Goal: Information Seeking & Learning: Learn about a topic

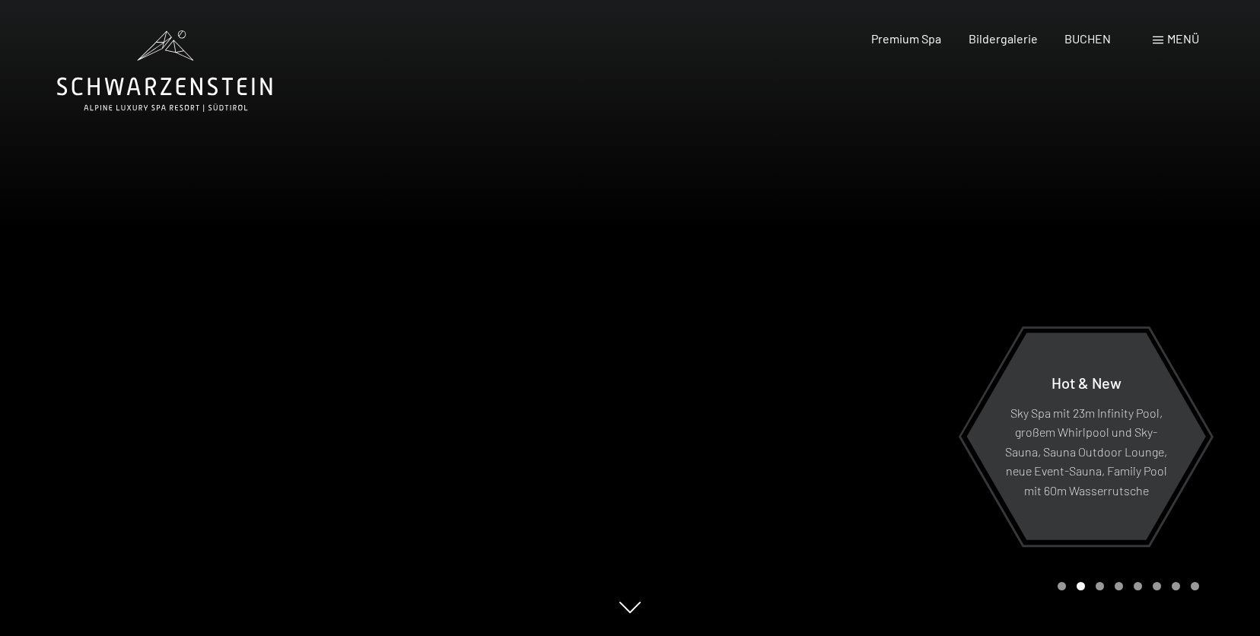
click at [1088, 40] on span "BUCHEN" at bounding box center [1088, 38] width 46 height 14
click at [1158, 43] on span at bounding box center [1158, 41] width 11 height 8
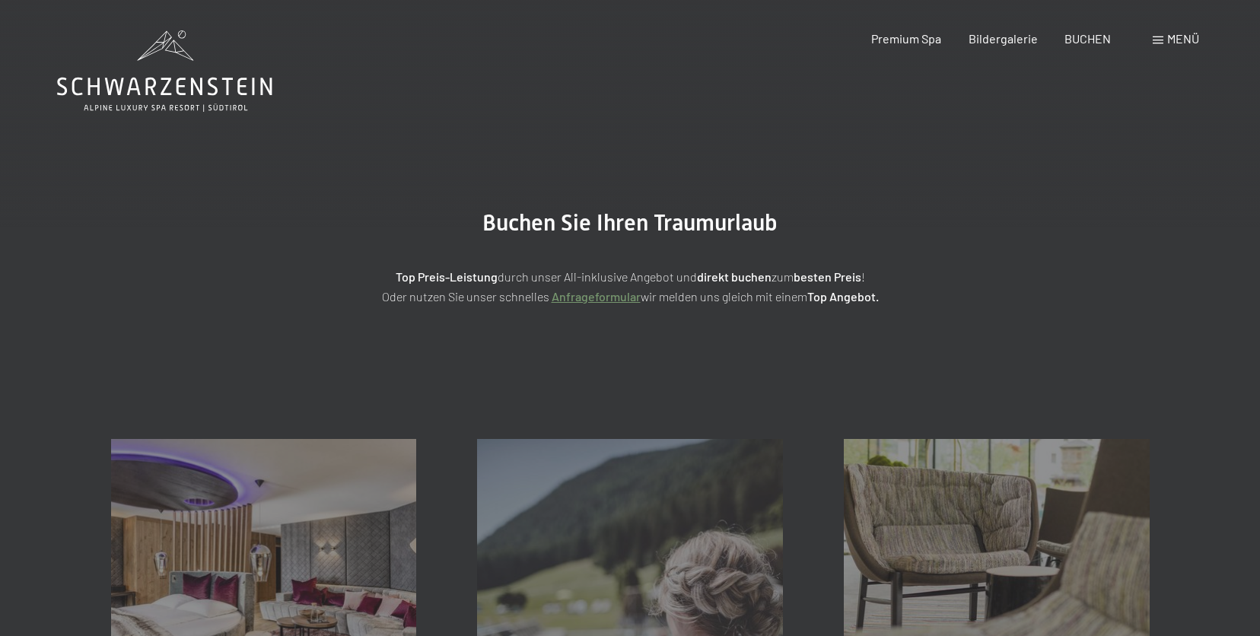
click at [1181, 39] on span "Menü" at bounding box center [1184, 38] width 32 height 14
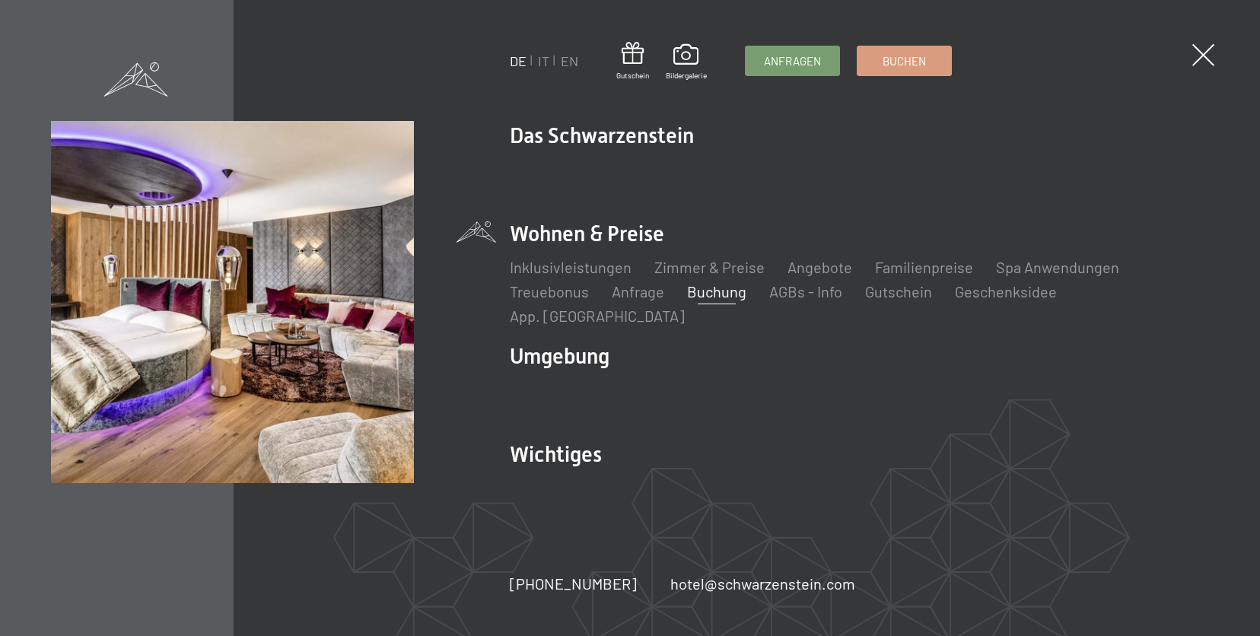
click at [1028, 278] on li "Spa Anwendungen" at bounding box center [1057, 267] width 123 height 21
click at [1038, 276] on link "Spa Anwendungen" at bounding box center [1057, 267] width 123 height 18
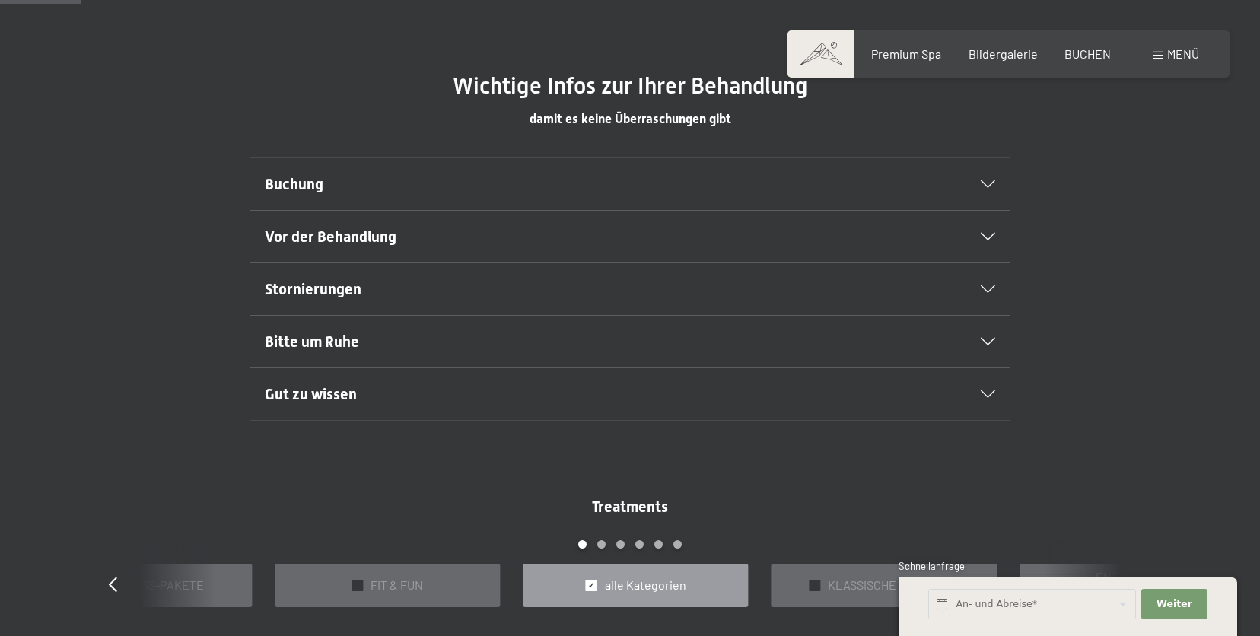
scroll to position [775, 0]
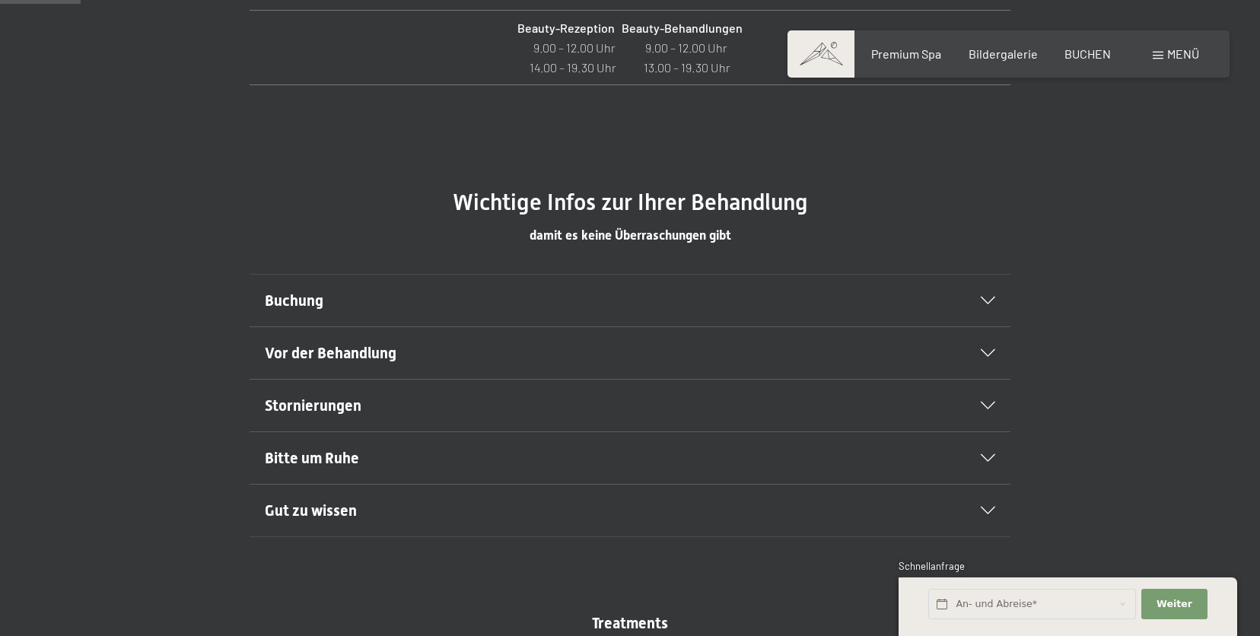
click at [965, 324] on div "Buchung" at bounding box center [630, 301] width 731 height 52
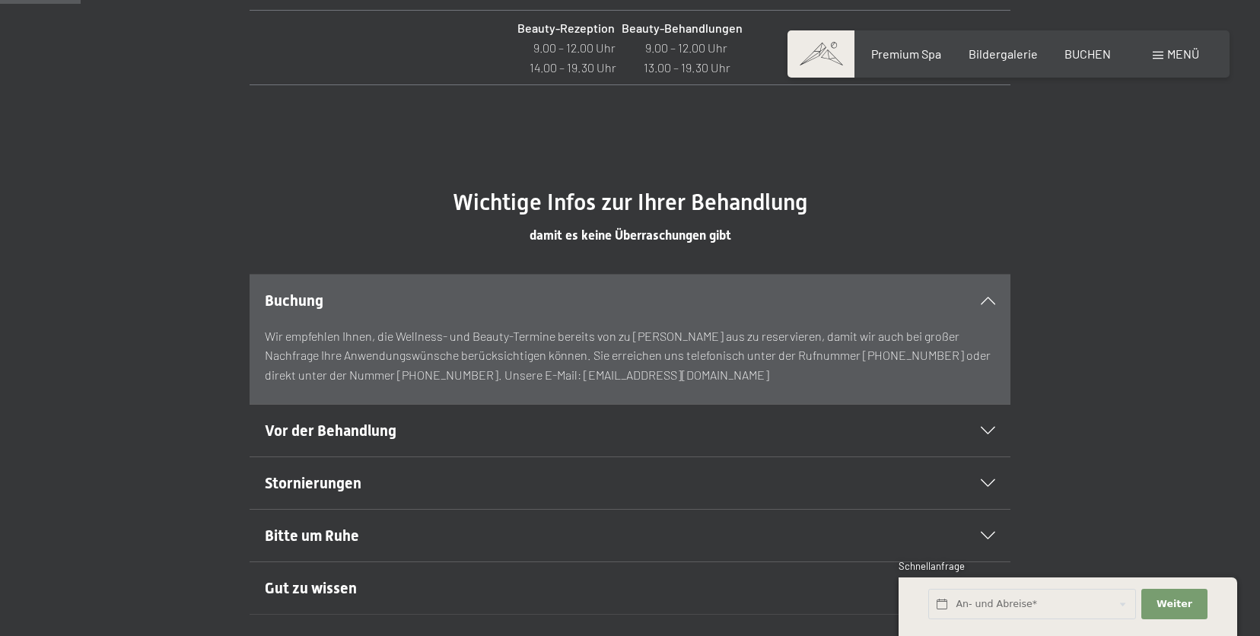
click at [965, 324] on div "Buchung" at bounding box center [630, 301] width 731 height 52
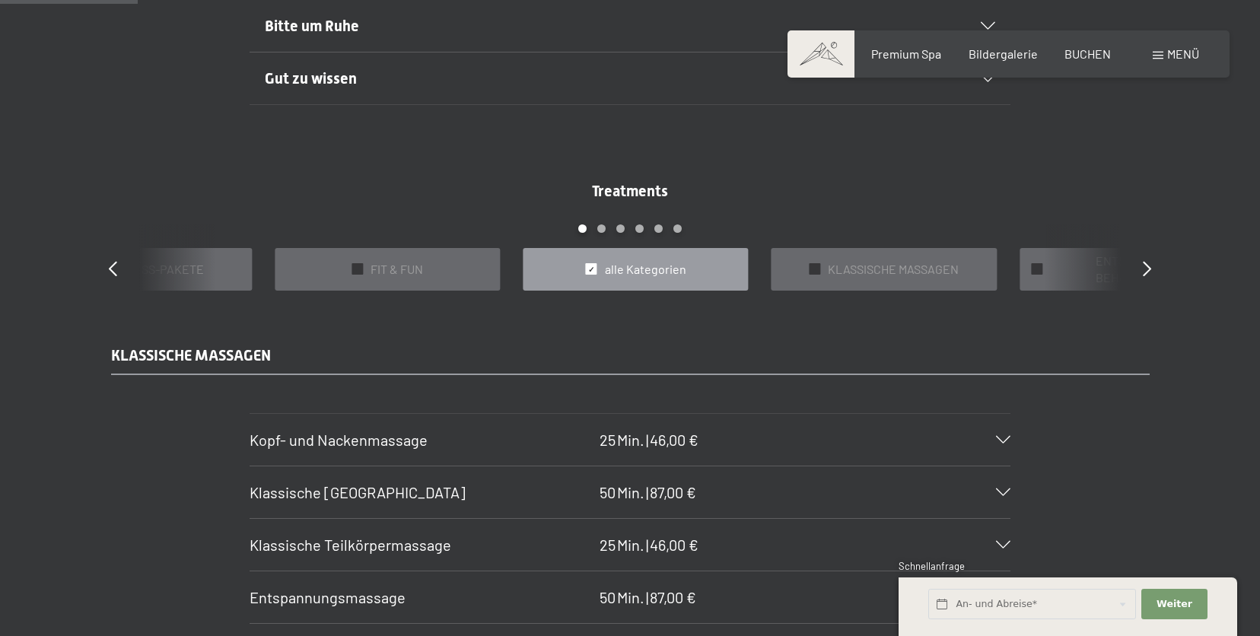
scroll to position [1356, 0]
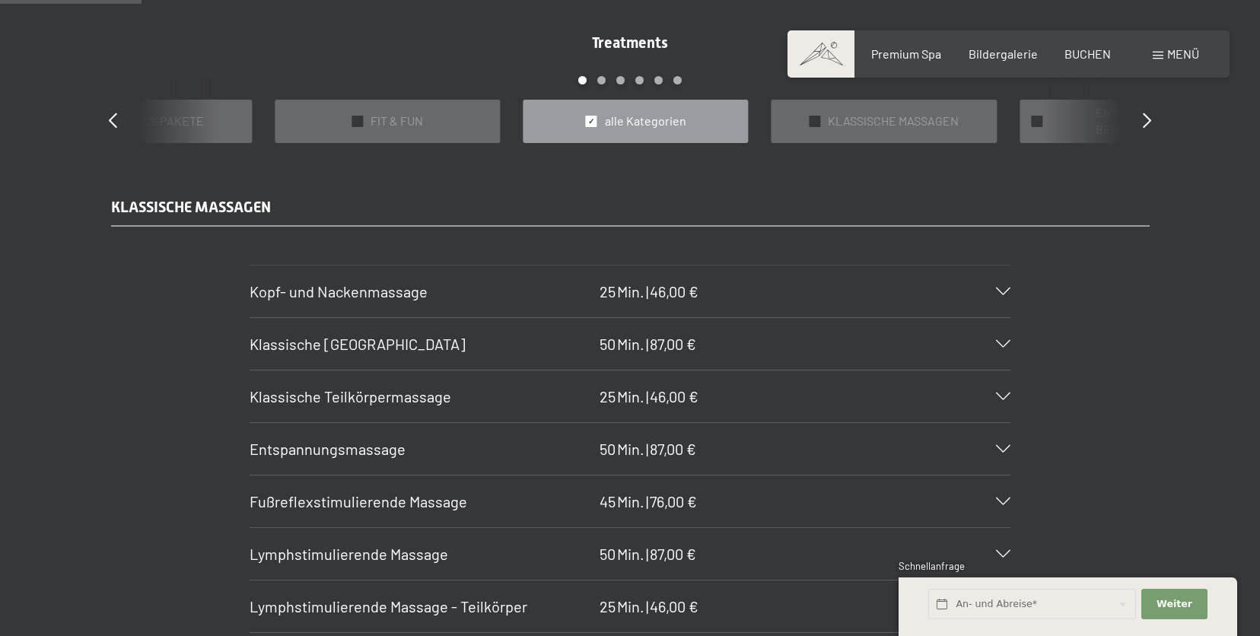
click at [1000, 288] on icon at bounding box center [1003, 292] width 14 height 8
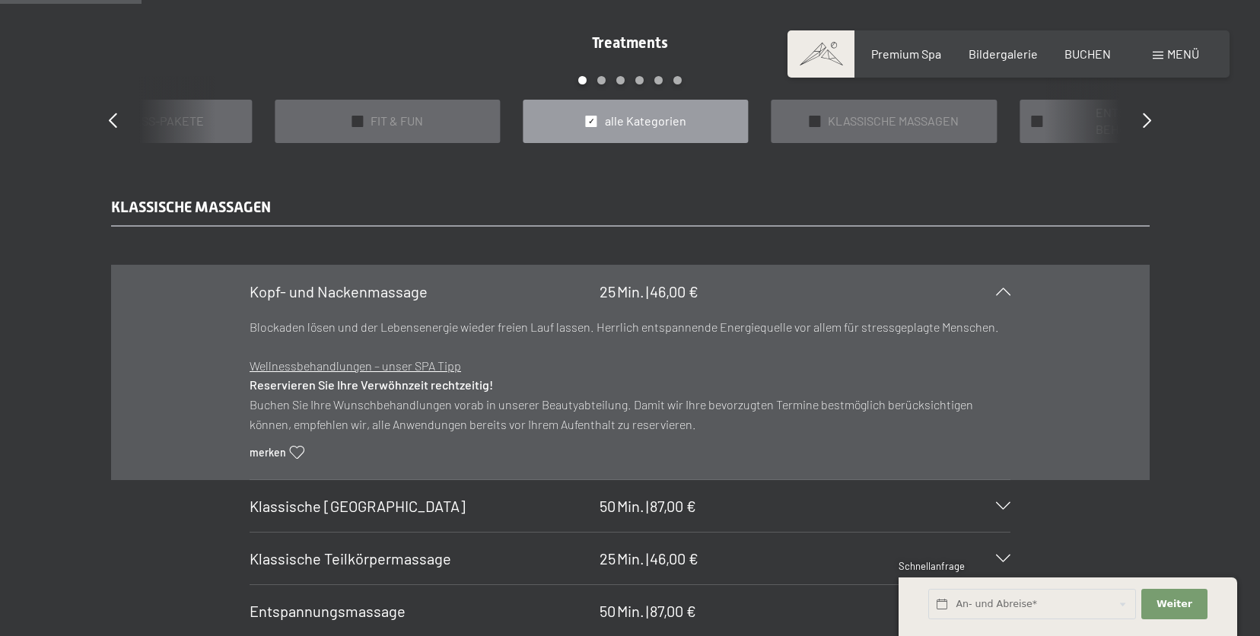
click at [1000, 288] on icon at bounding box center [1003, 292] width 14 height 8
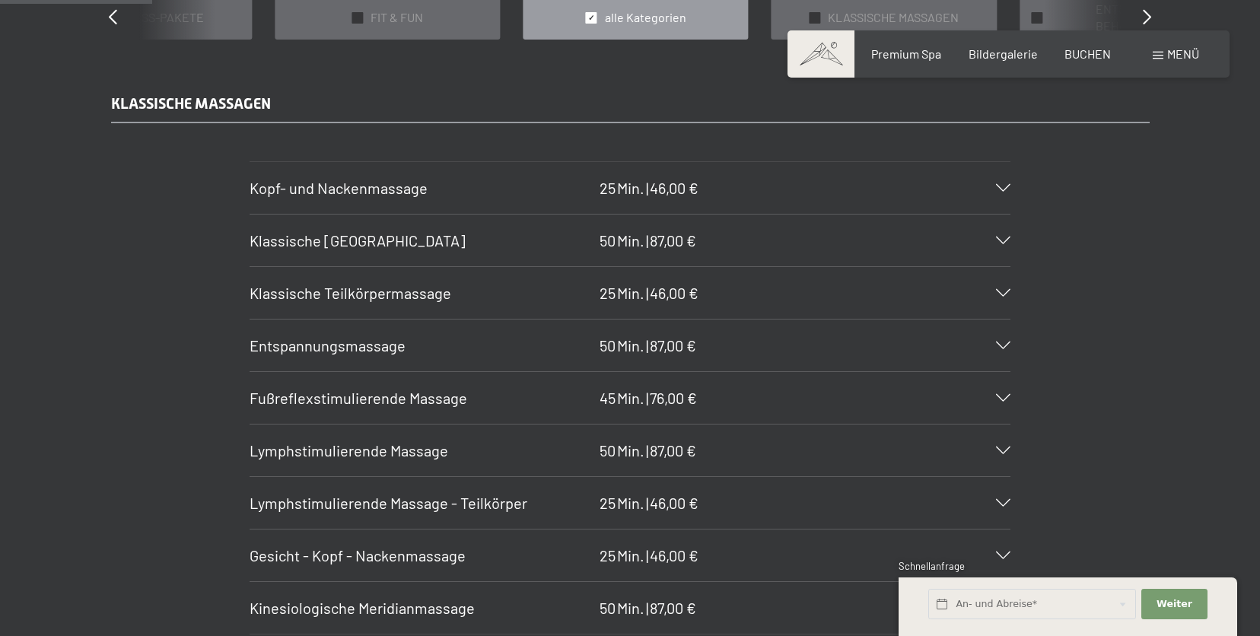
scroll to position [1458, 0]
click at [1002, 199] on div "[PERSON_NAME]- und Nackenmassage 25 Min. | 46,00 €" at bounding box center [630, 190] width 761 height 52
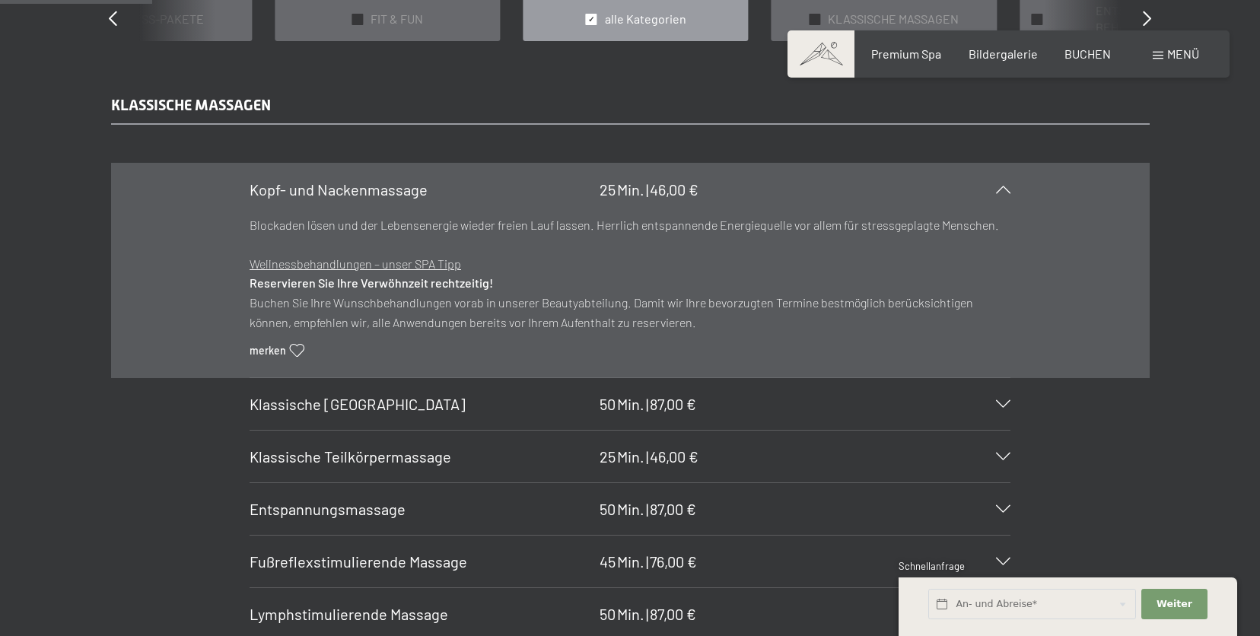
click at [1002, 199] on div "[PERSON_NAME]- und Nackenmassage 25 Min. | 46,00 €" at bounding box center [630, 190] width 761 height 52
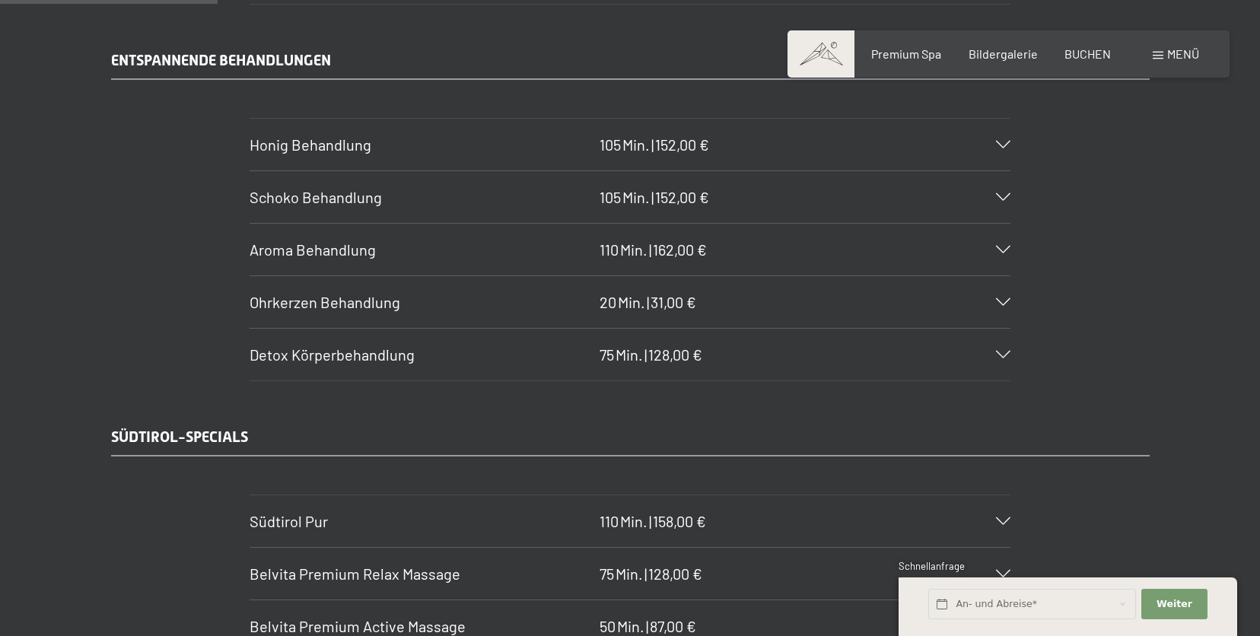
scroll to position [2086, 0]
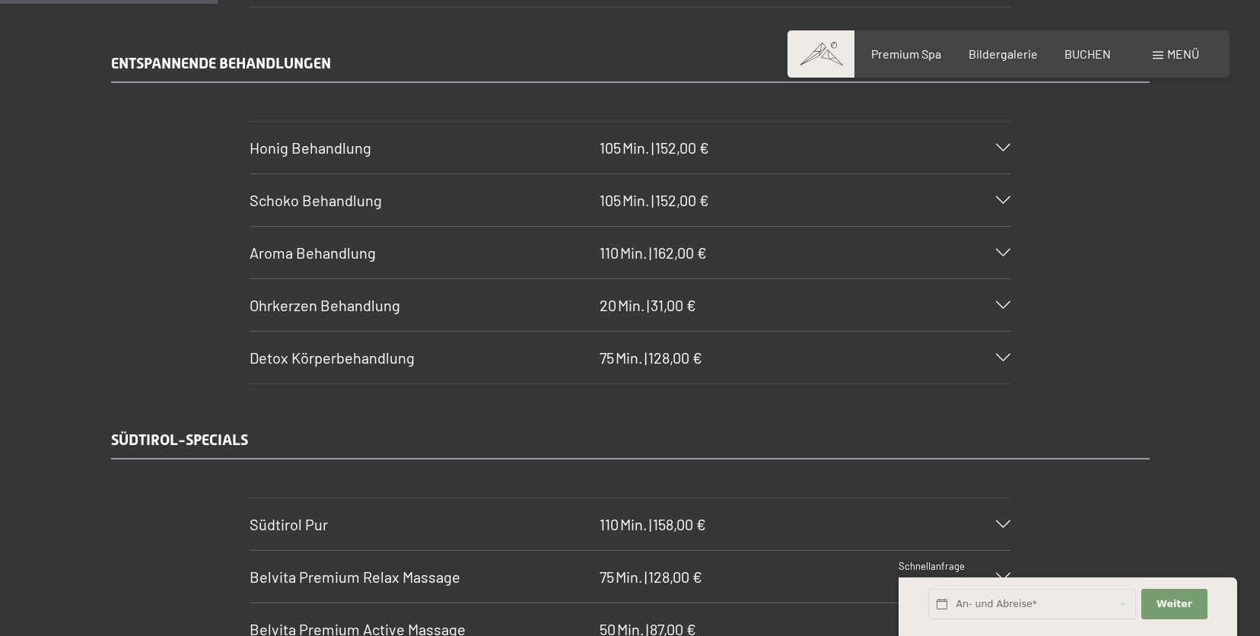
click at [997, 303] on icon at bounding box center [1003, 305] width 14 height 8
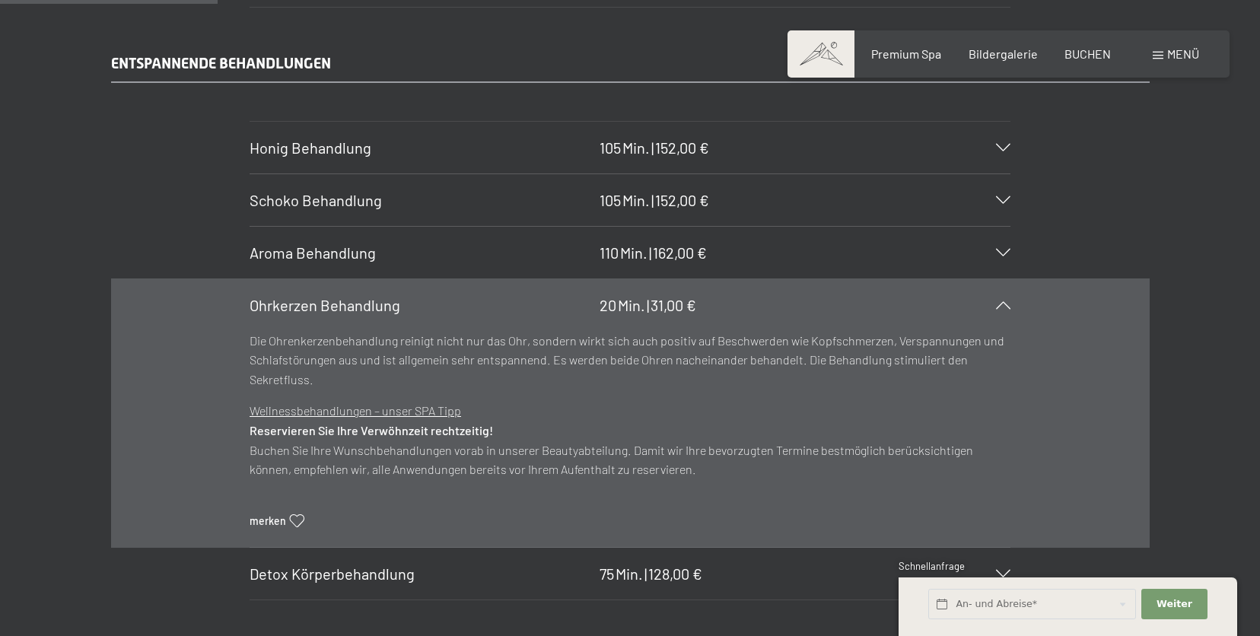
click at [997, 303] on icon at bounding box center [1003, 305] width 14 height 8
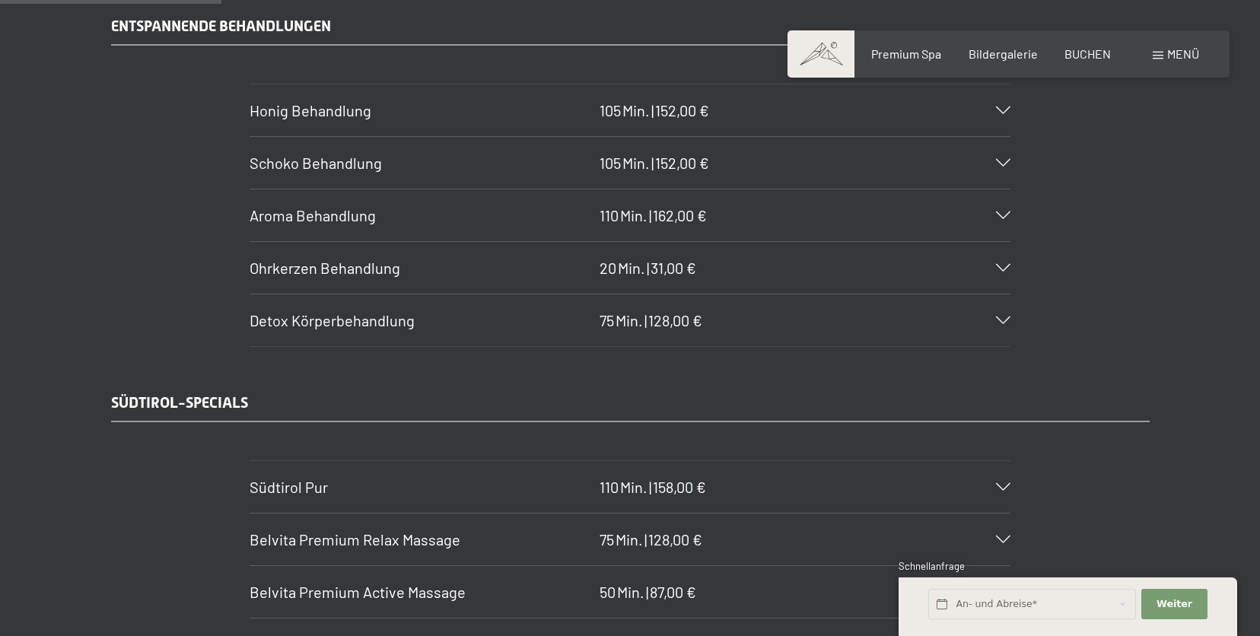
scroll to position [2124, 0]
click at [1011, 169] on section "Schoko Behandlung 105 Min. | 152,00 € Unsere warme Schokobehandlung umhüllt Sie…" at bounding box center [630, 161] width 761 height 53
click at [1007, 115] on div "[PERSON_NAME] Behandlung 105 Min. | 152,00 €" at bounding box center [630, 110] width 761 height 52
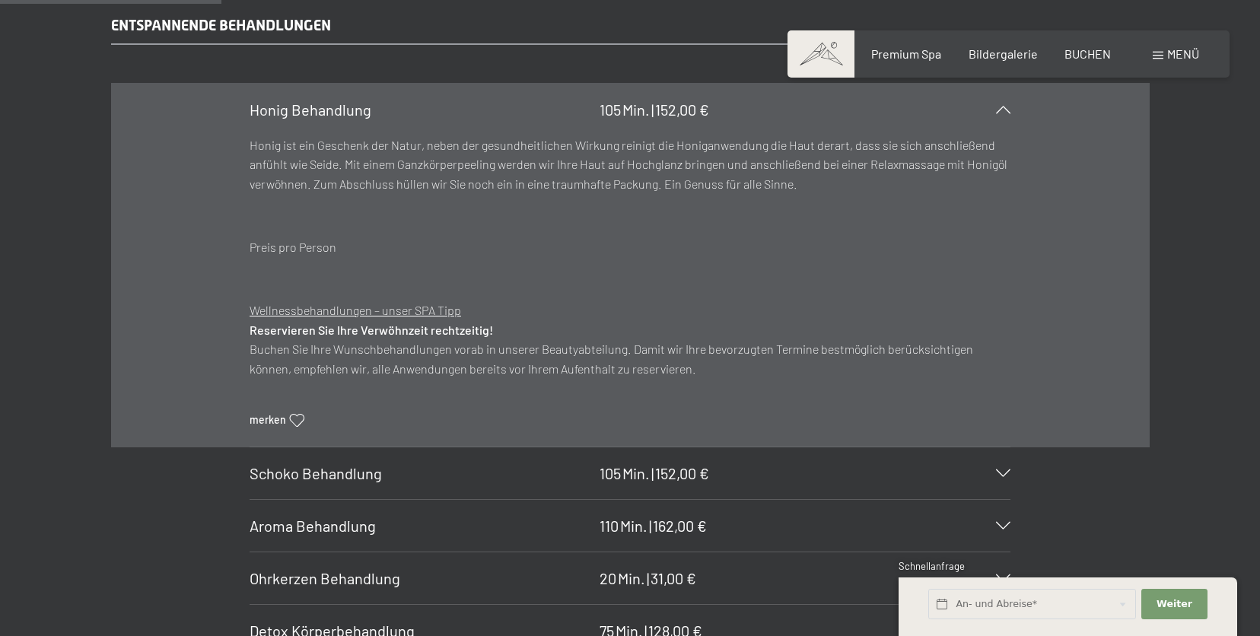
click at [1007, 114] on div "[PERSON_NAME] Behandlung 105 Min. | 152,00 €" at bounding box center [630, 110] width 761 height 52
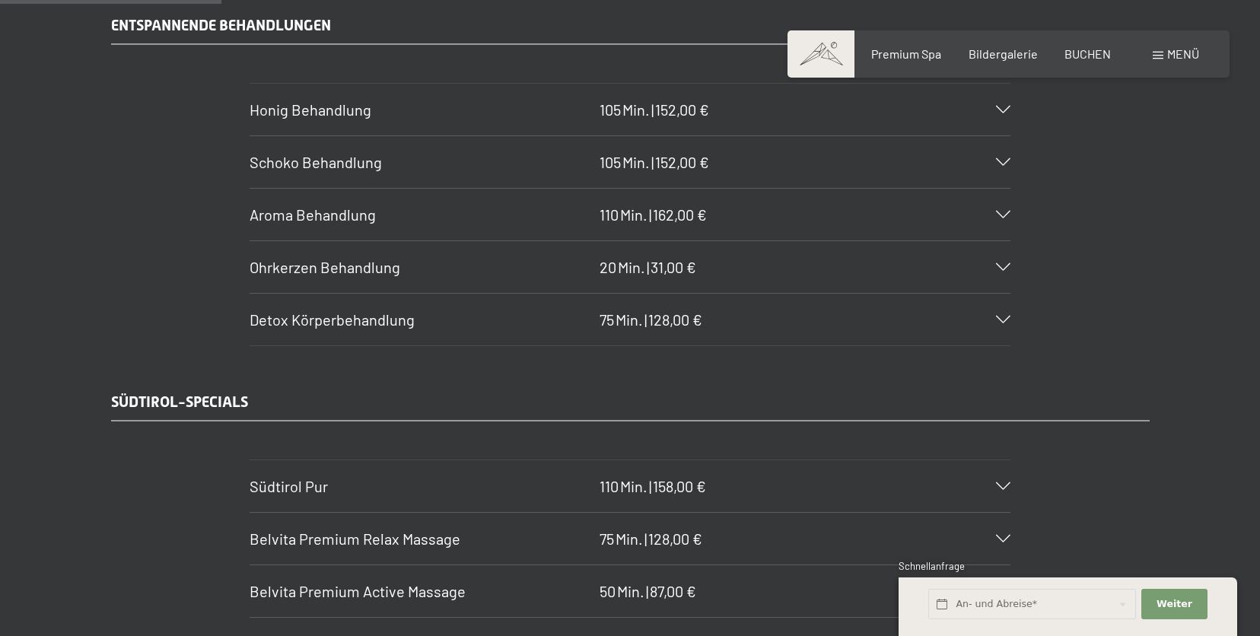
click at [1007, 114] on div "[PERSON_NAME] Behandlung 105 Min. | 152,00 €" at bounding box center [630, 110] width 761 height 52
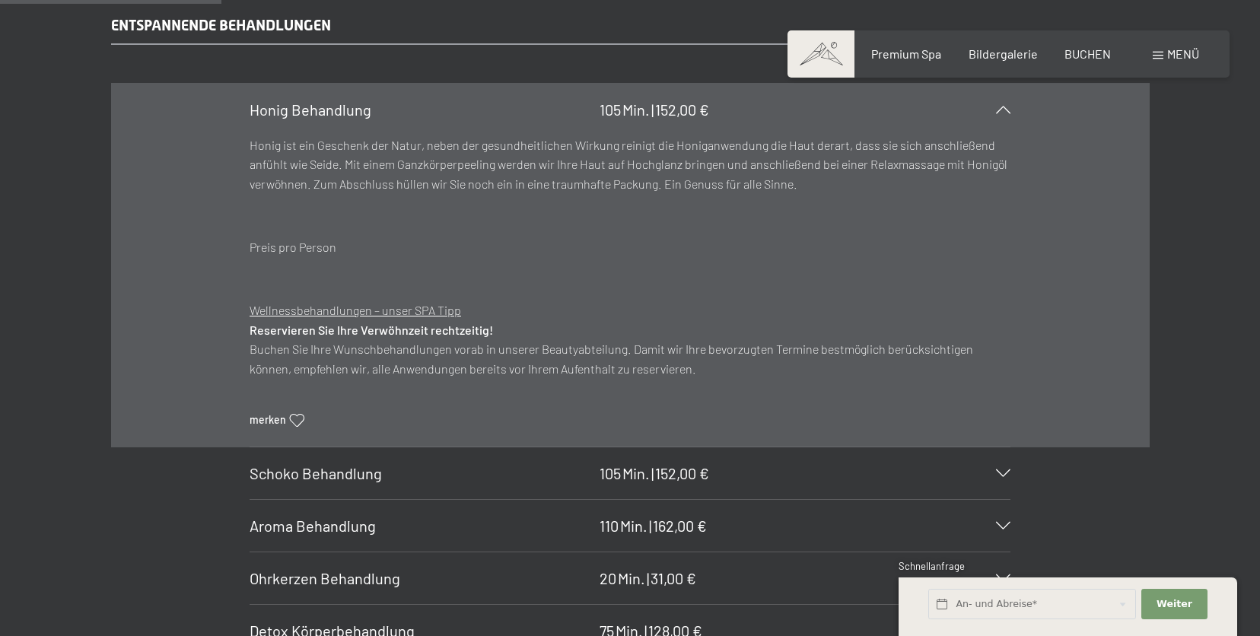
click at [1007, 114] on div "[PERSON_NAME] Behandlung 105 Min. | 152,00 €" at bounding box center [630, 110] width 761 height 52
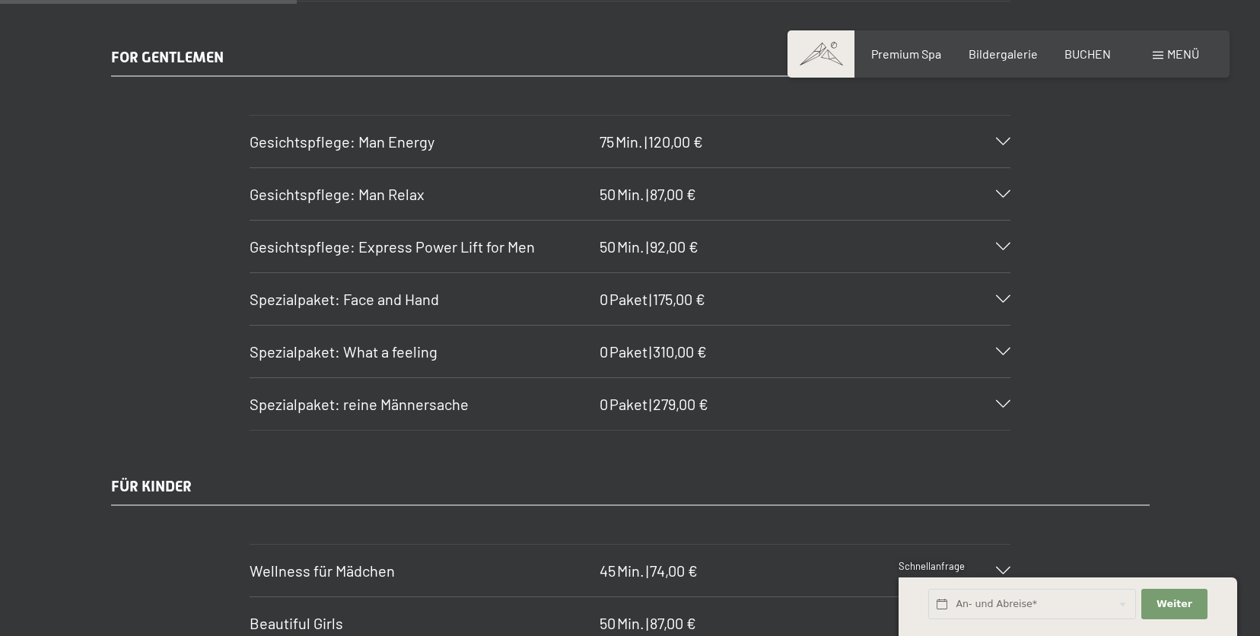
scroll to position [2844, 0]
click at [1005, 158] on div "Gesichtspflege: Man Energy 75 Min. | 120,00 €" at bounding box center [630, 143] width 761 height 52
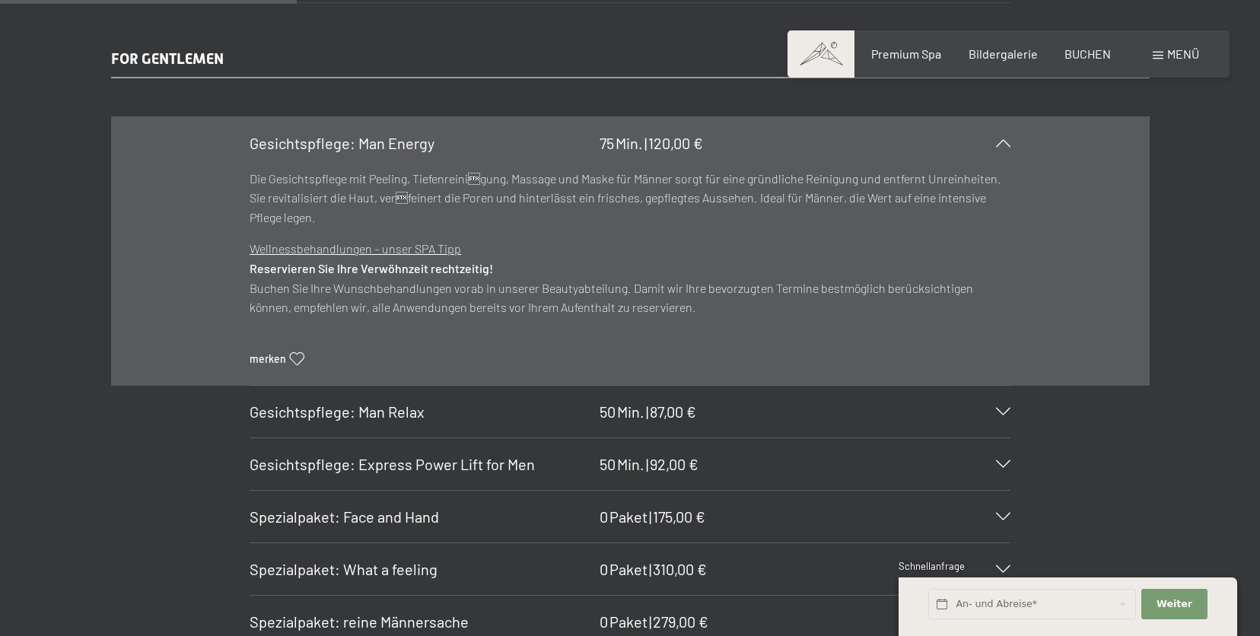
click at [1005, 158] on div "Gesichtspflege: Man Energy 75 Min. | 120,00 €" at bounding box center [630, 143] width 761 height 52
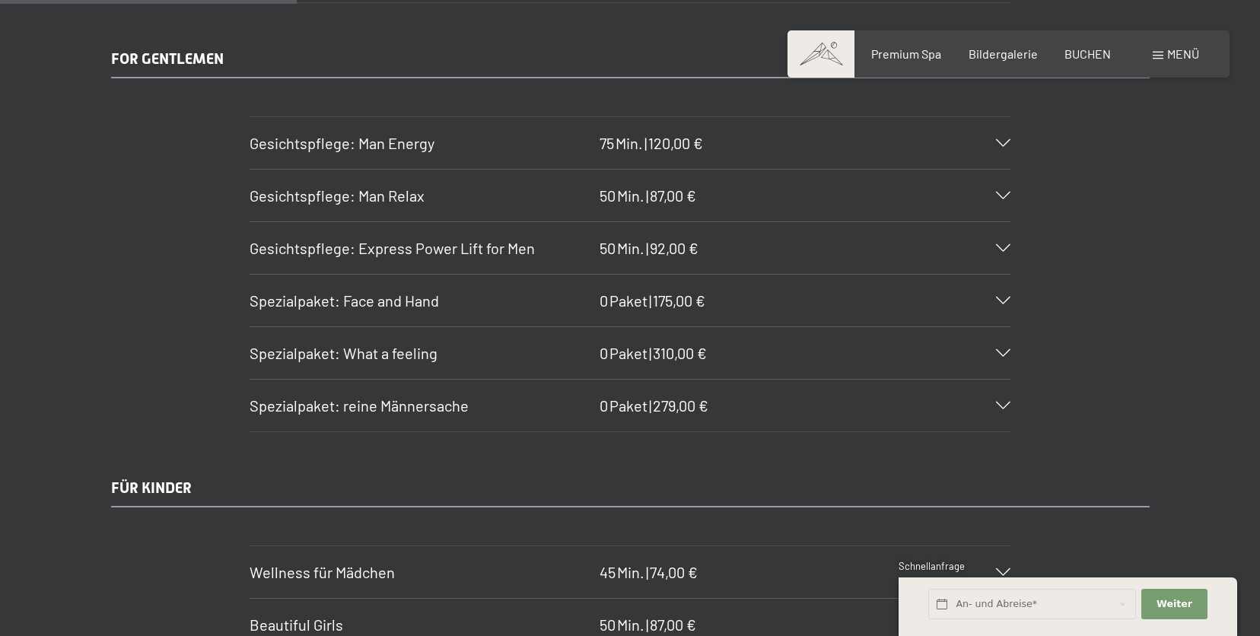
click at [1006, 157] on div "Gesichtspflege: Man Energy 75 Min. | 120,00 €" at bounding box center [630, 143] width 761 height 52
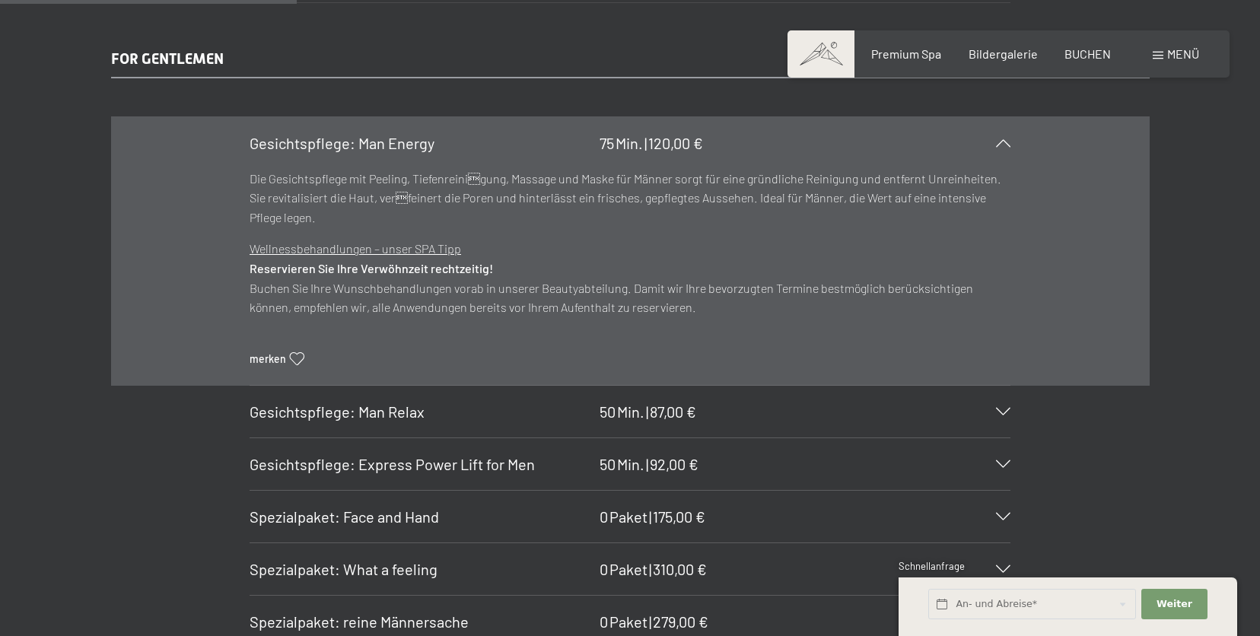
click at [1006, 157] on div "Gesichtspflege: Man Energy 75 Min. | 120,00 €" at bounding box center [630, 143] width 761 height 52
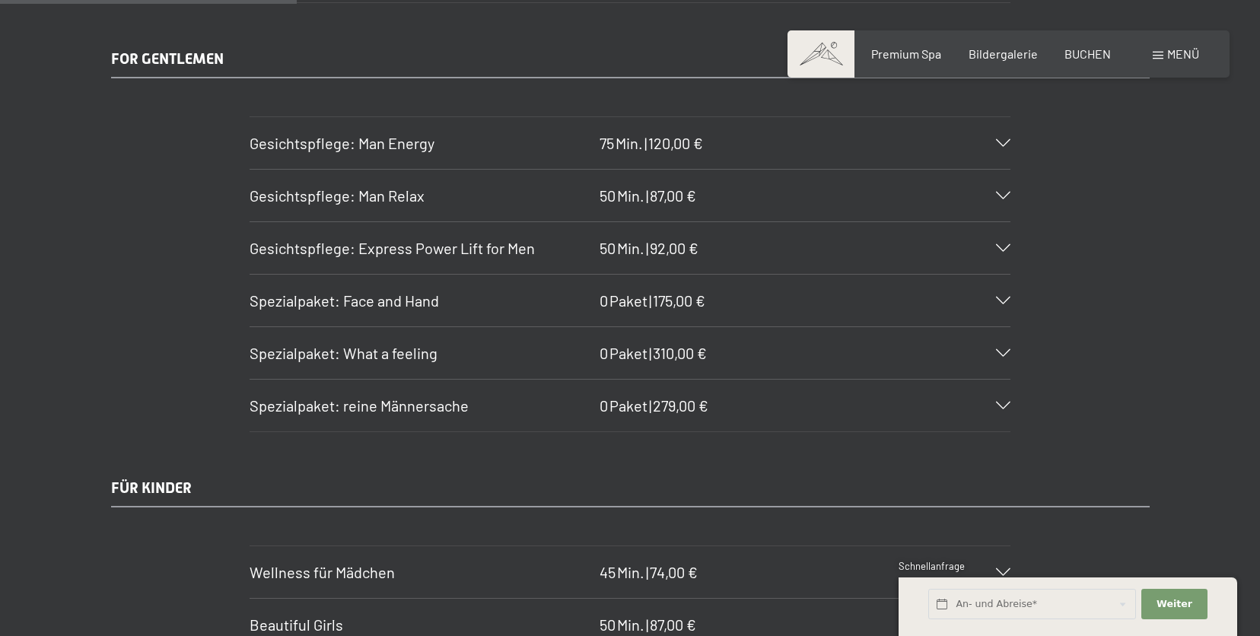
click at [1007, 157] on div "Gesichtspflege: Man Energy 75 Min. | 120,00 €" at bounding box center [630, 143] width 761 height 52
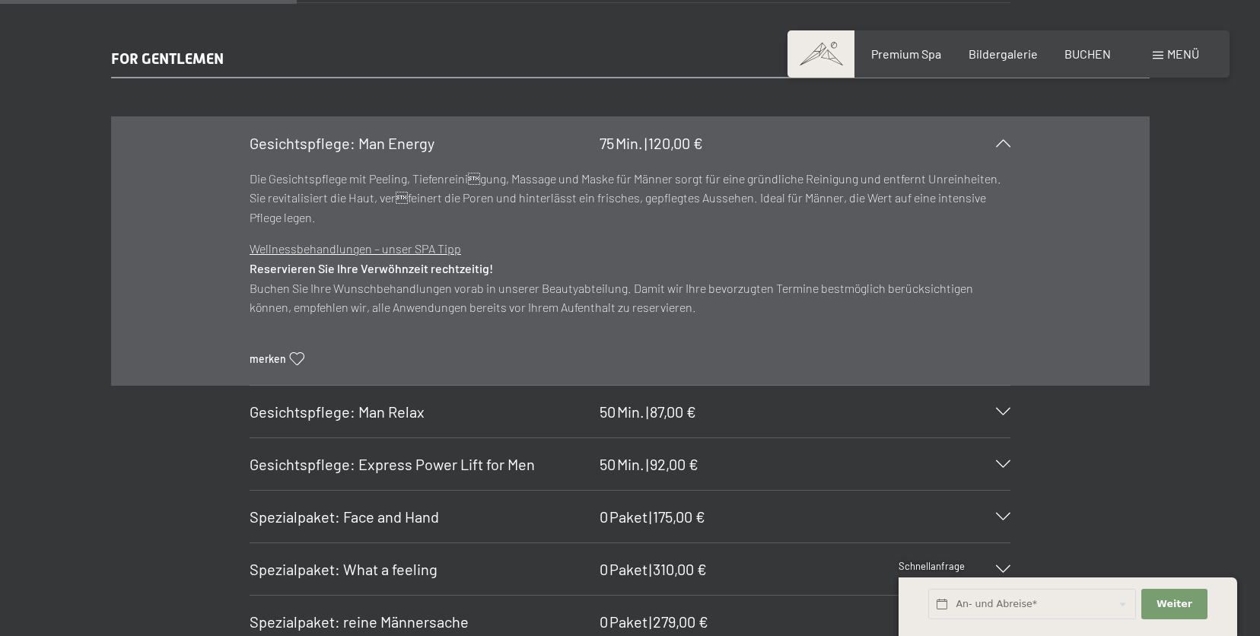
click at [1007, 157] on div "Gesichtspflege: Man Energy 75 Min. | 120,00 €" at bounding box center [630, 143] width 761 height 52
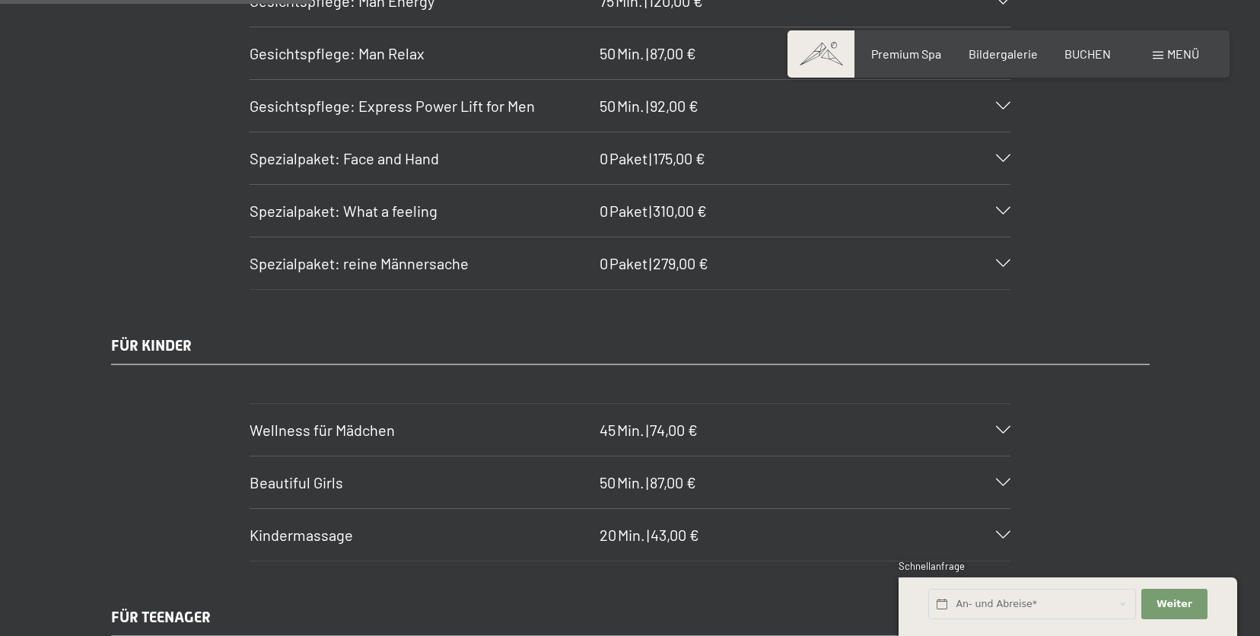
scroll to position [2994, 0]
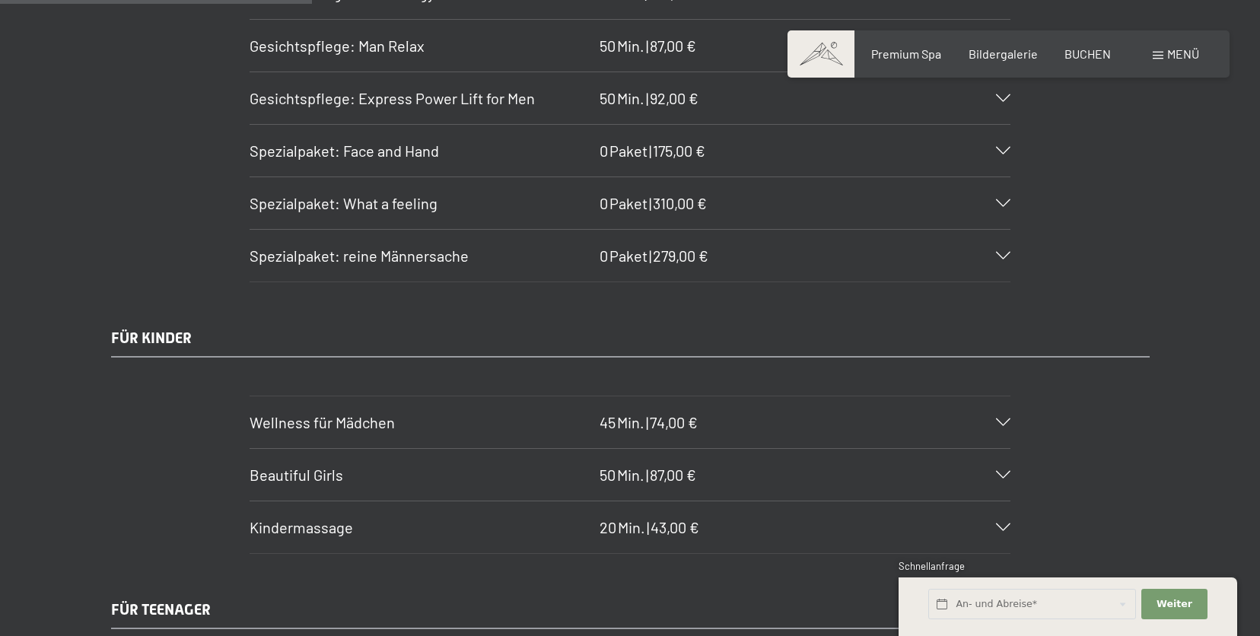
click at [1002, 258] on icon at bounding box center [1003, 256] width 14 height 8
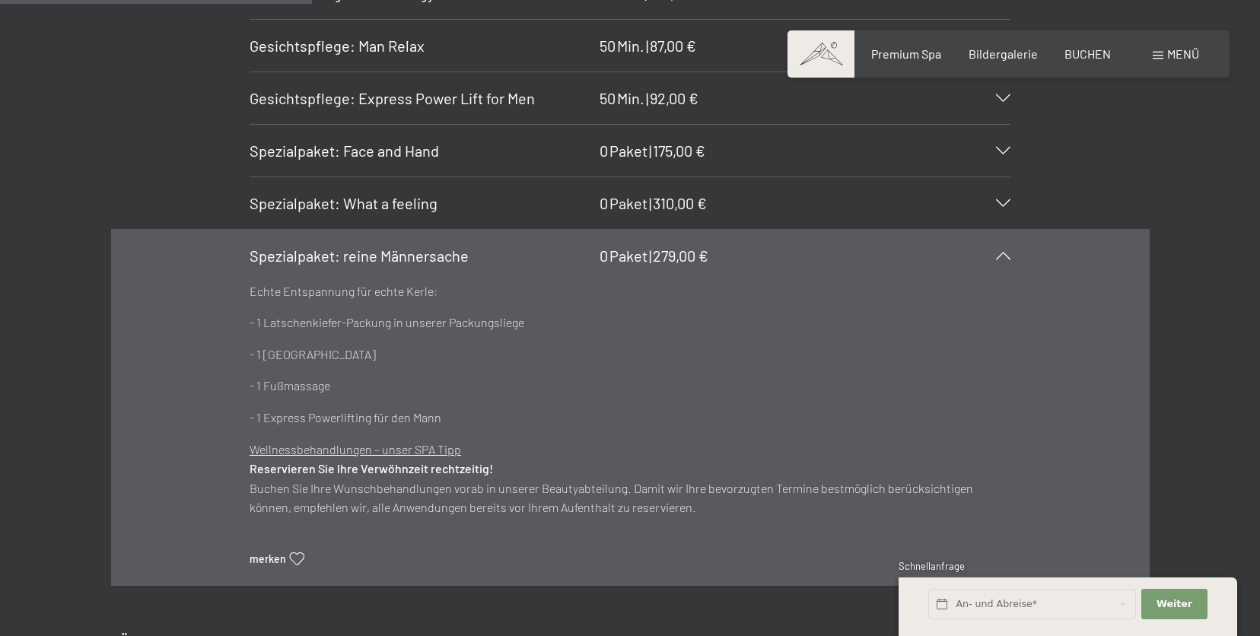
click at [1002, 258] on icon at bounding box center [1003, 256] width 14 height 8
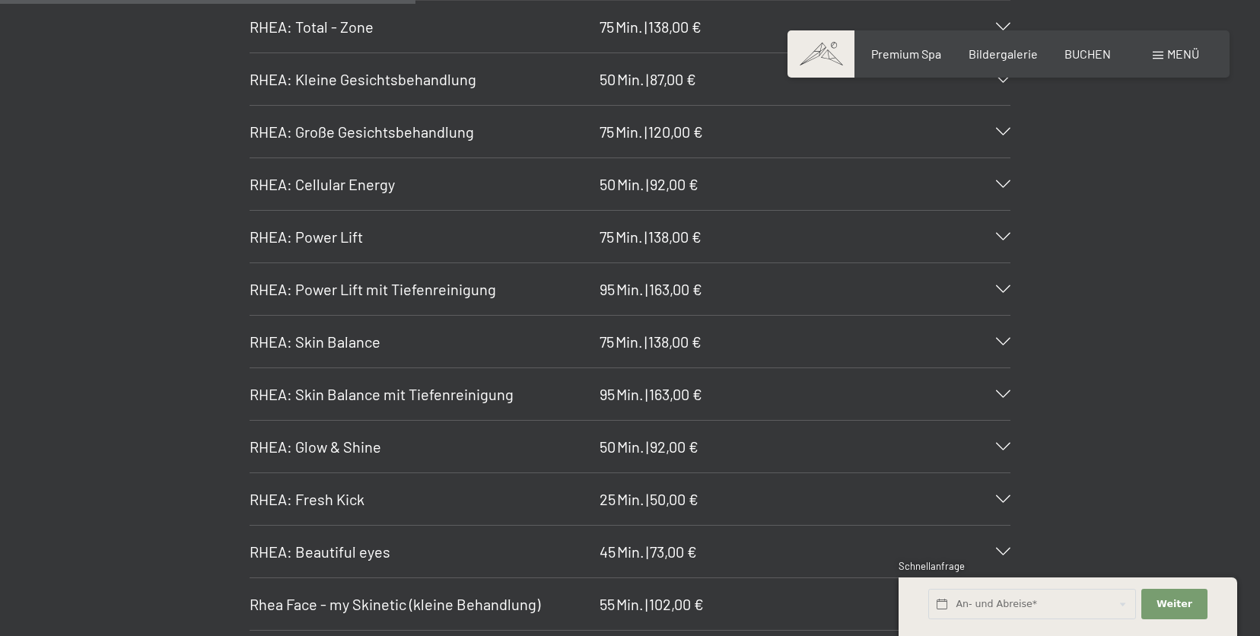
scroll to position [3986, 0]
click at [1008, 190] on div "[PERSON_NAME]: Cellular Energy 50 Min. | 92,00 €" at bounding box center [630, 184] width 761 height 52
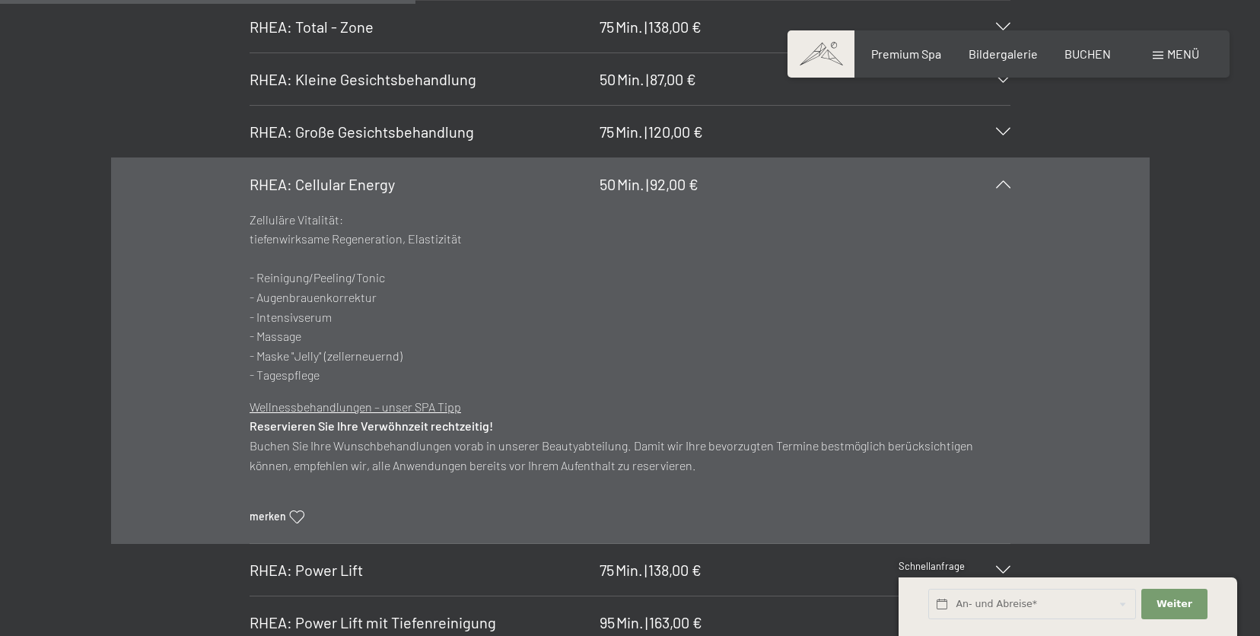
click at [1008, 190] on div "[PERSON_NAME]: Cellular Energy 50 Min. | 92,00 €" at bounding box center [630, 184] width 761 height 52
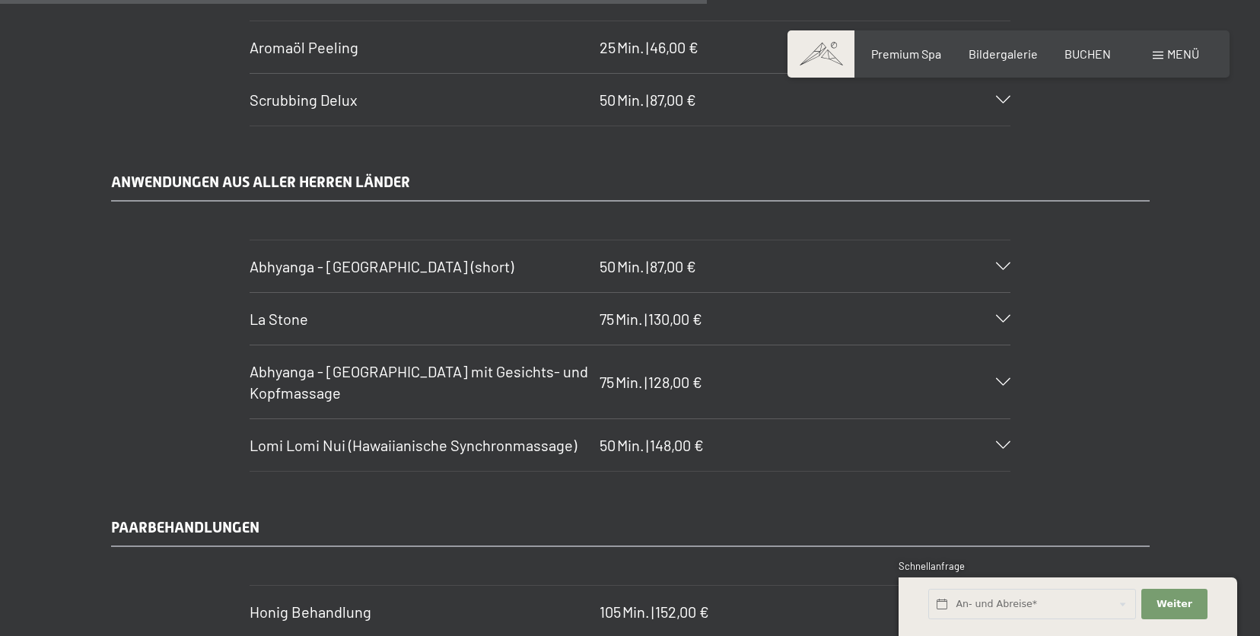
scroll to position [6788, 0]
click at [1009, 314] on icon at bounding box center [1003, 317] width 14 height 8
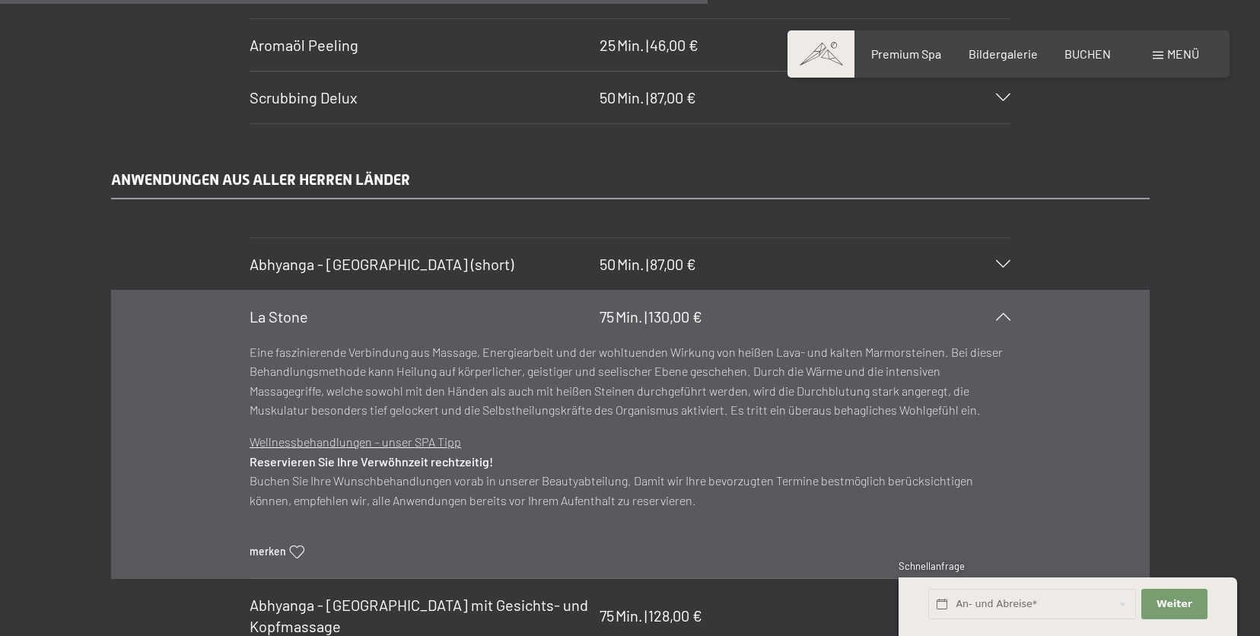
click at [1010, 314] on icon at bounding box center [1003, 317] width 14 height 8
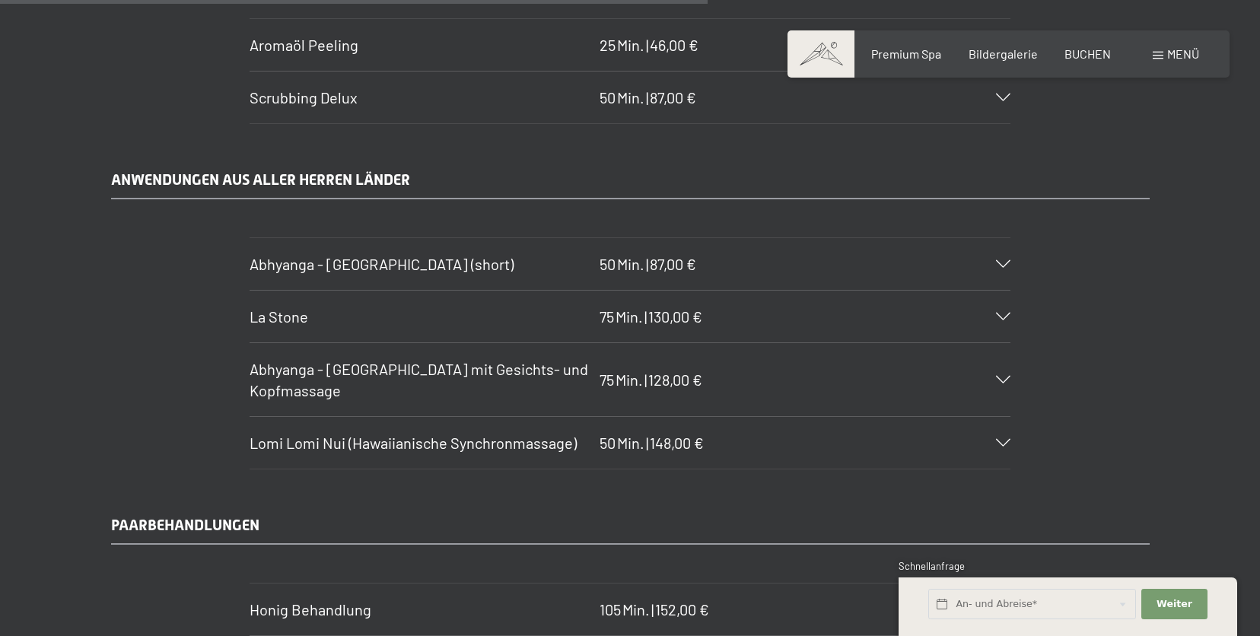
click at [998, 444] on icon at bounding box center [1003, 443] width 14 height 8
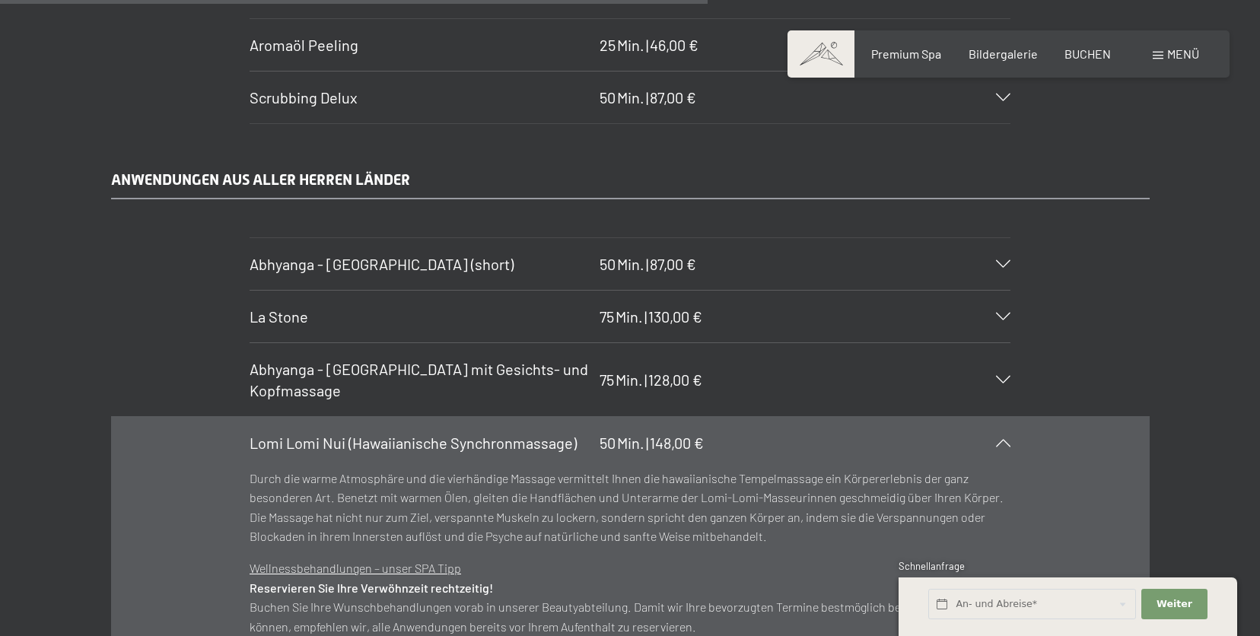
click at [998, 441] on icon at bounding box center [1003, 443] width 14 height 8
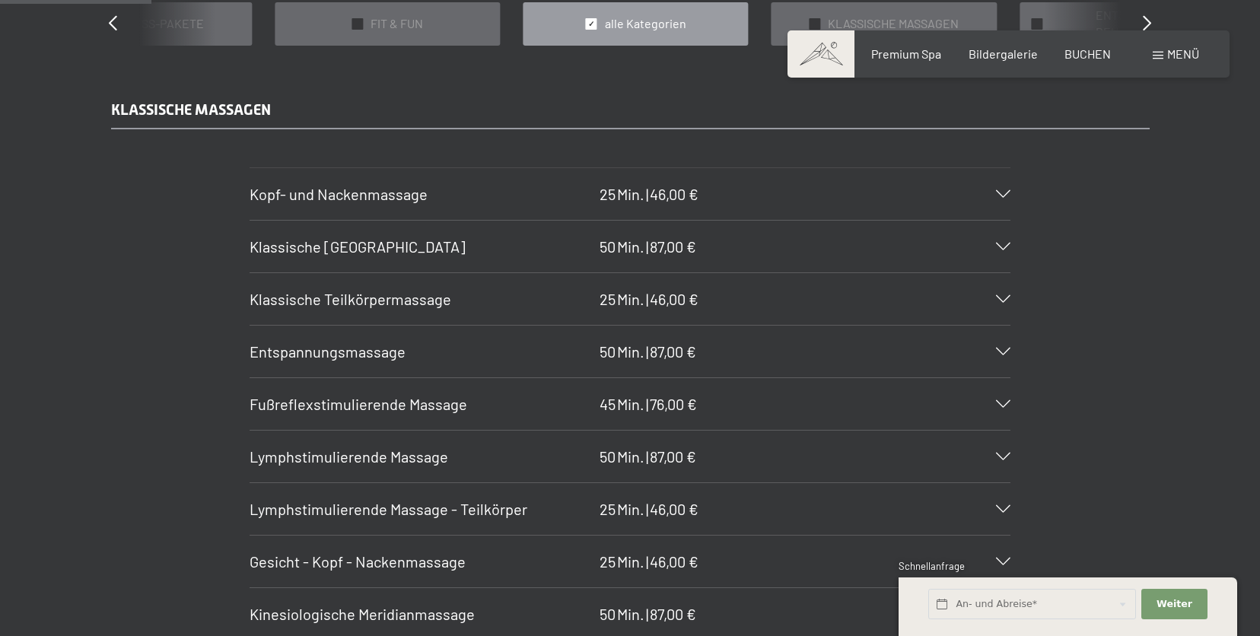
scroll to position [1452, 0]
click at [731, 249] on div "Klassische [GEOGRAPHIC_DATA] 50 Min. | 87,00 €" at bounding box center [630, 248] width 761 height 52
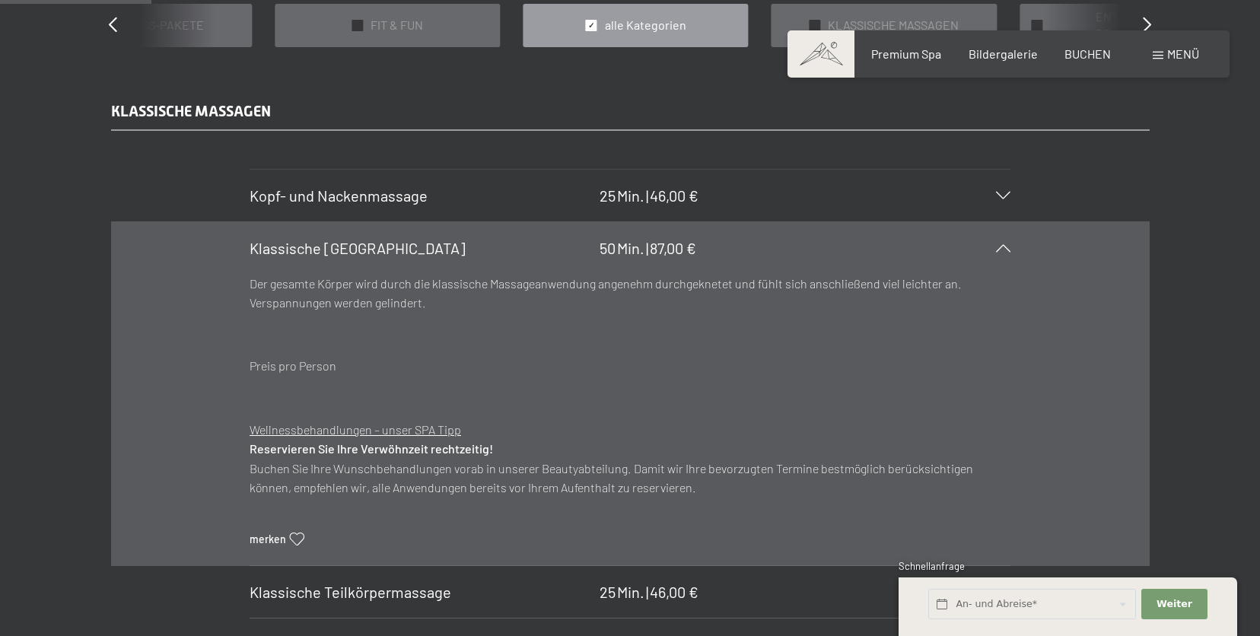
click at [730, 247] on div "Klassische [GEOGRAPHIC_DATA] 50 Min. | 87,00 €" at bounding box center [630, 248] width 761 height 52
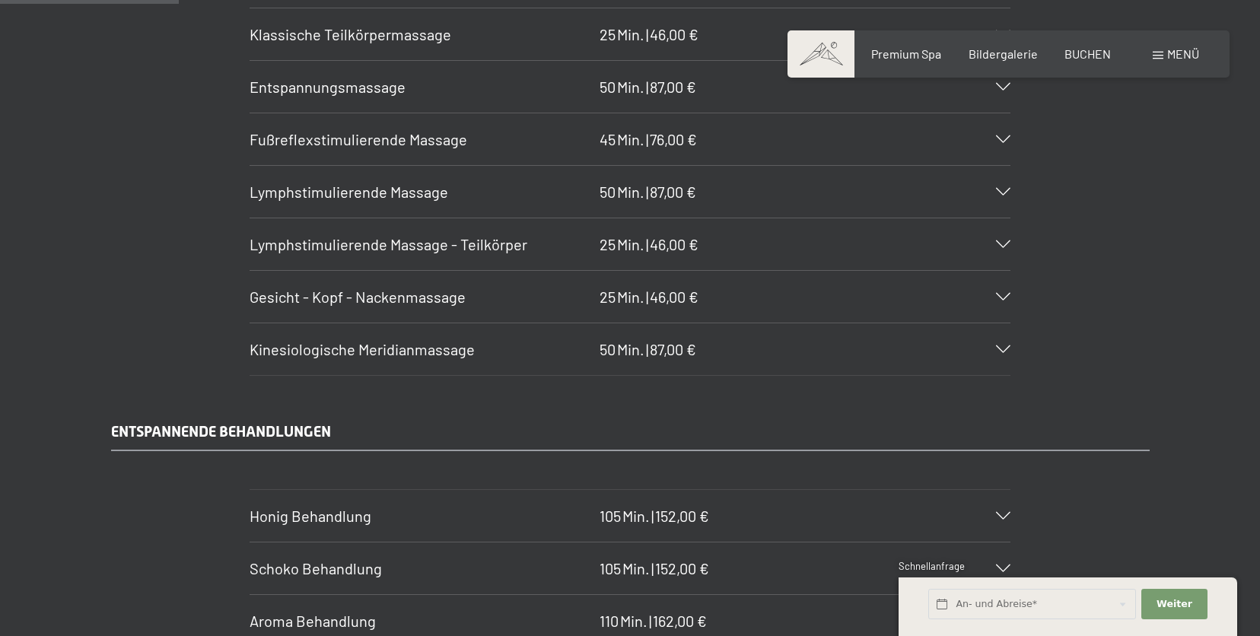
scroll to position [1716, 0]
click at [690, 349] on span "87,00 €" at bounding box center [673, 352] width 46 height 18
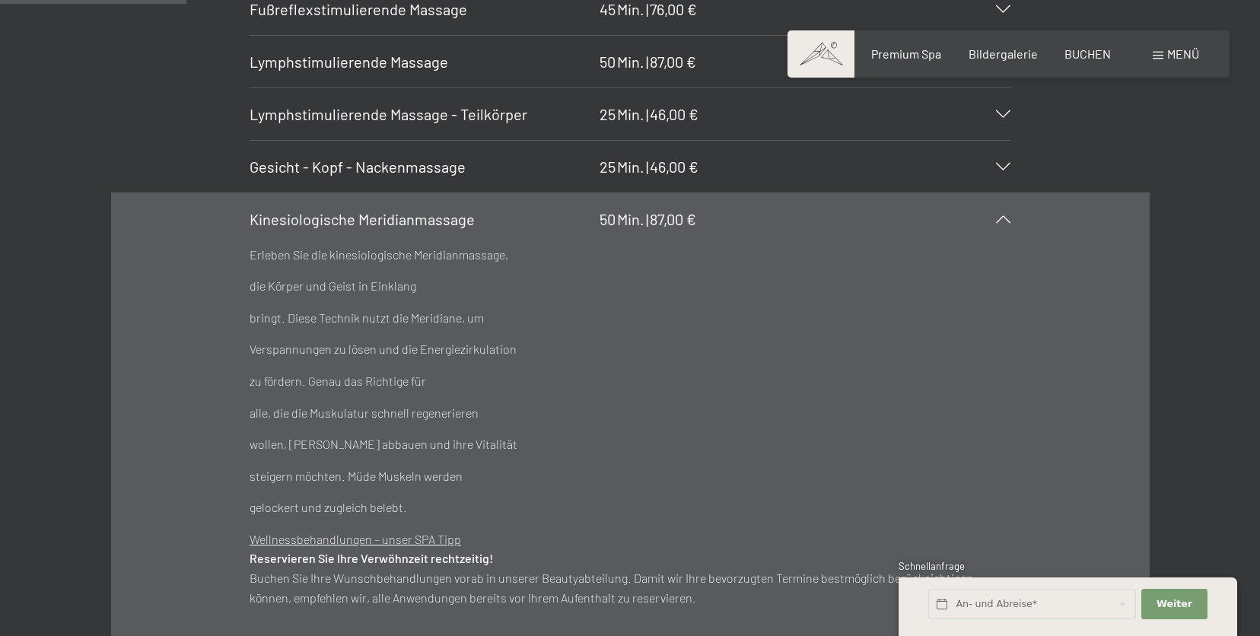
scroll to position [1847, 0]
click at [692, 215] on span "87,00 €" at bounding box center [673, 221] width 46 height 18
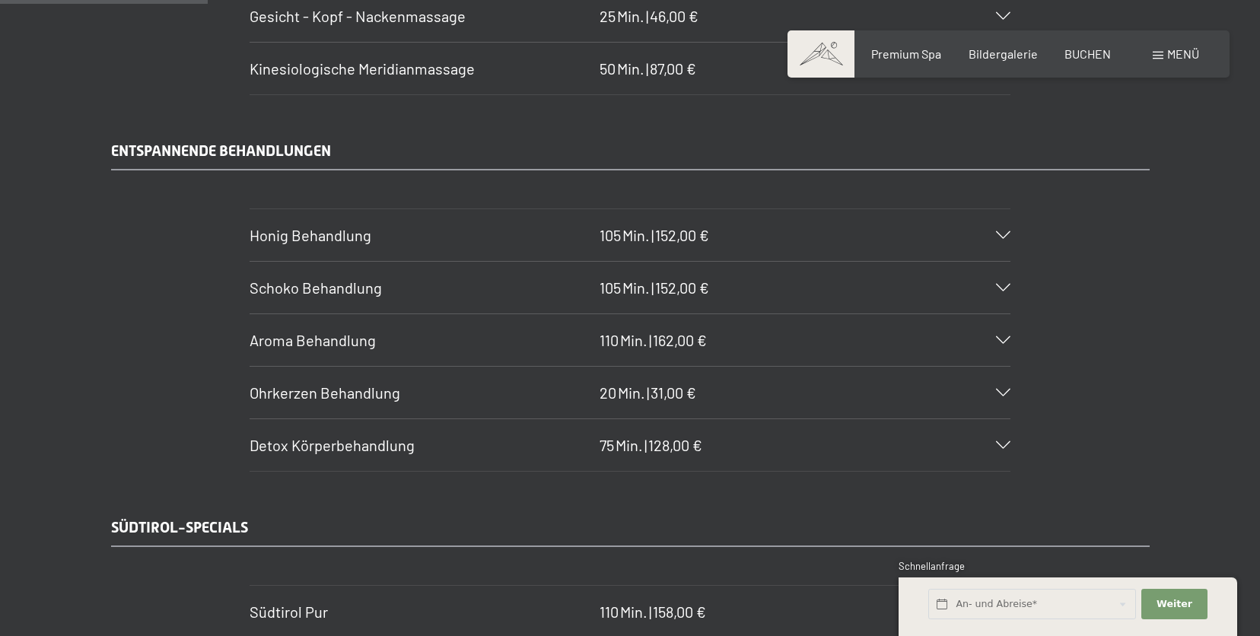
scroll to position [2000, 0]
click at [681, 339] on span "162,00 €" at bounding box center [680, 339] width 54 height 18
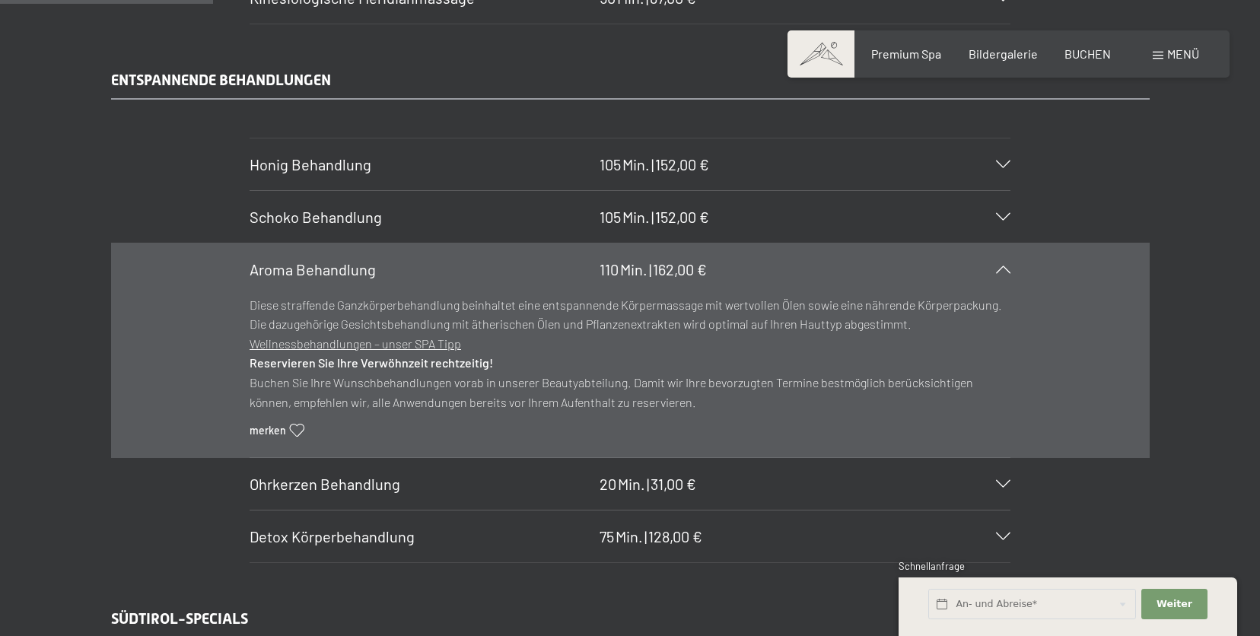
scroll to position [2084, 0]
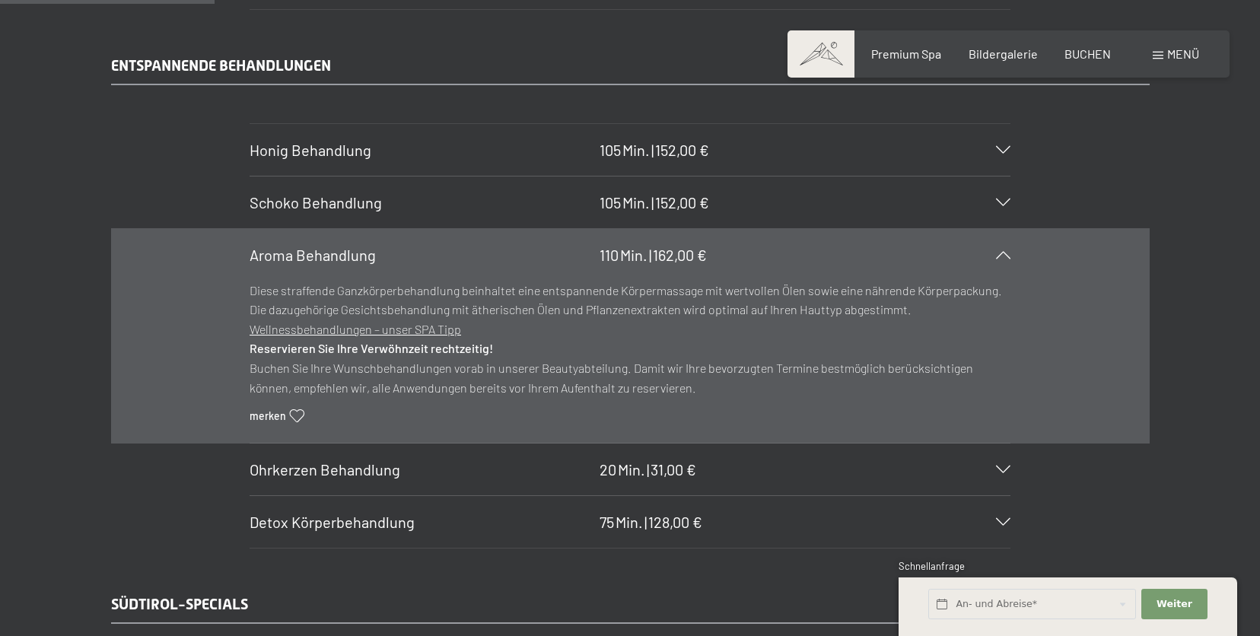
click at [735, 259] on div "Aroma Behandlung 110 Min. | 162,00 €" at bounding box center [630, 255] width 761 height 52
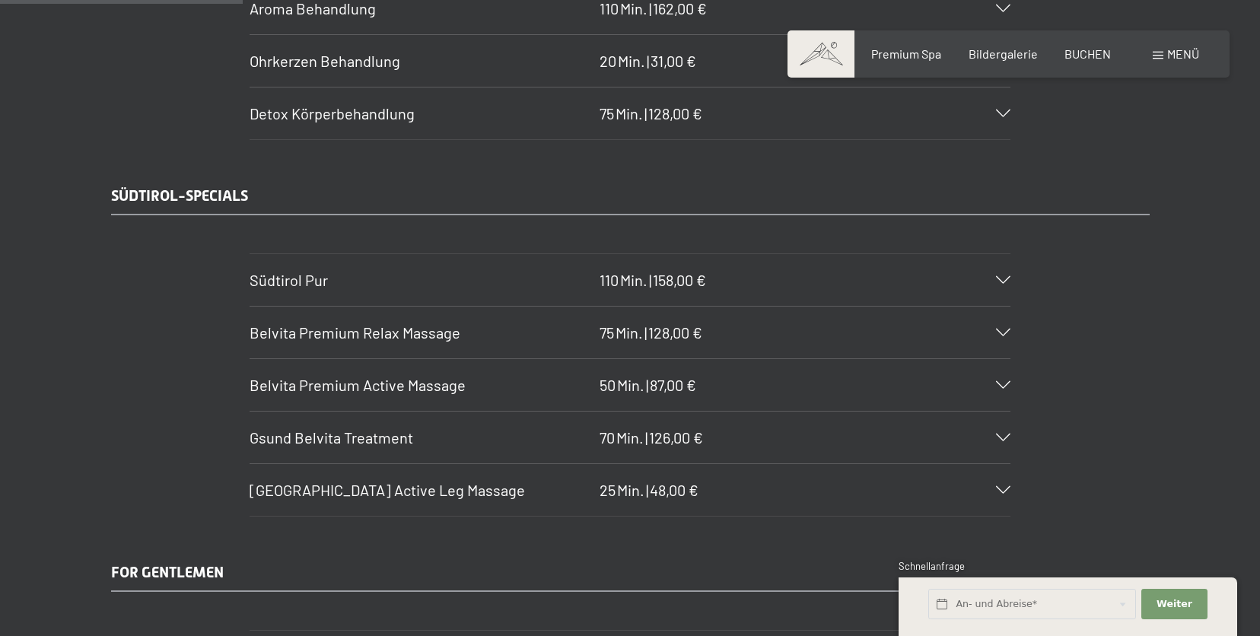
scroll to position [2328, 0]
click at [989, 289] on div "Südtirol Pur 110 Min. | 158,00 €" at bounding box center [630, 283] width 761 height 52
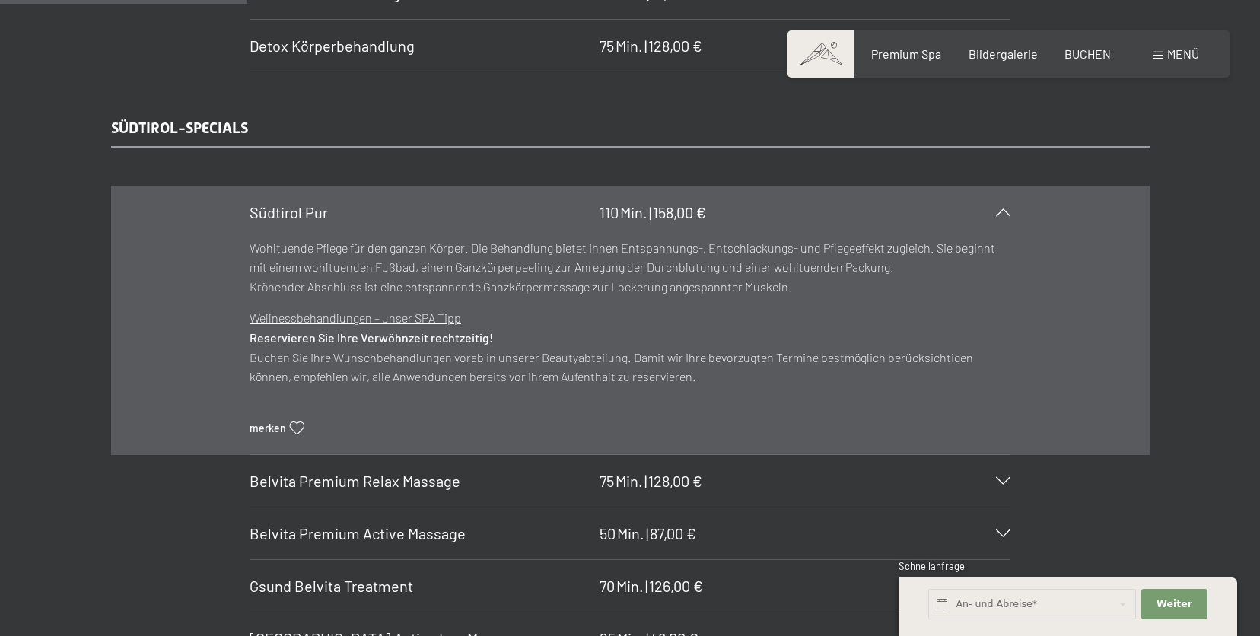
scroll to position [2441, 0]
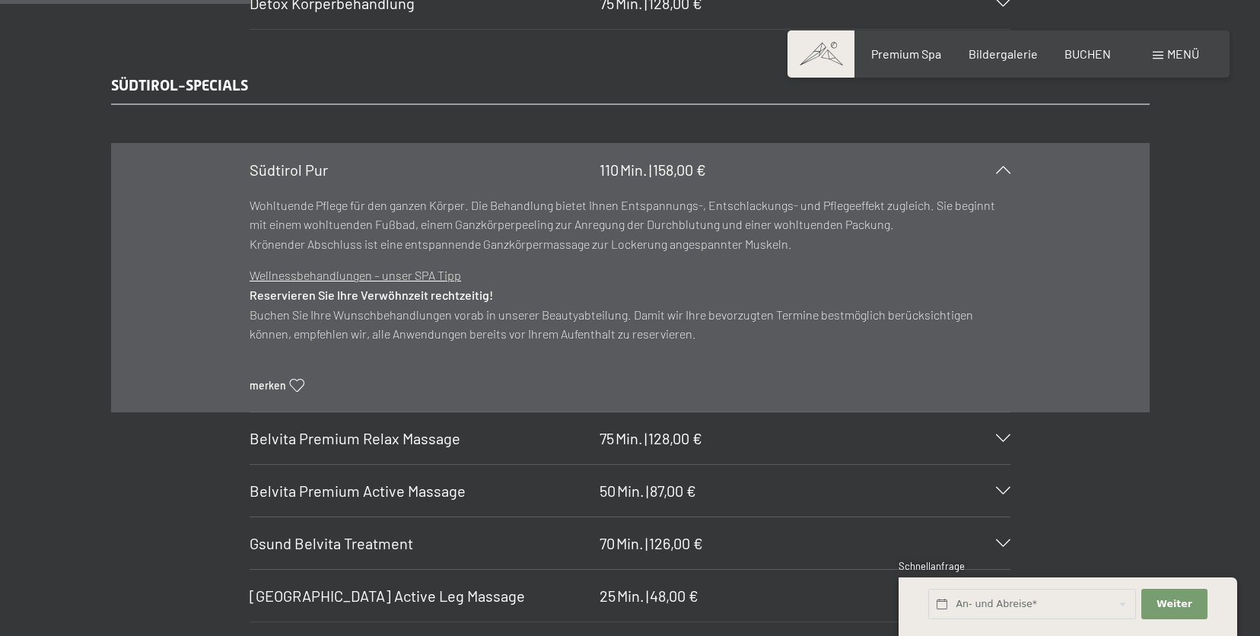
click at [865, 178] on div "Südtirol Pur 110 Min. | 158,00 €" at bounding box center [630, 170] width 761 height 52
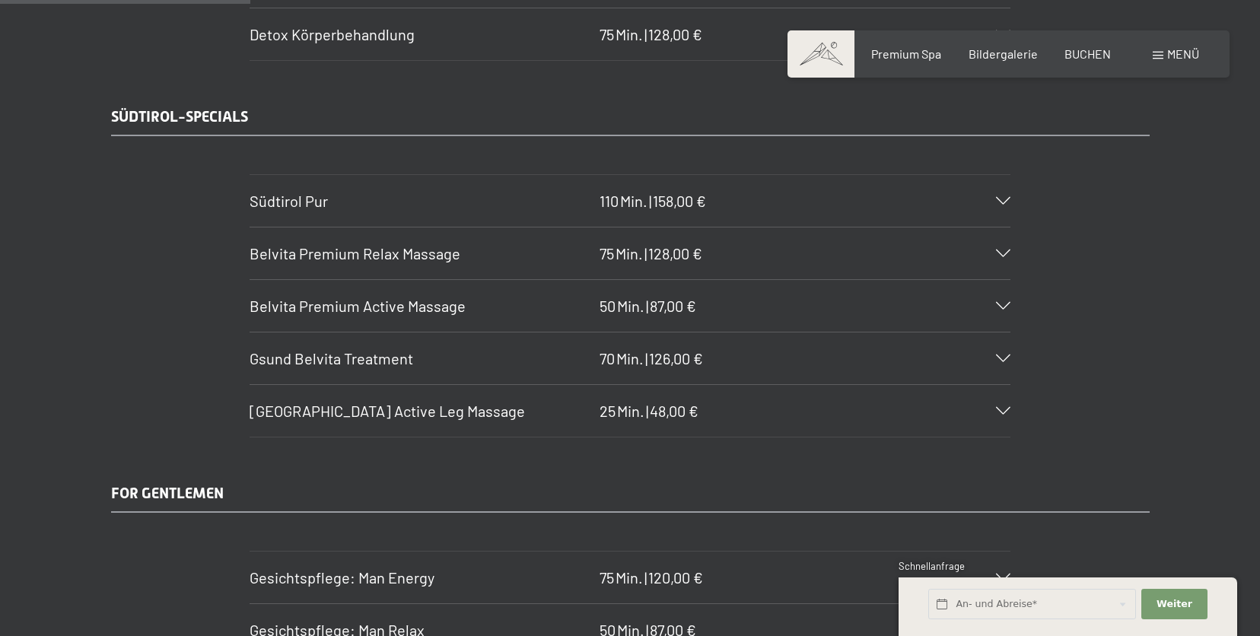
scroll to position [2351, 0]
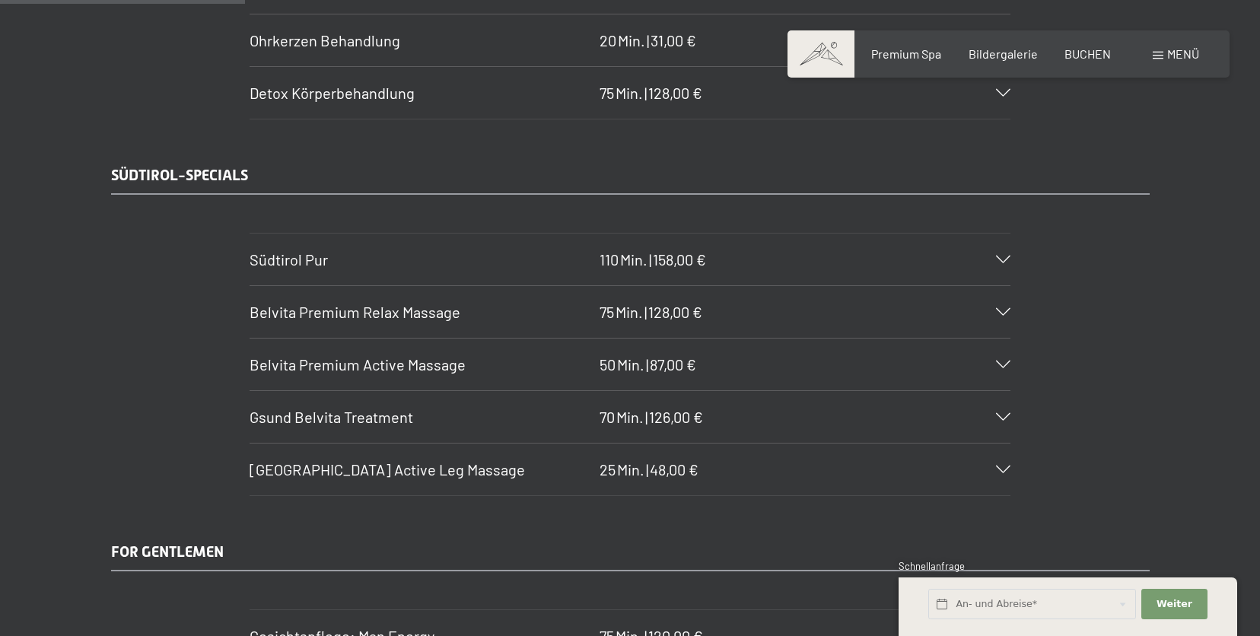
click at [779, 275] on div "Südtirol Pur 110 Min. | 158,00 €" at bounding box center [630, 260] width 761 height 52
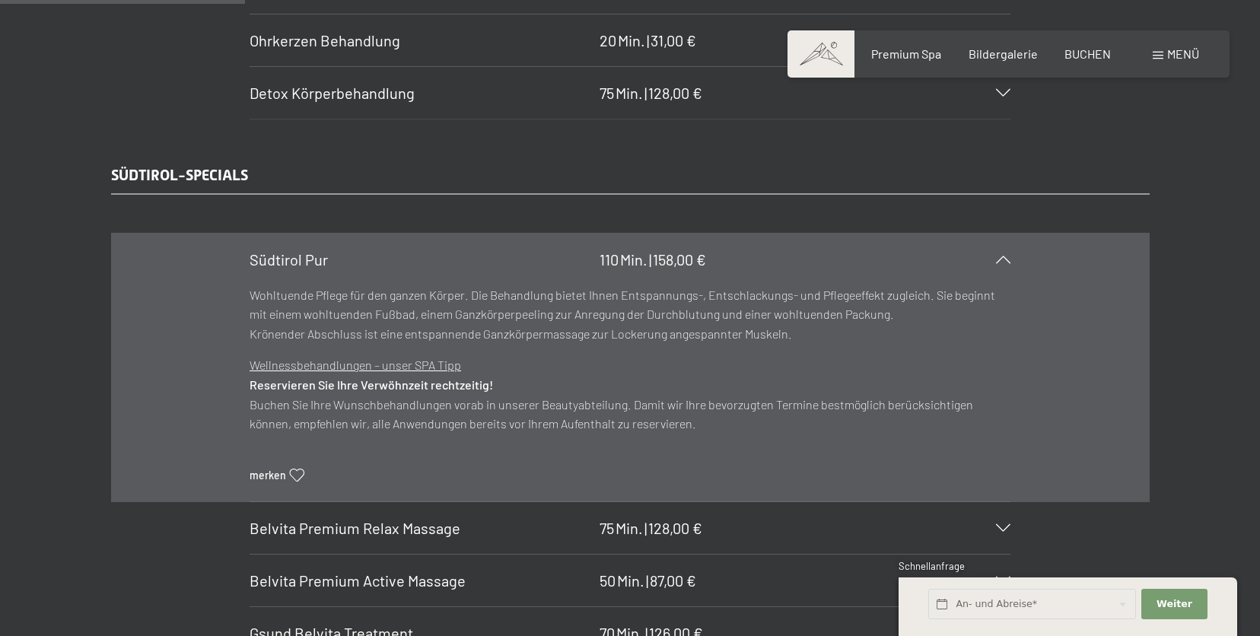
click at [900, 250] on div "Südtirol Pur 110 Min. | 158,00 €" at bounding box center [630, 260] width 761 height 52
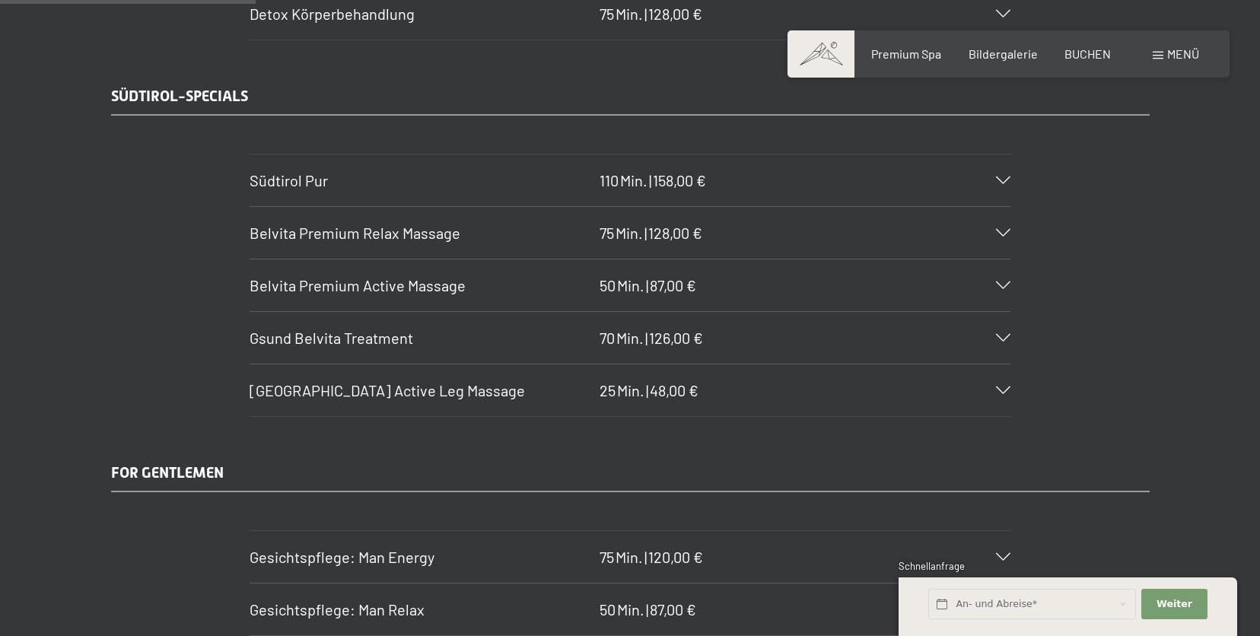
scroll to position [2454, 0]
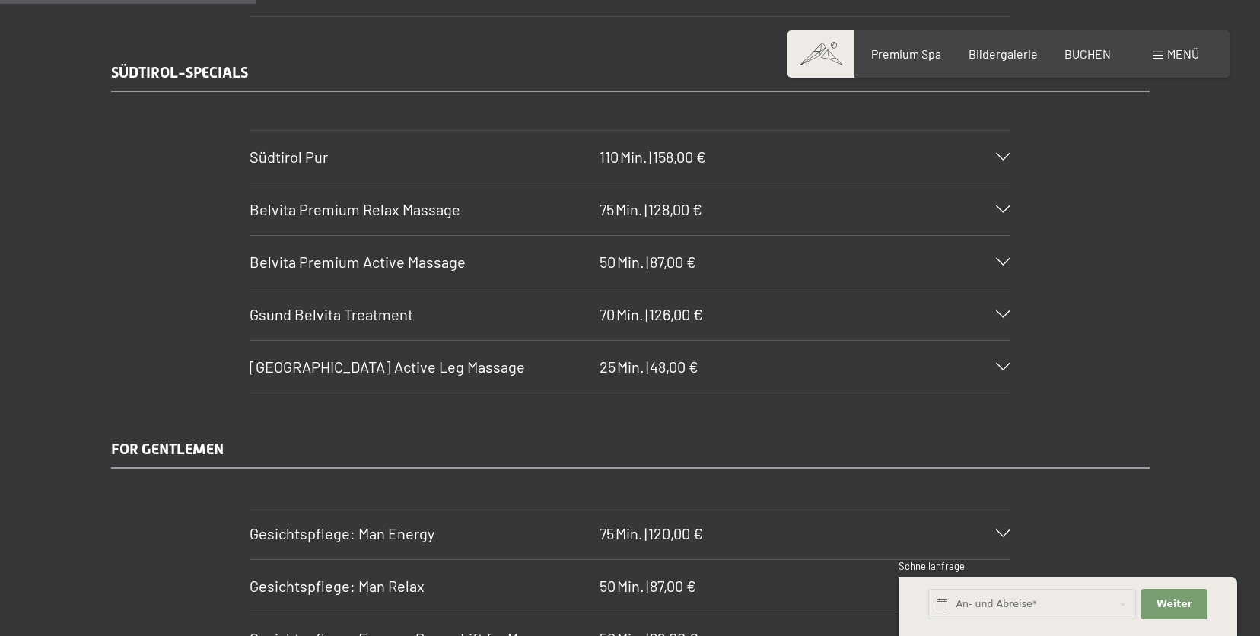
click at [852, 357] on div "Belvita Mountain Active Leg Massage 25 Min. | 48,00 €" at bounding box center [630, 367] width 761 height 52
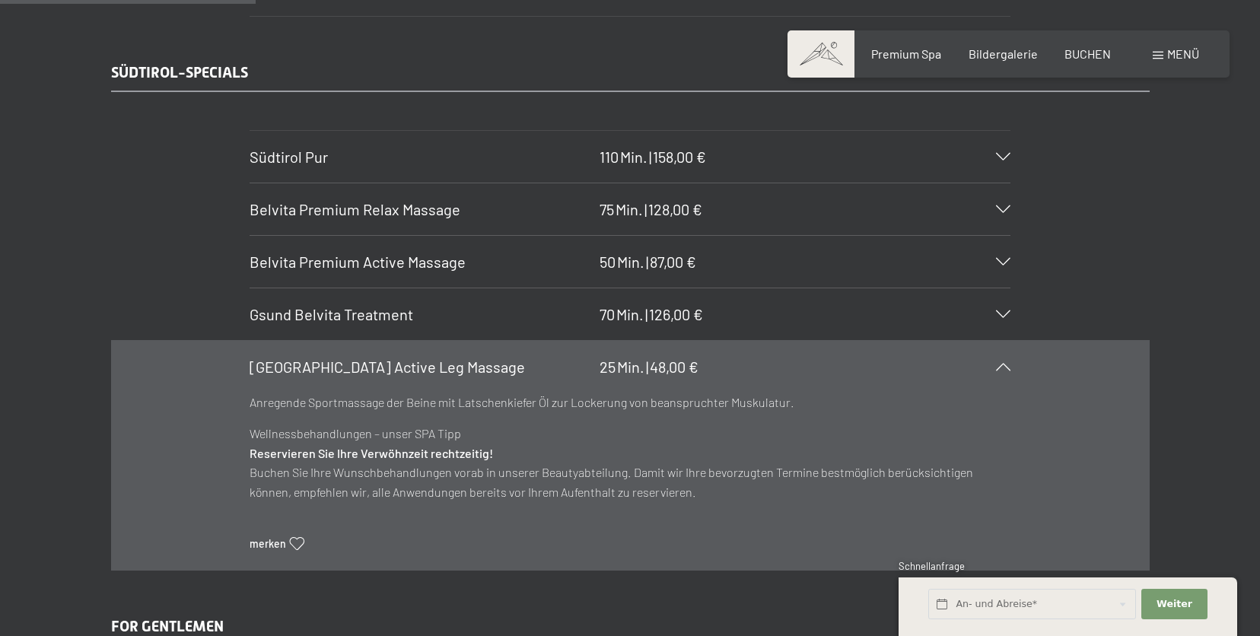
click at [851, 357] on div "Belvita Mountain Active Leg Massage 25 Min. | 48,00 €" at bounding box center [630, 367] width 761 height 52
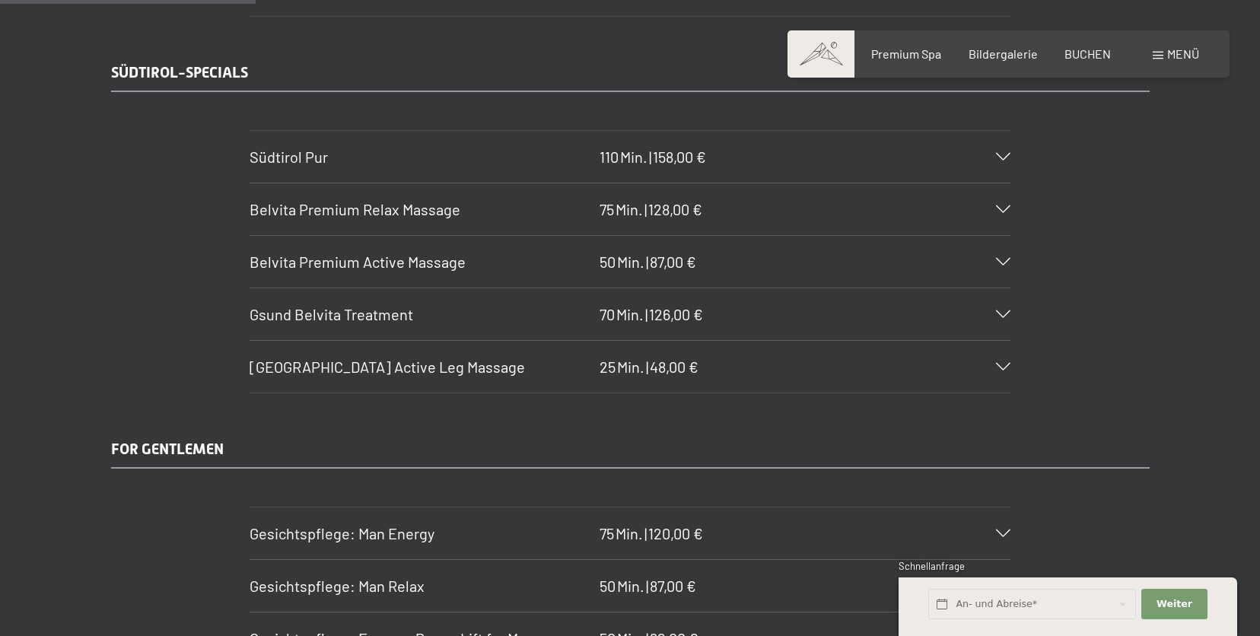
click at [798, 259] on div "Belvita Premium Active Massage 50 Min. | 87,00 €" at bounding box center [630, 262] width 761 height 52
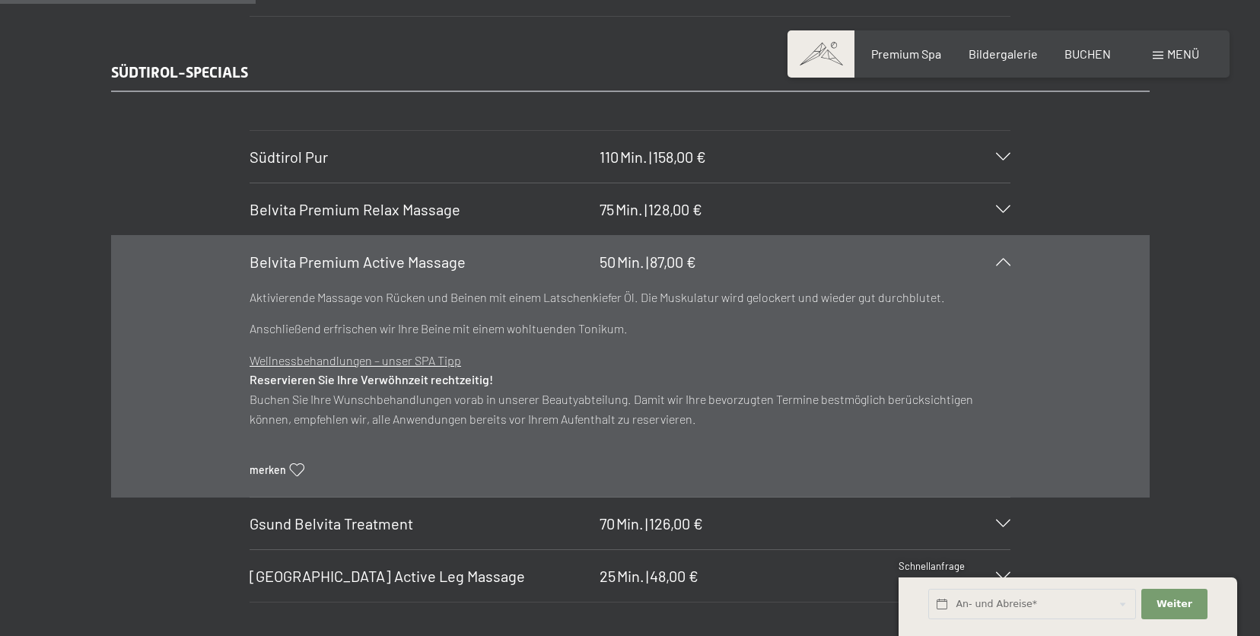
click at [798, 258] on div "Belvita Premium Active Massage 50 Min. | 87,00 €" at bounding box center [630, 262] width 761 height 52
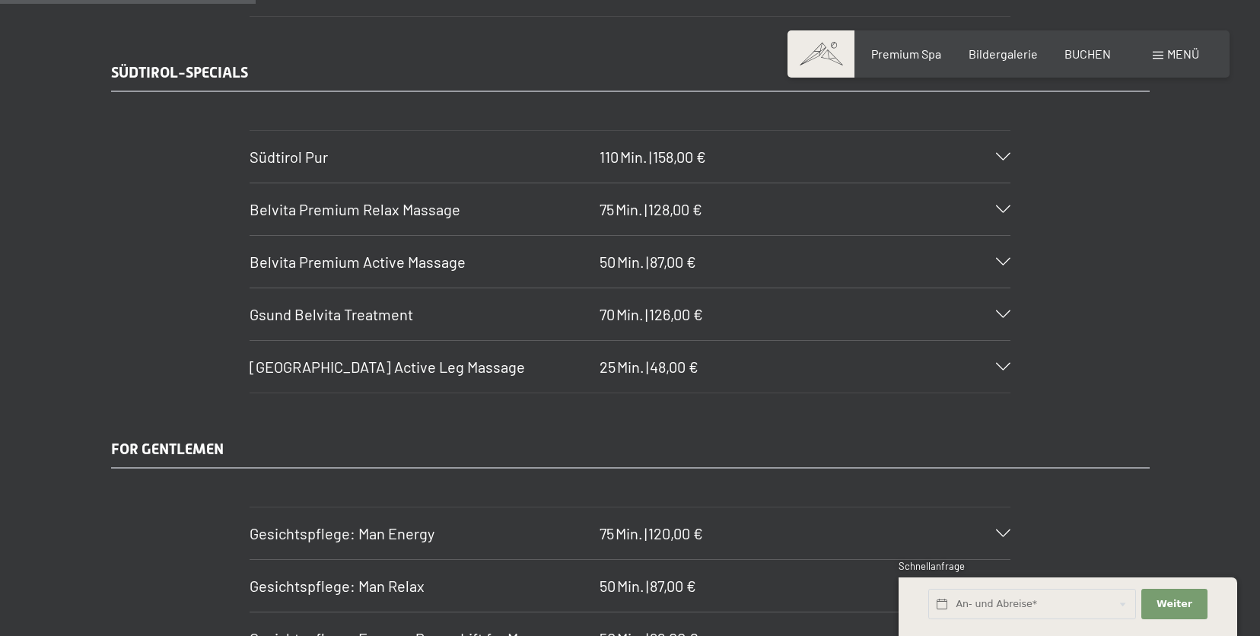
click at [808, 218] on div "Belvita Premium Relax Massage 75 Min. | 128,00 €" at bounding box center [630, 209] width 761 height 52
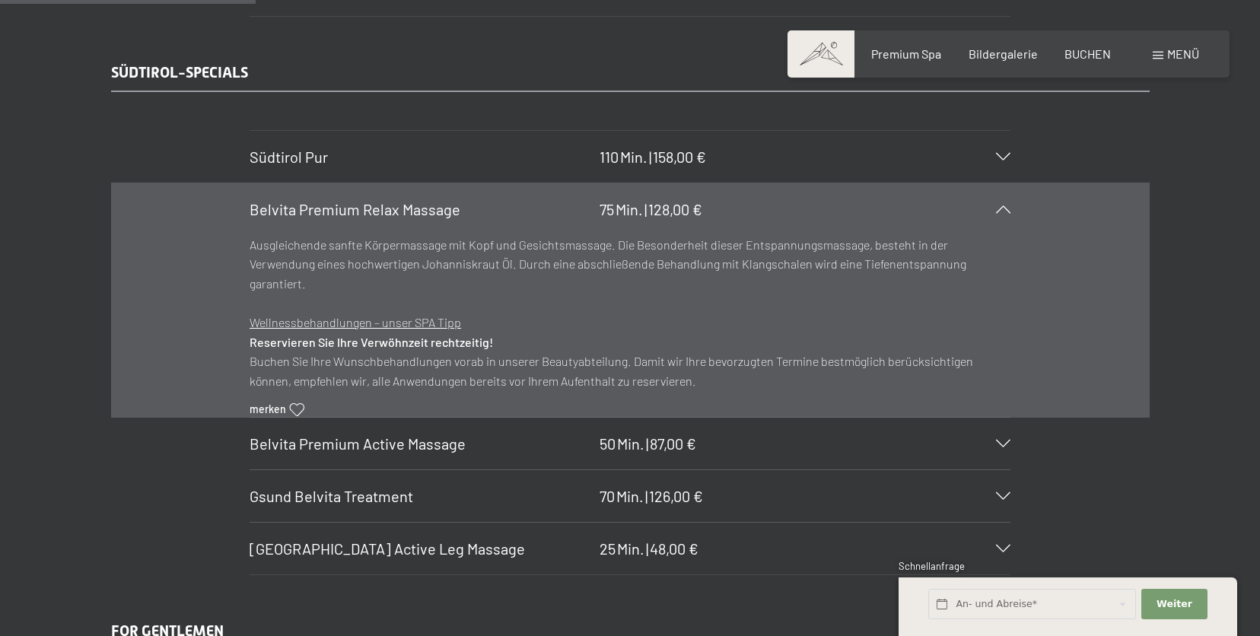
click at [821, 205] on div "Belvita Premium Relax Massage 75 Min. | 128,00 €" at bounding box center [630, 209] width 761 height 52
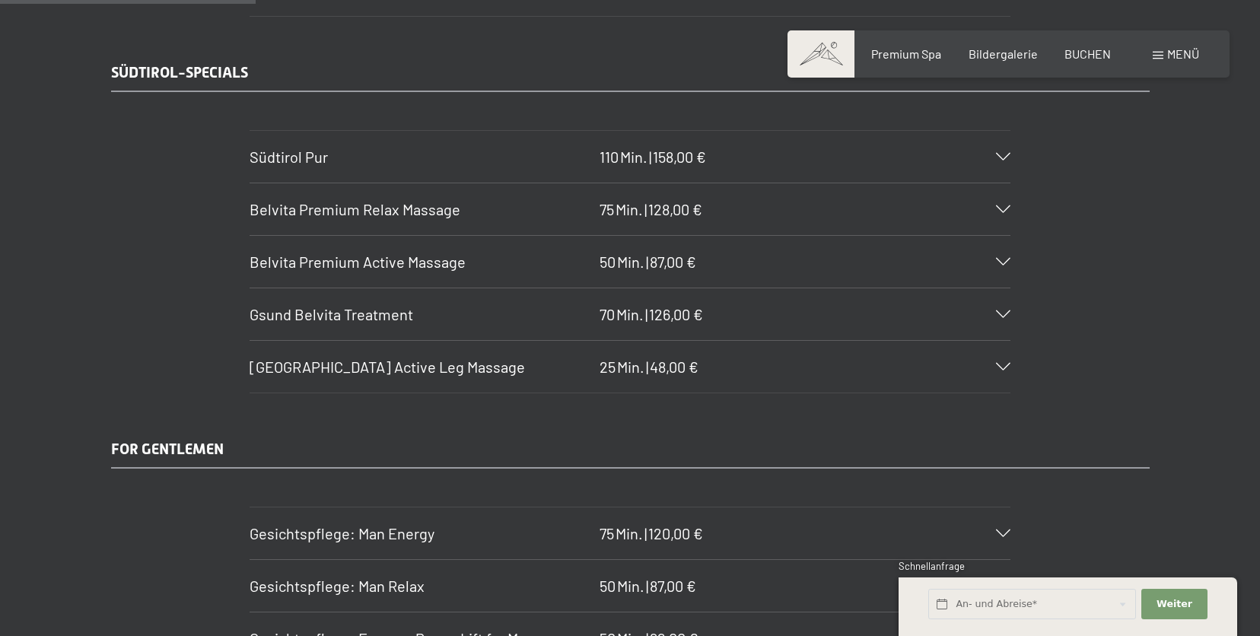
click at [766, 321] on div "Gsund Belvita Treatment 70 Min. | 126,00 €" at bounding box center [630, 314] width 761 height 52
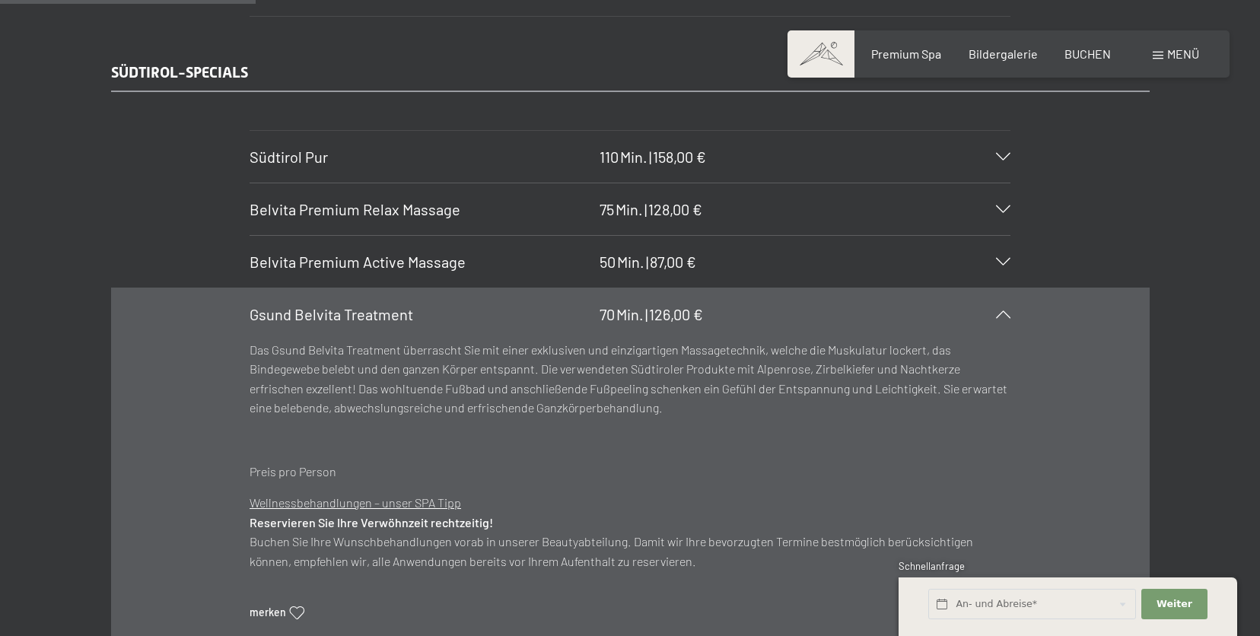
click at [766, 320] on div "Gsund Belvita Treatment 70 Min. | 126,00 €" at bounding box center [630, 314] width 761 height 52
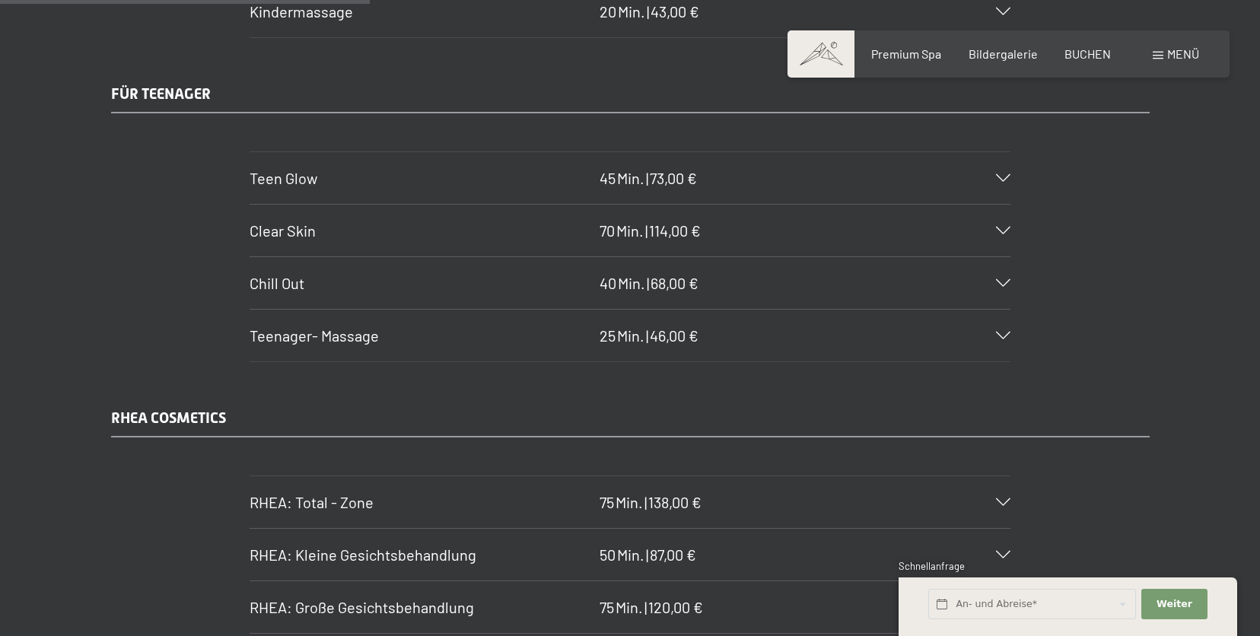
scroll to position [3281, 0]
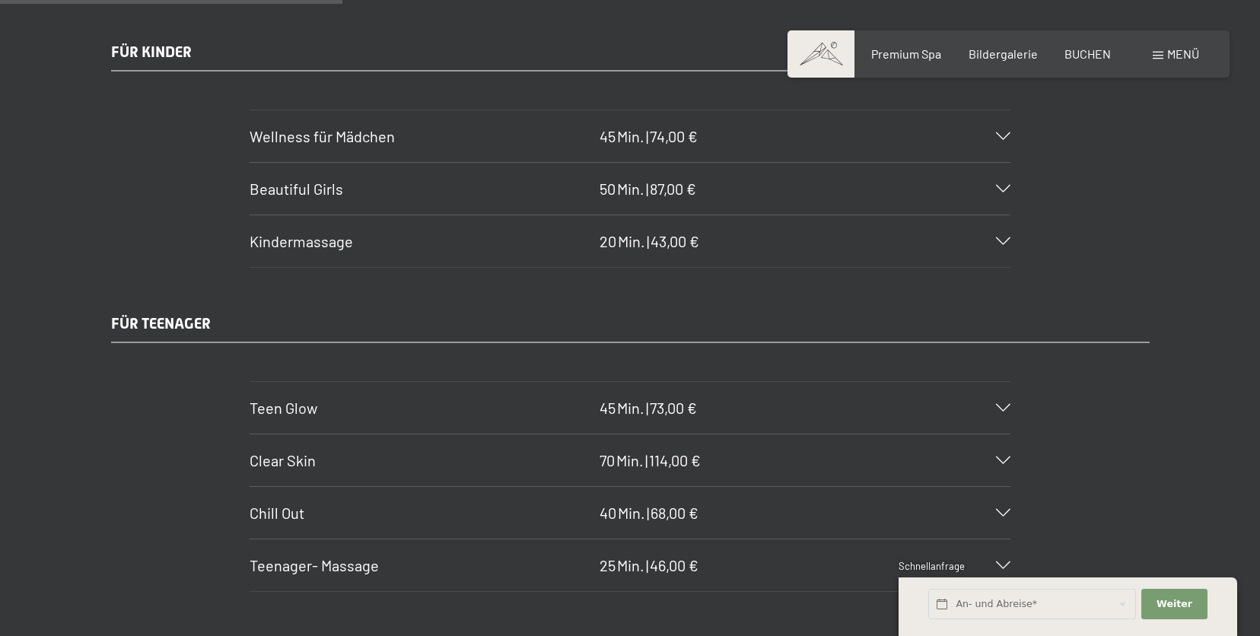
click at [766, 146] on div "Wellness für Mädchen 45 Min. | 74,00 €" at bounding box center [630, 136] width 761 height 52
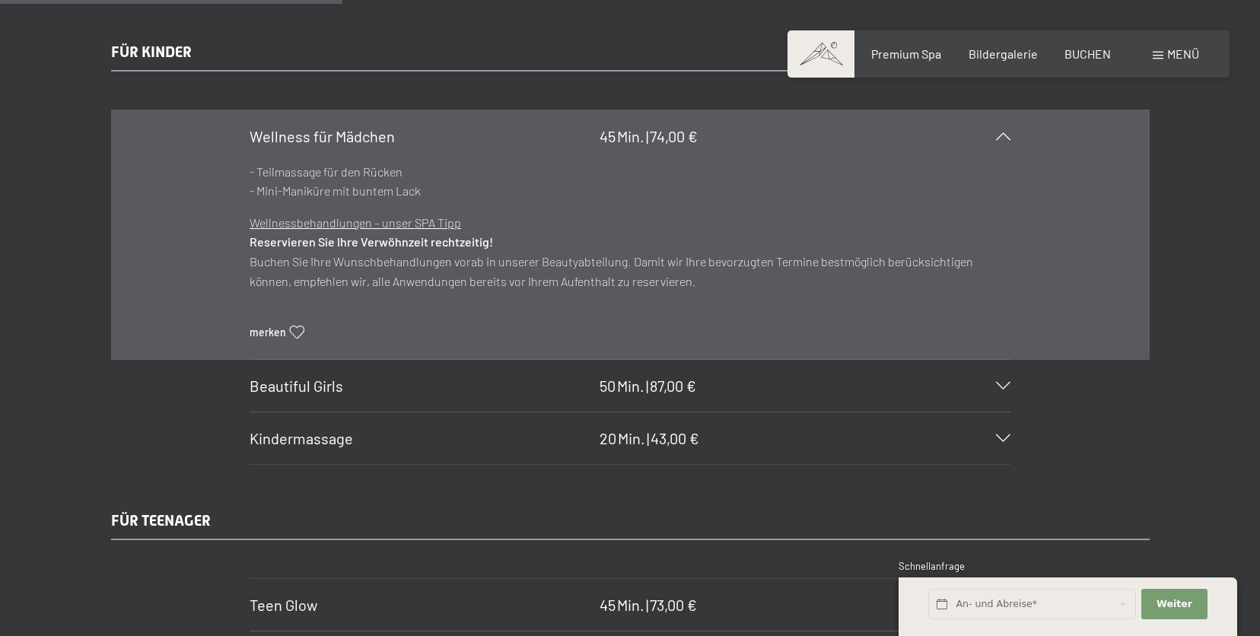
click at [762, 174] on p "- Teilmassage für den Rücken - Mini-Maniküre mit buntem Lack" at bounding box center [630, 181] width 761 height 39
click at [772, 145] on div "Wellness für Mädchen 45 Min. | 74,00 €" at bounding box center [630, 136] width 761 height 52
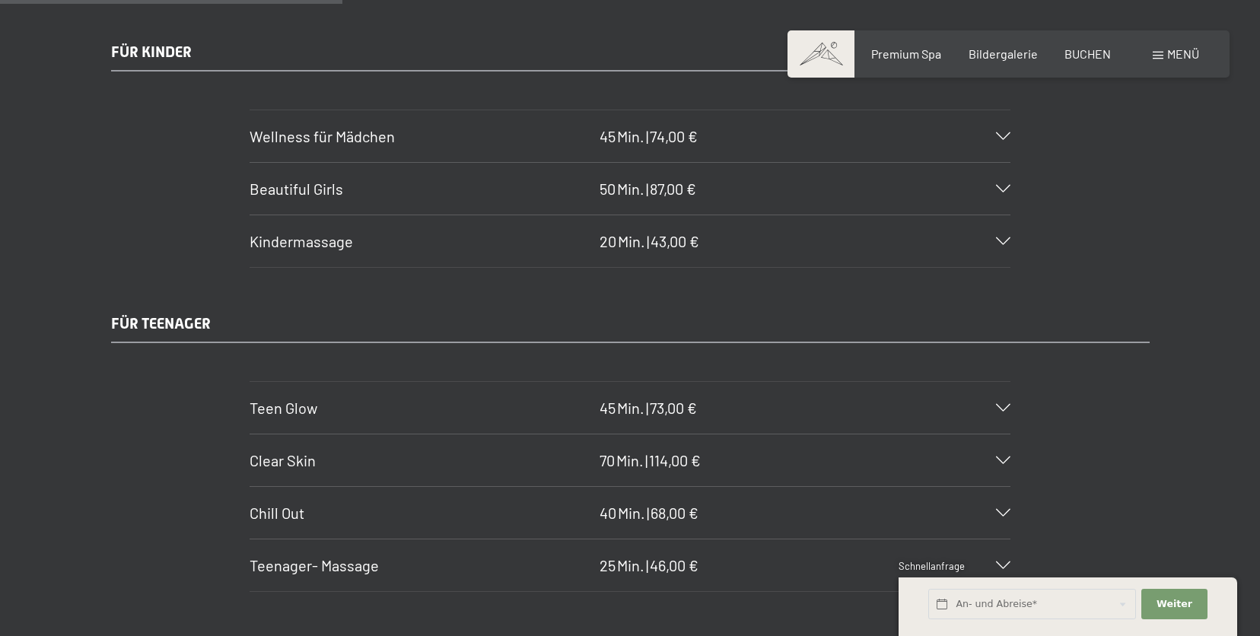
click at [765, 193] on div "Beautiful Girls 50 Min. | 87,00 €" at bounding box center [630, 189] width 761 height 52
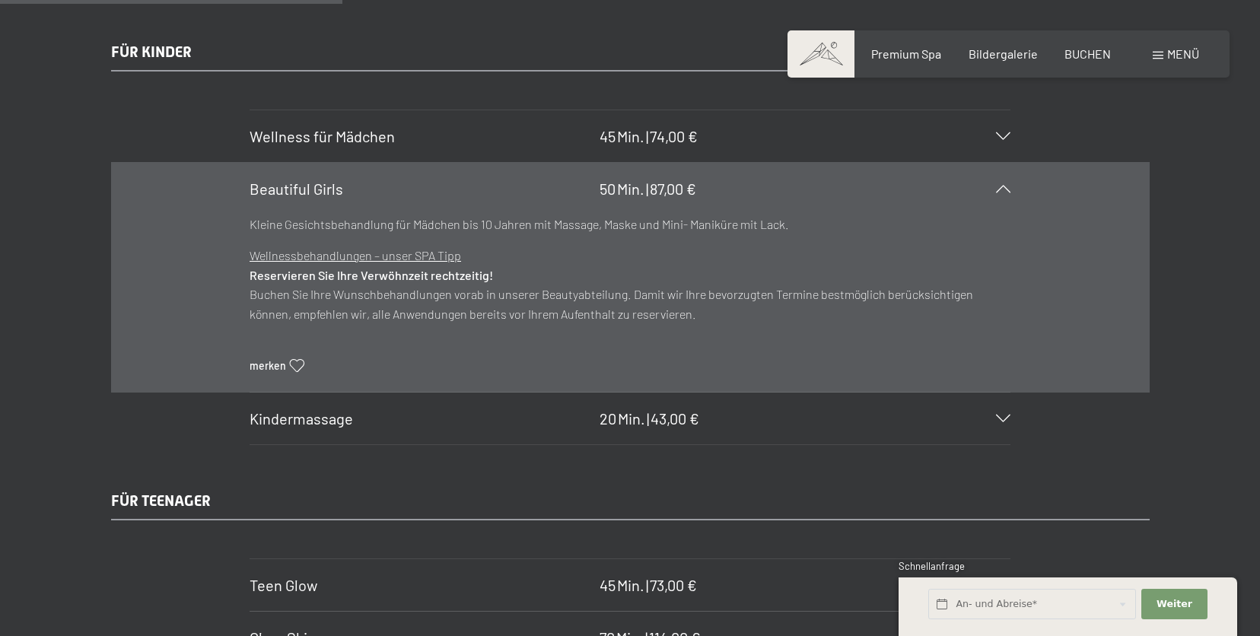
click at [785, 206] on div "Beautiful Girls 50 Min. | 87,00 €" at bounding box center [630, 189] width 761 height 52
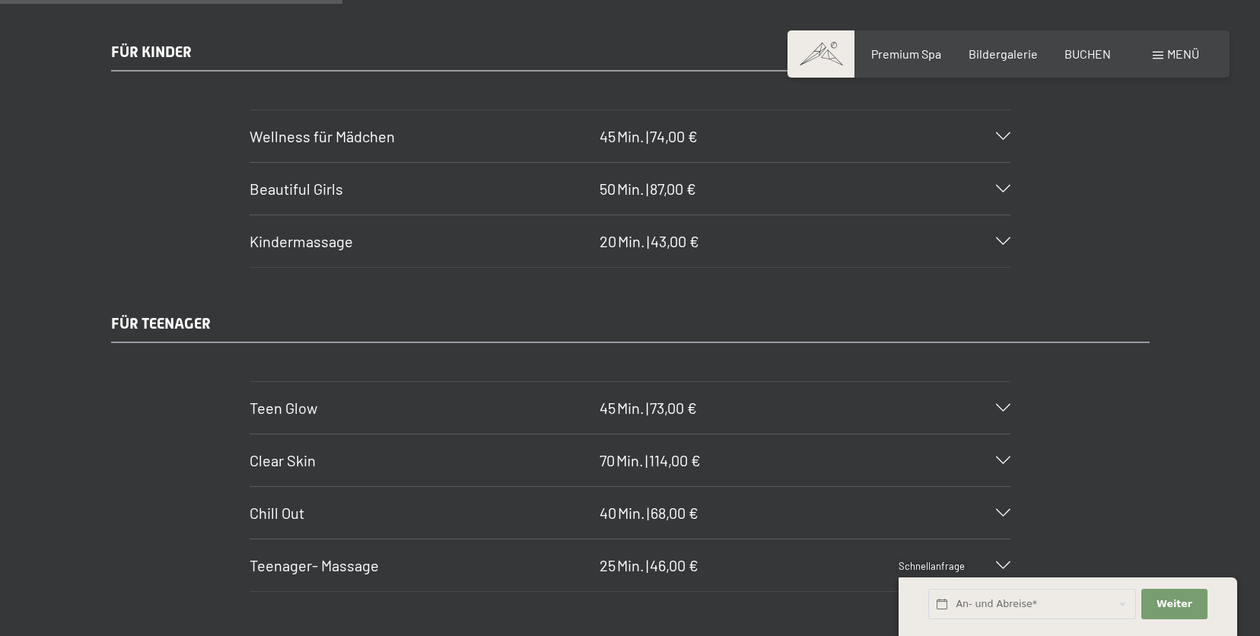
click at [761, 142] on div "Wellness für Mädchen 45 Min. | 74,00 €" at bounding box center [630, 136] width 761 height 52
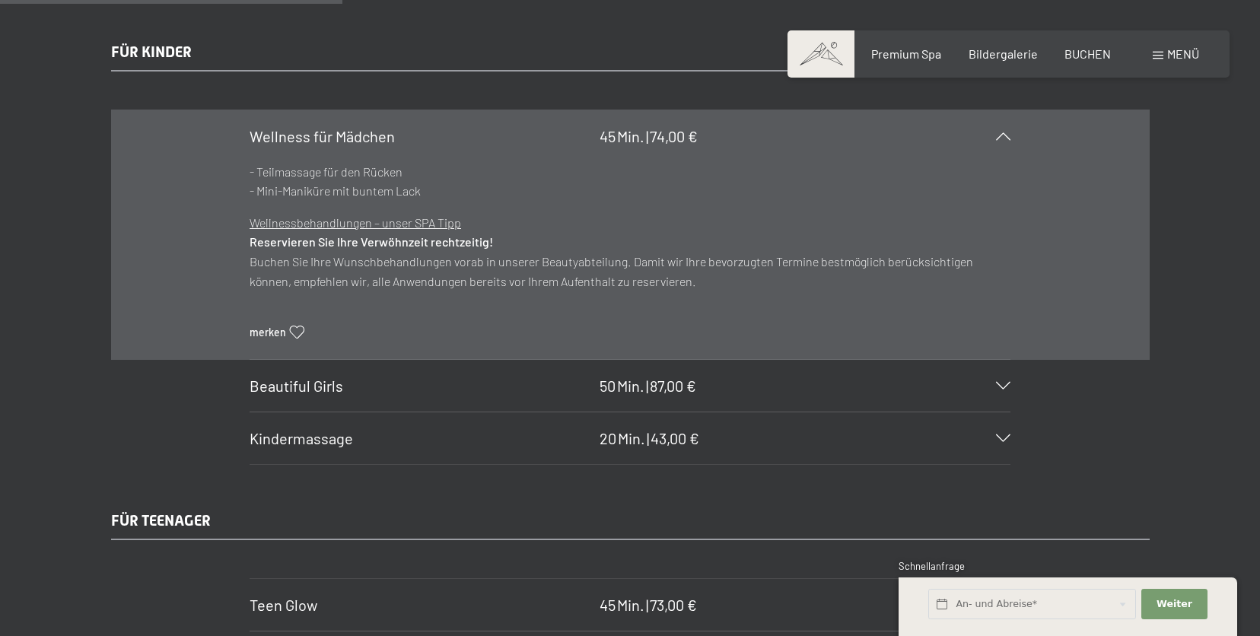
click at [763, 139] on div "Wellness für Mädchen 45 Min. | 74,00 €" at bounding box center [630, 136] width 761 height 52
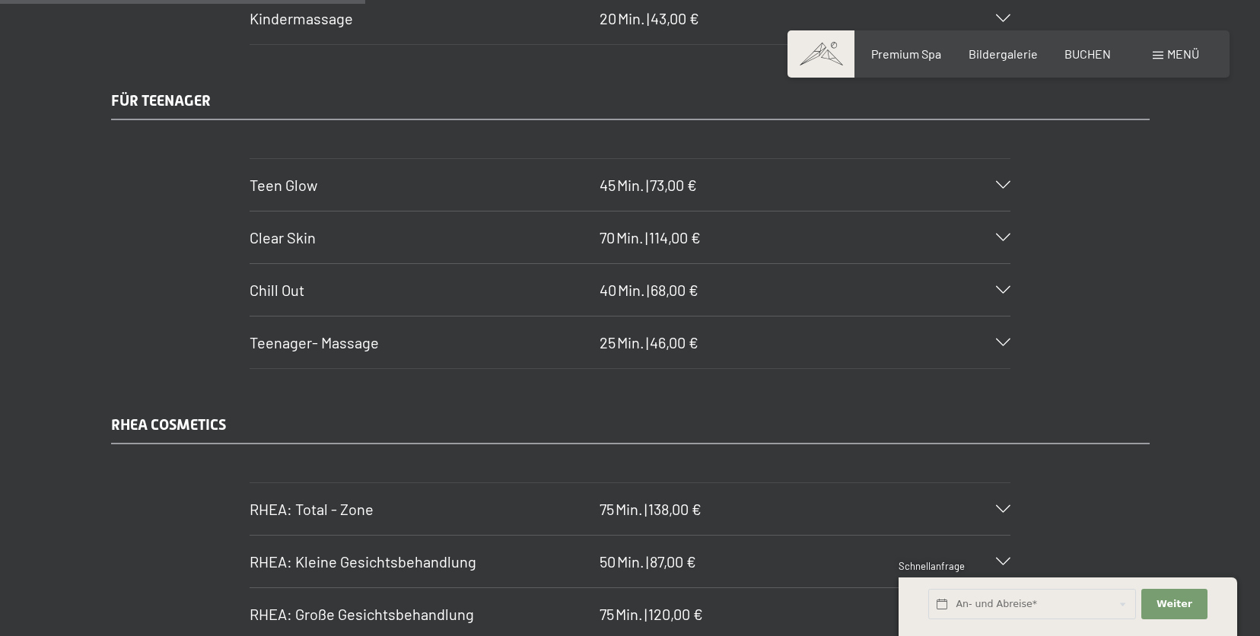
scroll to position [3501, 0]
click at [852, 304] on div "Chill Out 40 Min. | 68,00 €" at bounding box center [630, 293] width 761 height 52
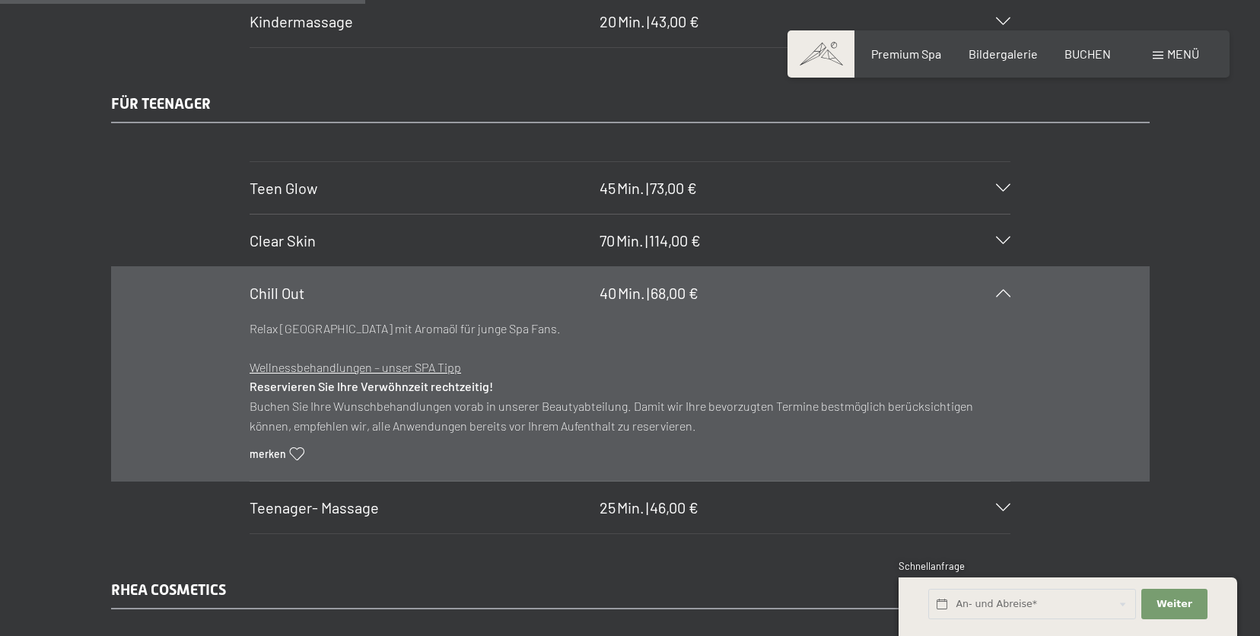
click at [852, 304] on div "Chill Out 40 Min. | 68,00 €" at bounding box center [630, 293] width 761 height 52
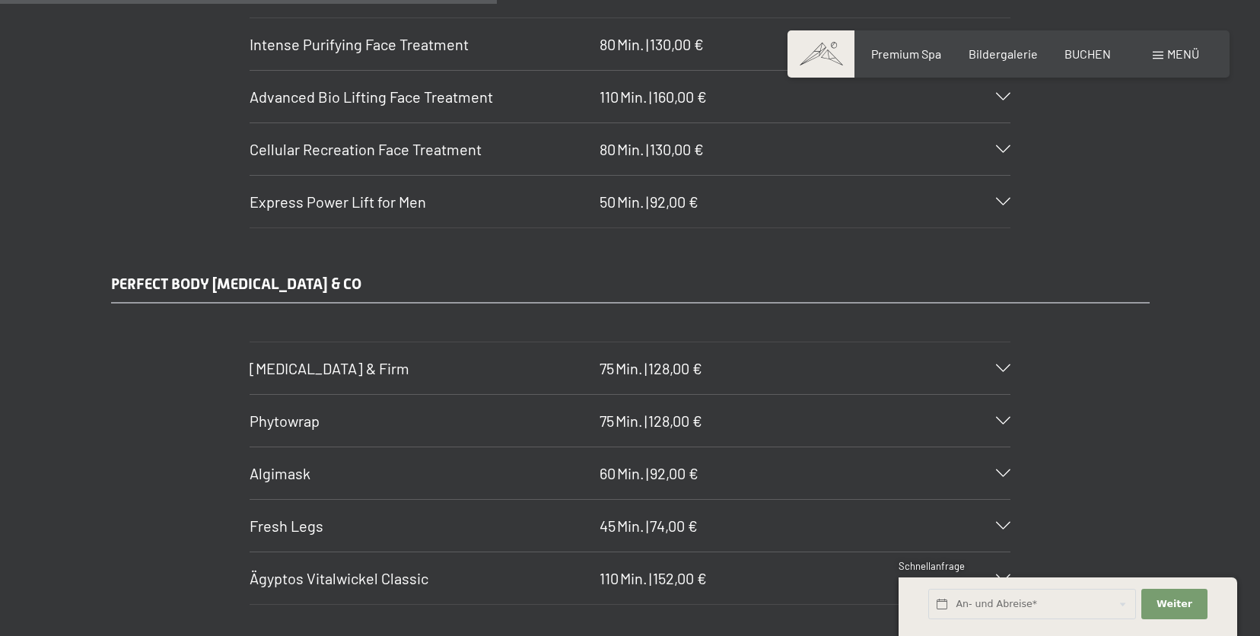
scroll to position [4766, 0]
click at [772, 100] on div "Advanced Bio Lifting Face Treatment 110 Min. | 160,00 €" at bounding box center [630, 96] width 761 height 52
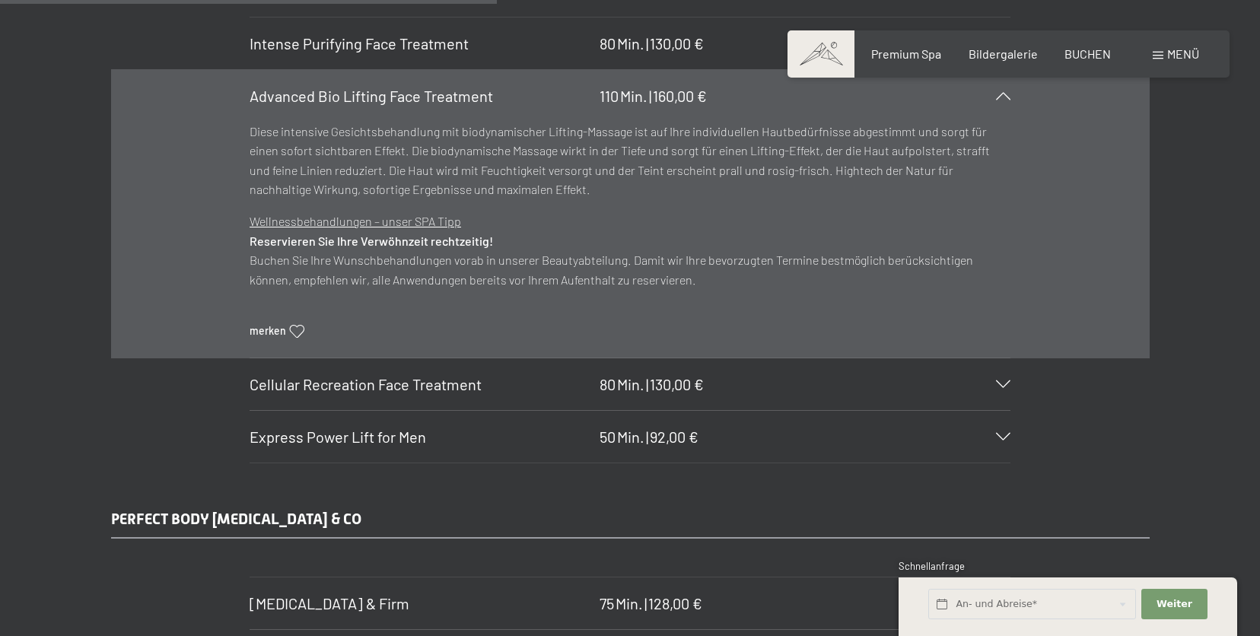
click at [693, 109] on div "Advanced Bio Lifting Face Treatment 110 Min. | 160,00 €" at bounding box center [630, 96] width 761 height 52
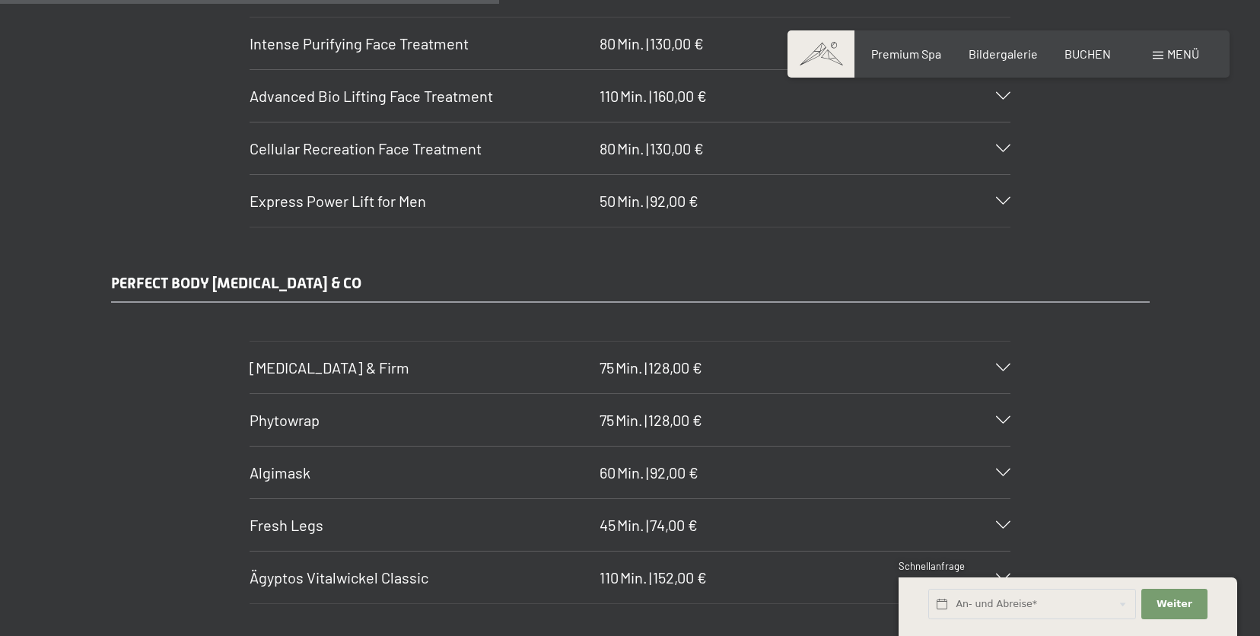
scroll to position [4848, 0]
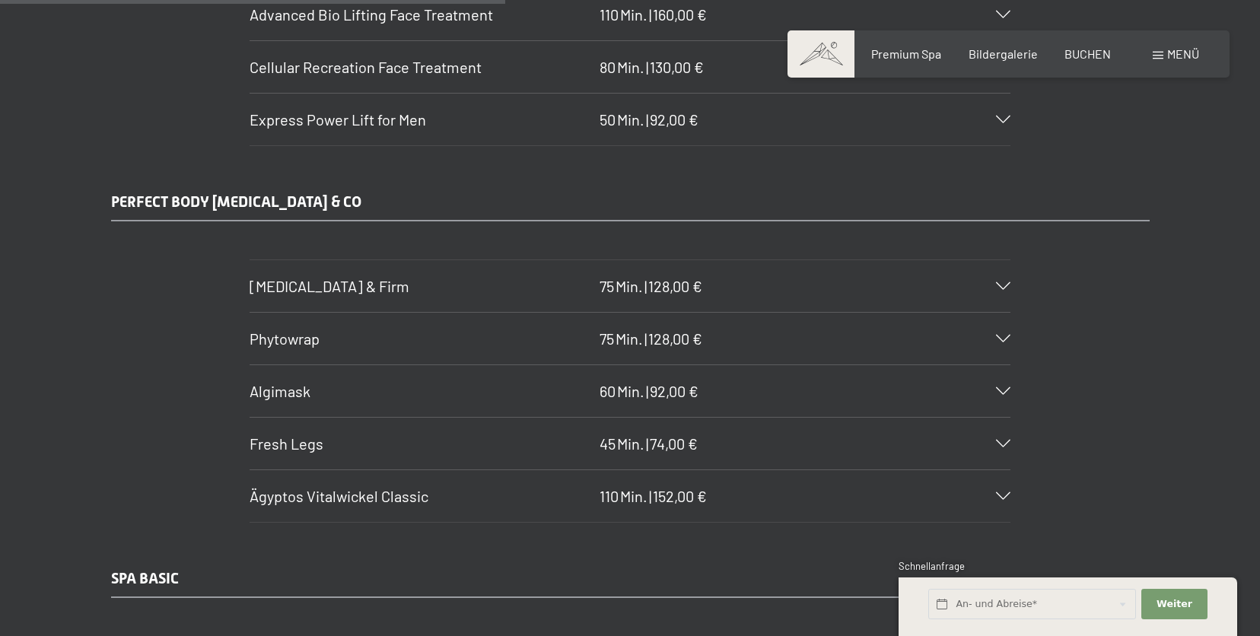
click at [696, 120] on span "92,00 €" at bounding box center [674, 119] width 49 height 18
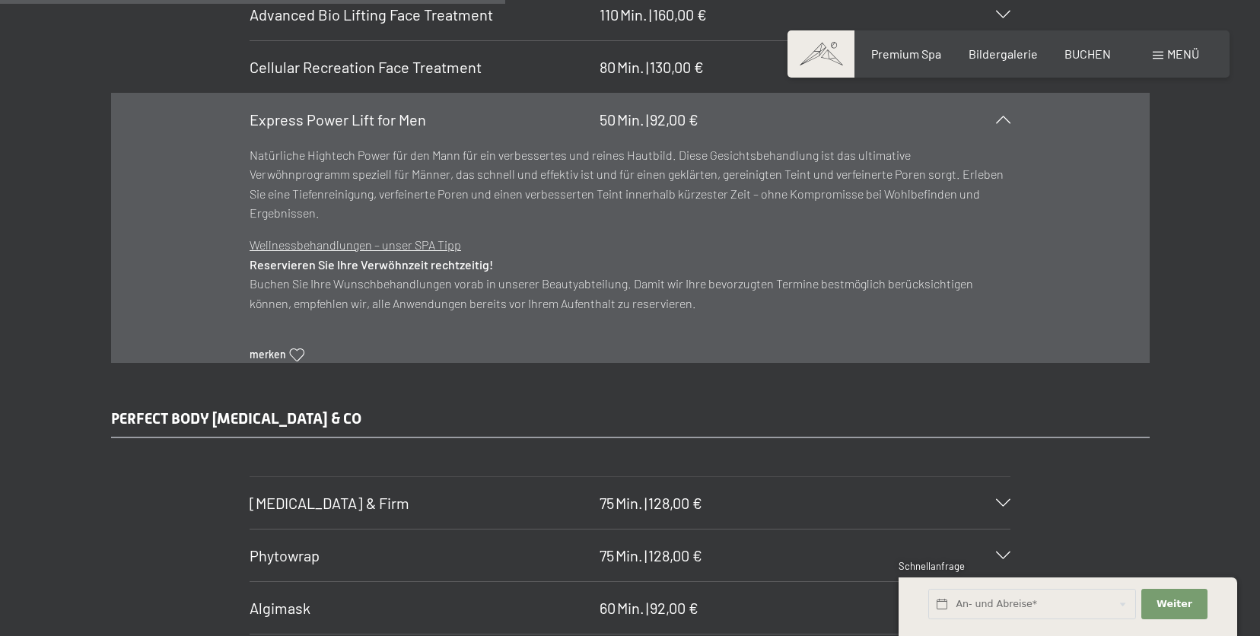
click at [695, 118] on span "92,00 €" at bounding box center [674, 119] width 49 height 18
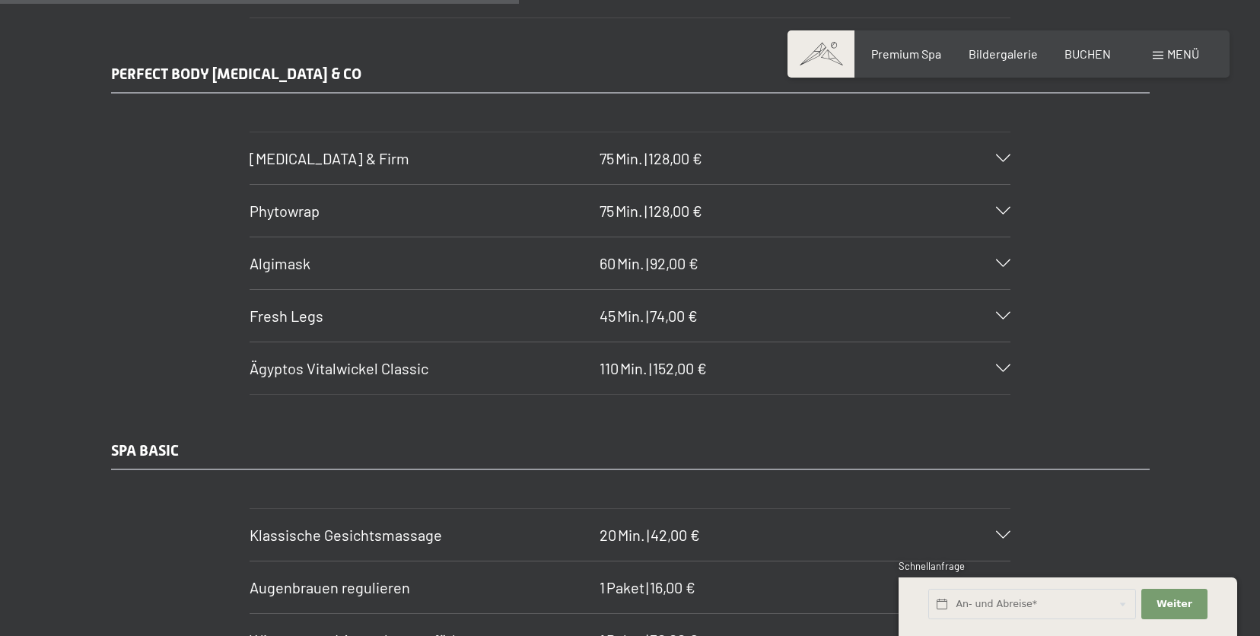
scroll to position [4980, 0]
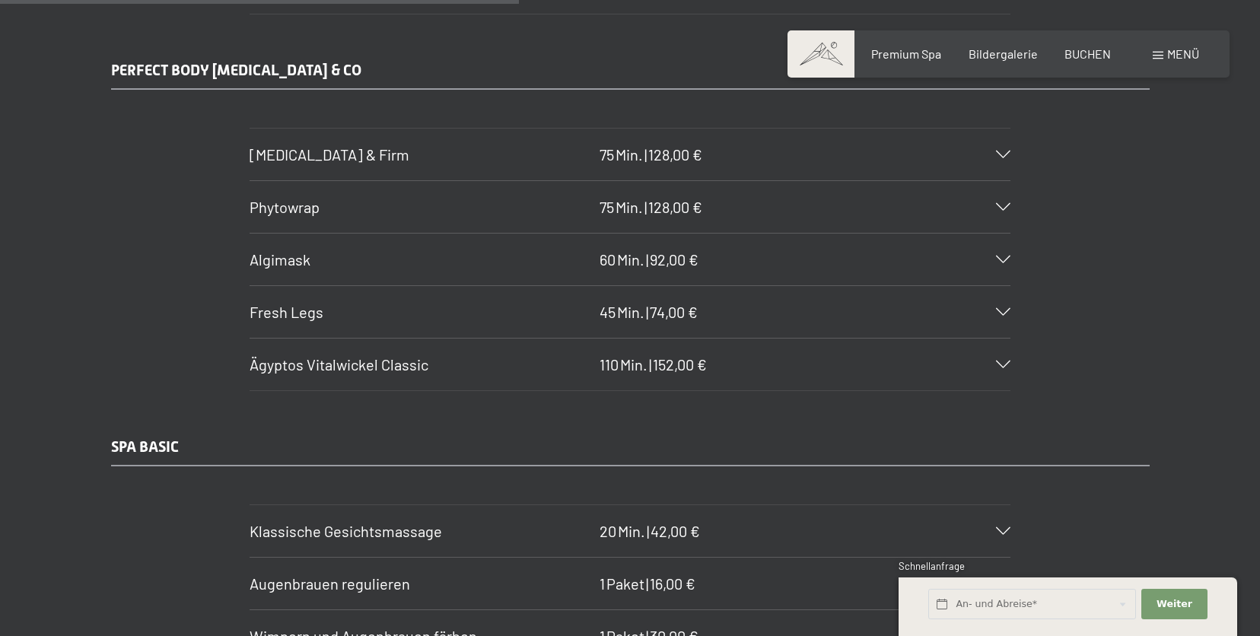
click at [734, 253] on div "Algimask 60 Min. | 92,00 €" at bounding box center [630, 260] width 761 height 52
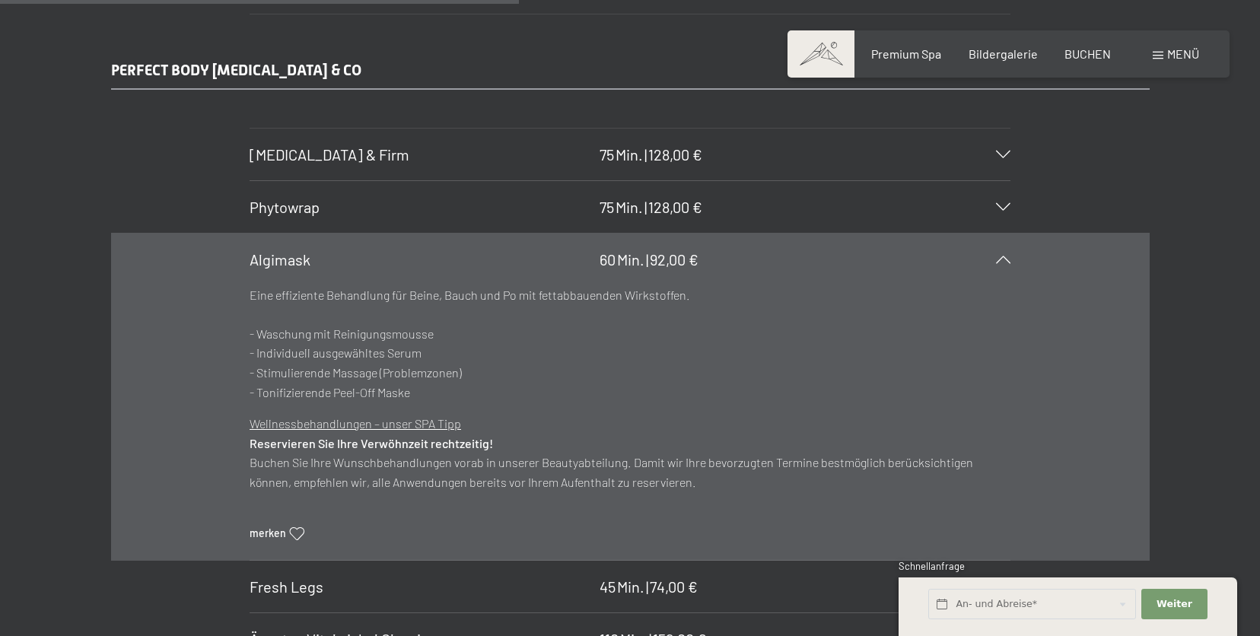
click at [733, 255] on div "Algimask 60 Min. | 92,00 €" at bounding box center [630, 260] width 761 height 52
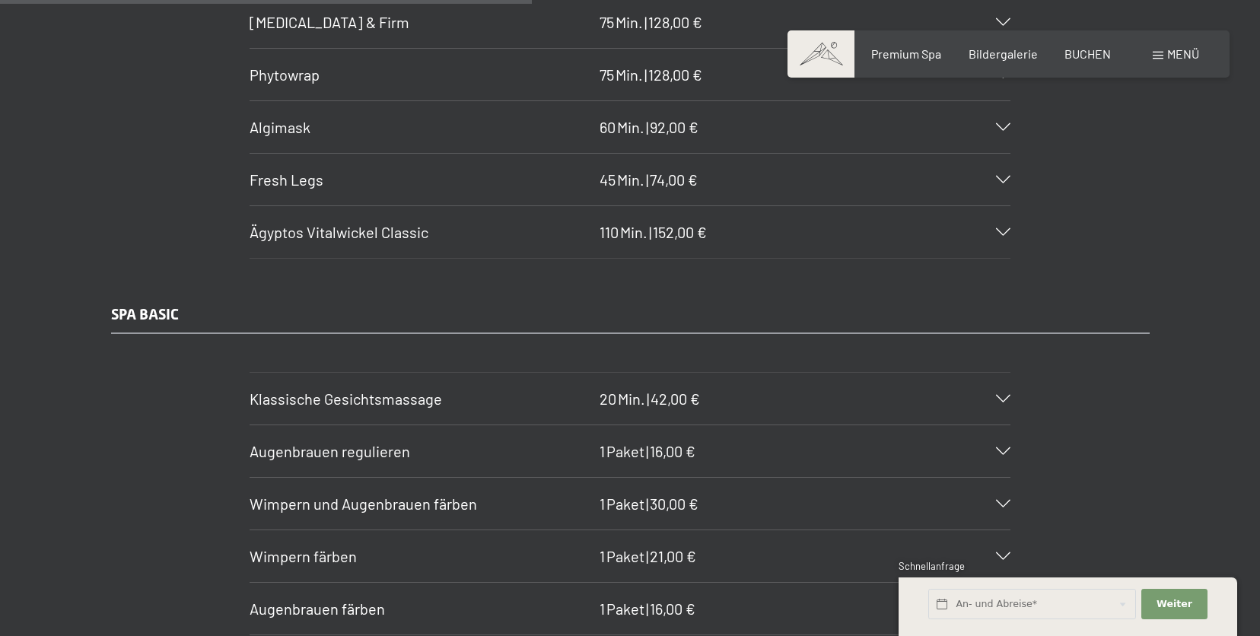
scroll to position [5114, 0]
click at [754, 244] on div "Ägyptos Vitalwickel Classic 110 Min. | 152,00 €" at bounding box center [630, 230] width 761 height 52
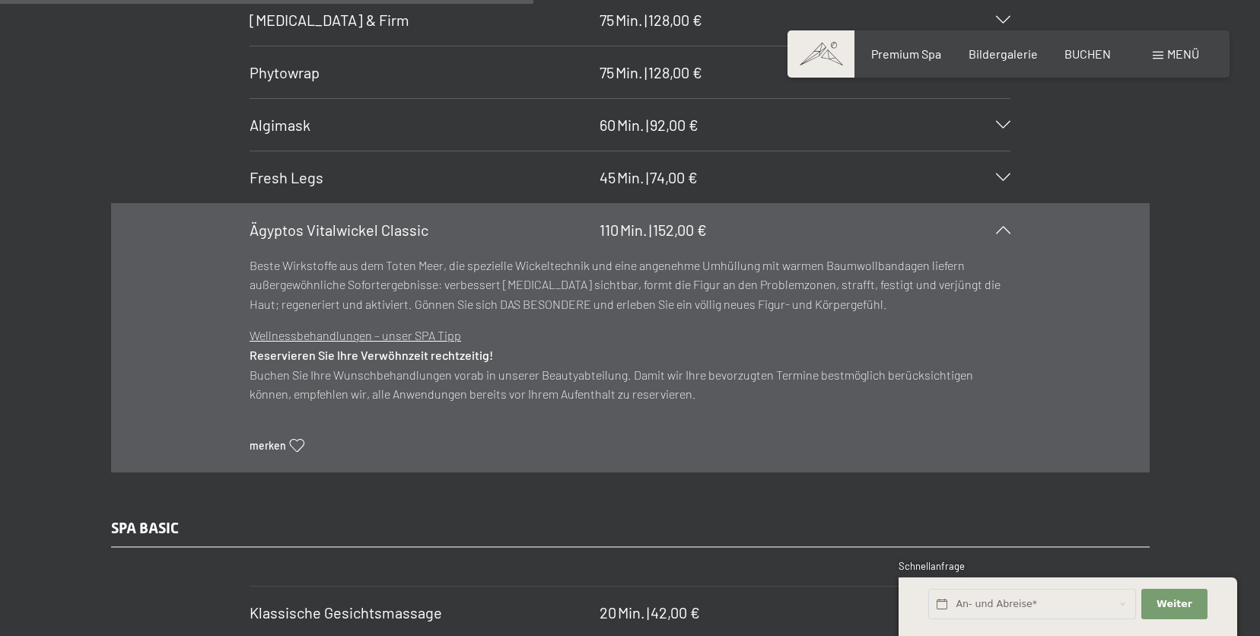
click at [990, 229] on div at bounding box center [993, 230] width 33 height 8
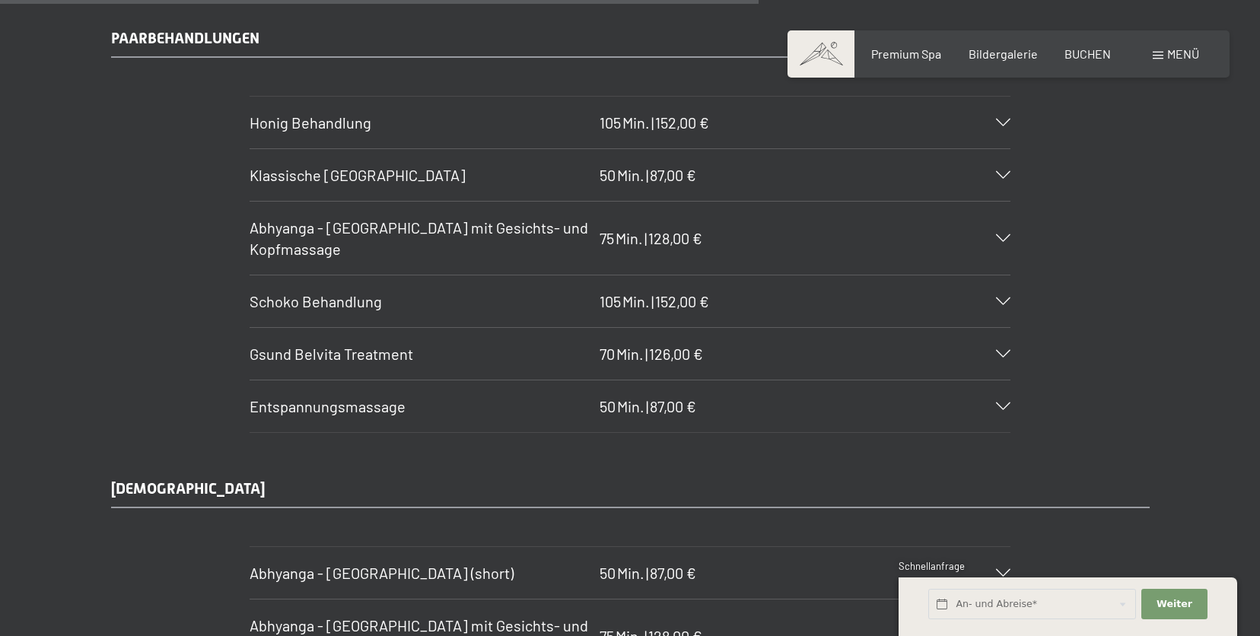
scroll to position [7274, 0]
click at [971, 110] on div "[PERSON_NAME] Behandlung 105 Min. | 152,00 €" at bounding box center [630, 123] width 761 height 52
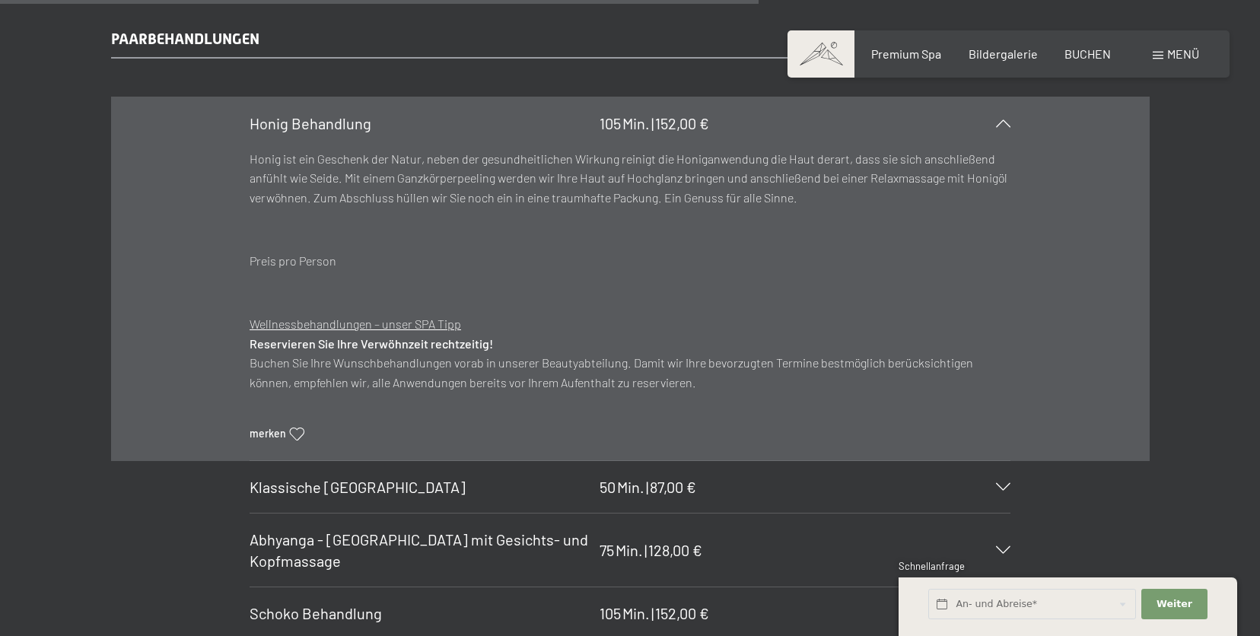
click at [971, 111] on div "[PERSON_NAME] Behandlung 105 Min. | 152,00 €" at bounding box center [630, 123] width 761 height 52
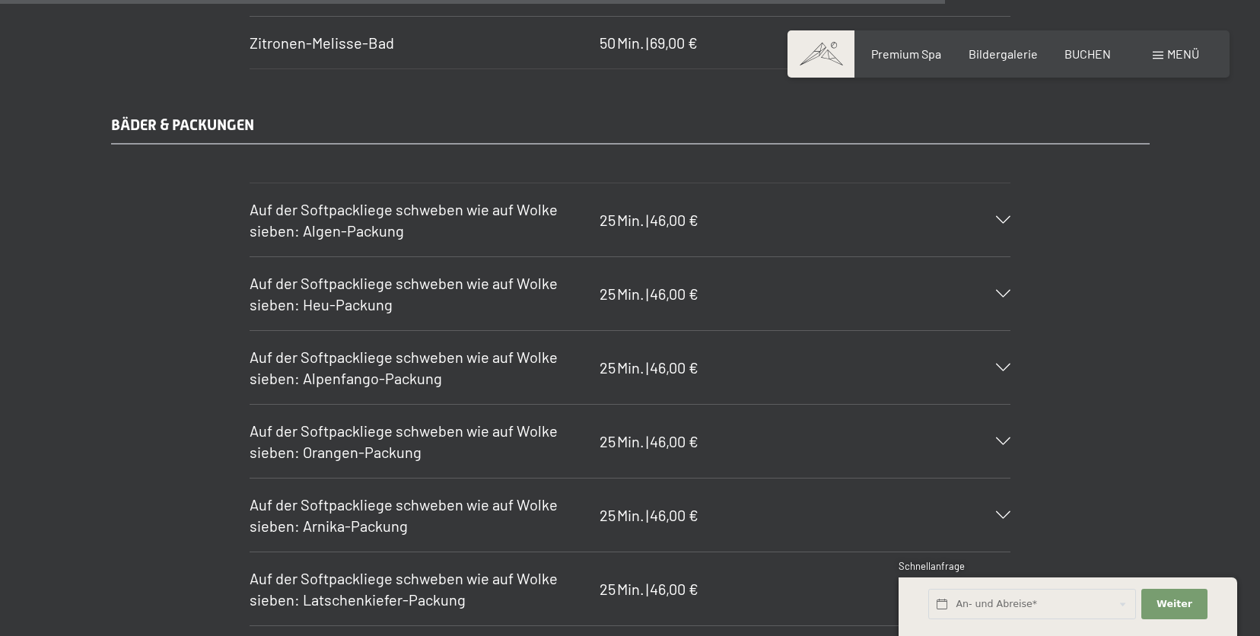
scroll to position [9064, 0]
click at [807, 276] on div "Auf der Softpackliege schweben wie auf [PERSON_NAME] [PERSON_NAME]: Heu-Packung…" at bounding box center [630, 292] width 761 height 73
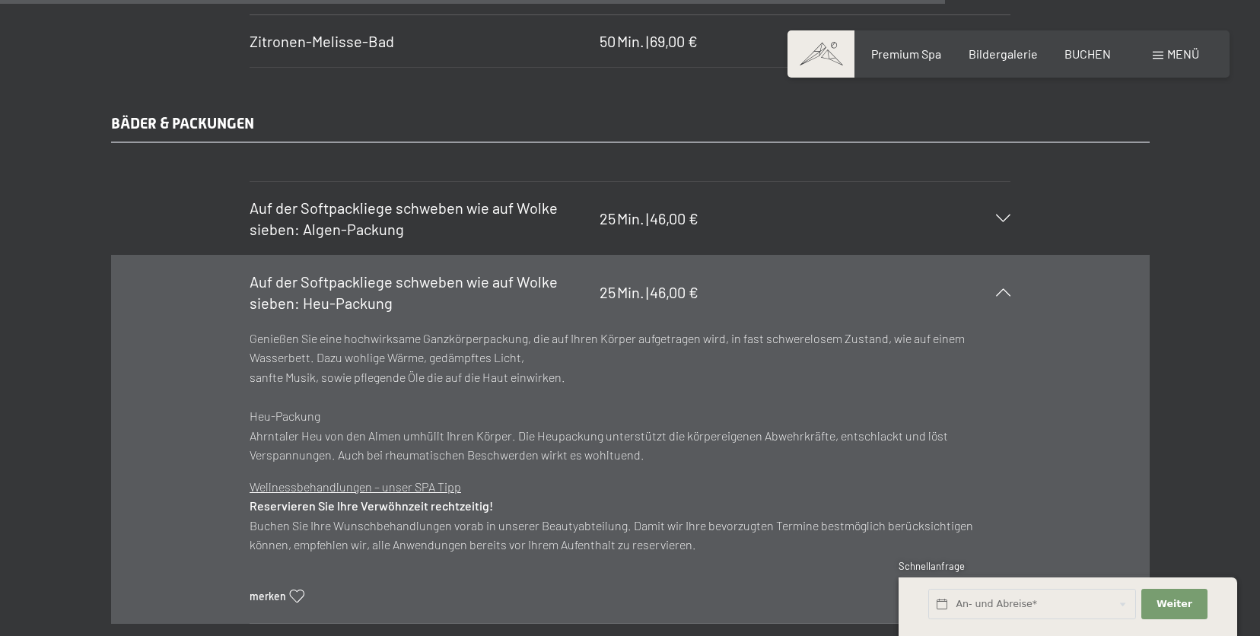
click at [807, 276] on div "Auf der Softpackliege schweben wie auf [PERSON_NAME] [PERSON_NAME]: Heu-Packung…" at bounding box center [630, 292] width 761 height 73
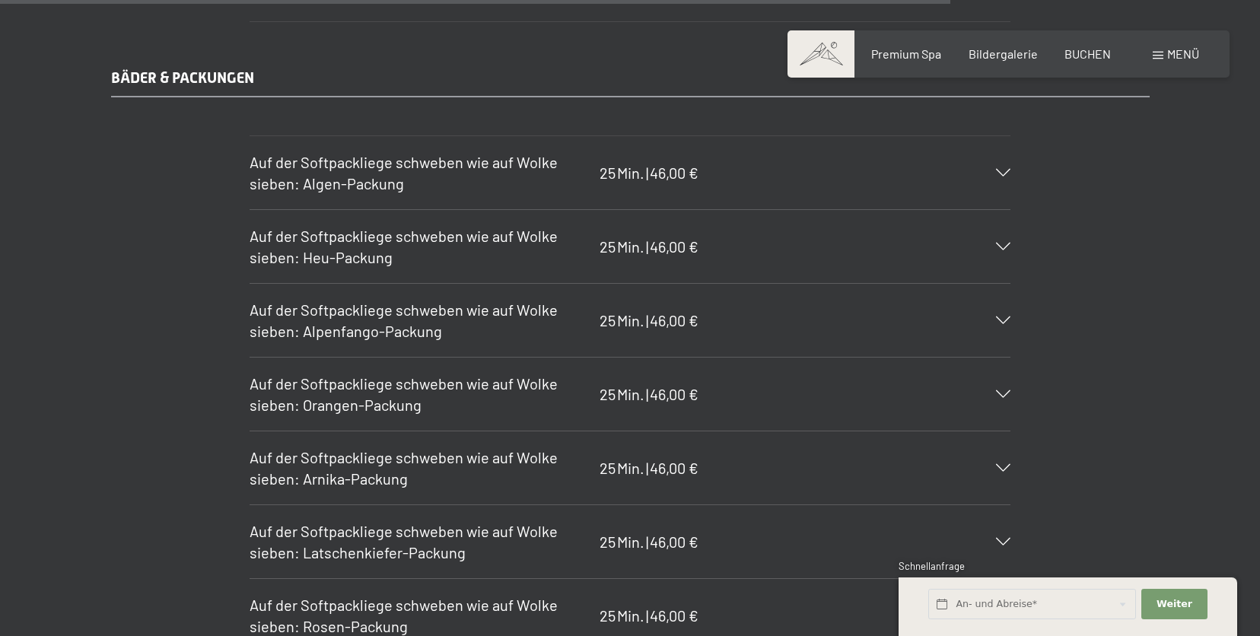
scroll to position [9128, 0]
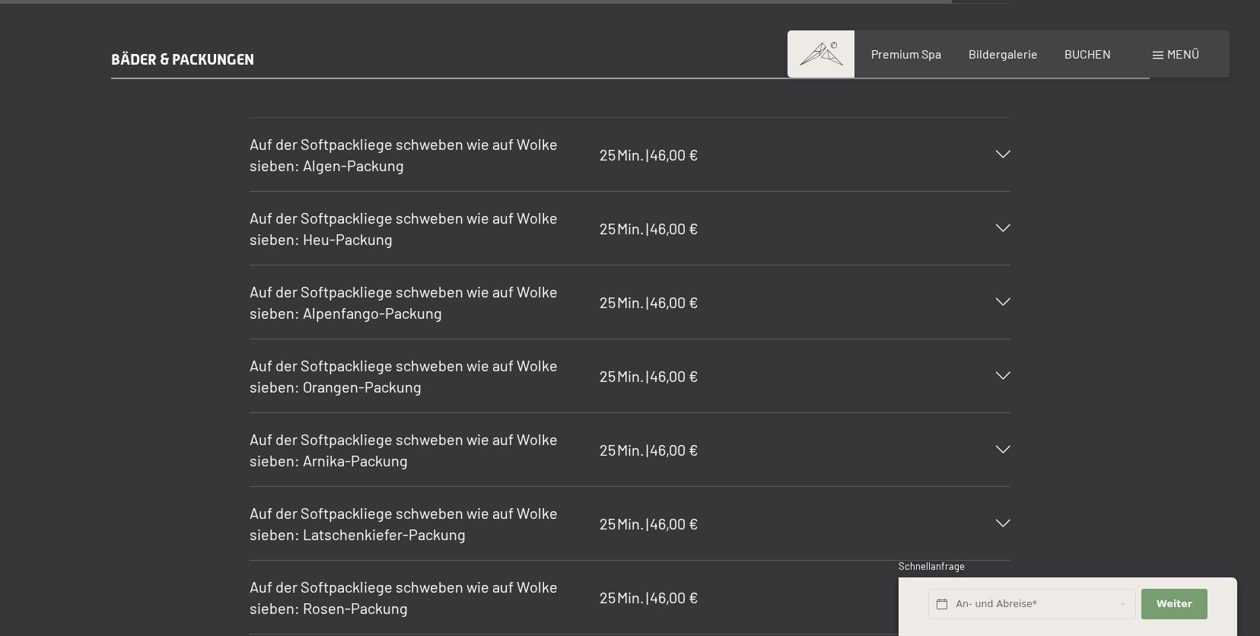
click at [798, 116] on div "[PERSON_NAME] & PACKUNGEN Auf der Softpackliege schweben wie auf [PERSON_NAME] …" at bounding box center [630, 416] width 1153 height 734
click at [783, 166] on div "Auf der Softpackliege schweben wie auf Wolke sieben: Algen-Packung 25 Min. | 46…" at bounding box center [630, 154] width 761 height 73
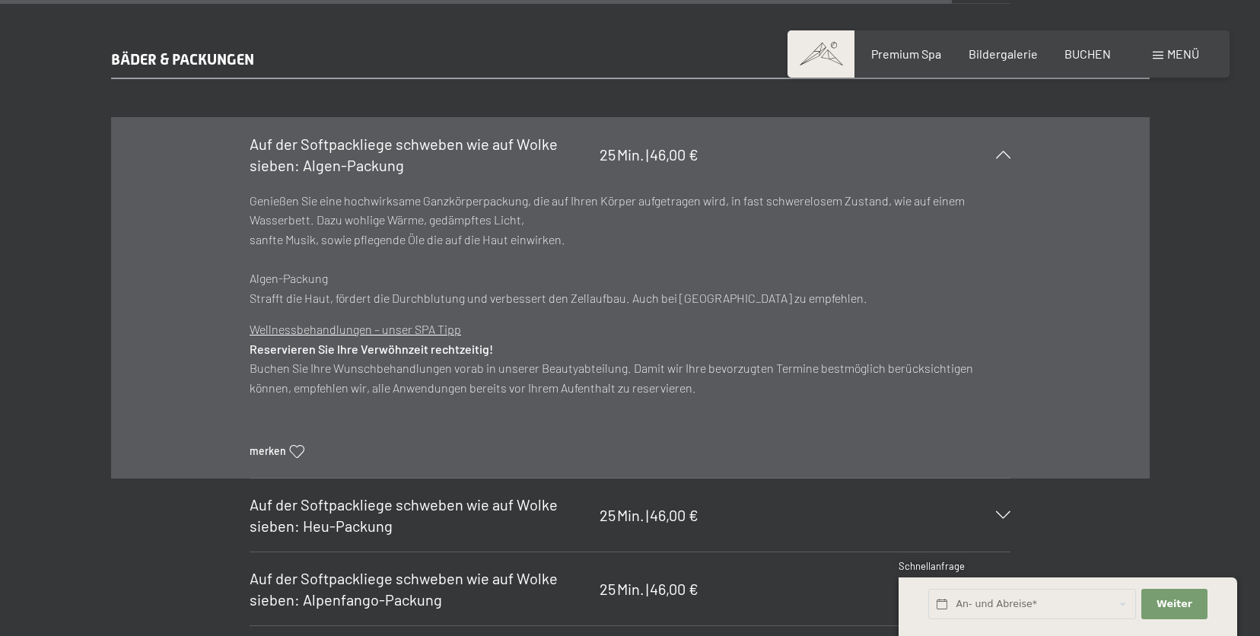
click at [785, 166] on div "Auf der Softpackliege schweben wie auf Wolke sieben: Algen-Packung 25 Min. | 46…" at bounding box center [630, 154] width 761 height 73
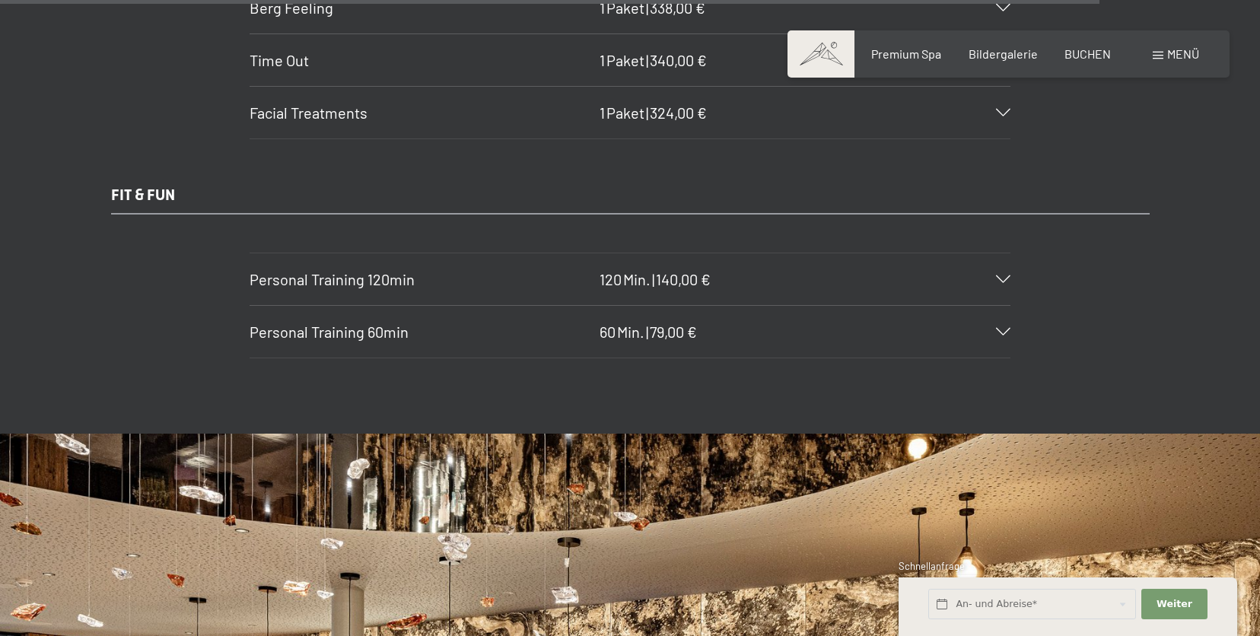
scroll to position [10542, 0]
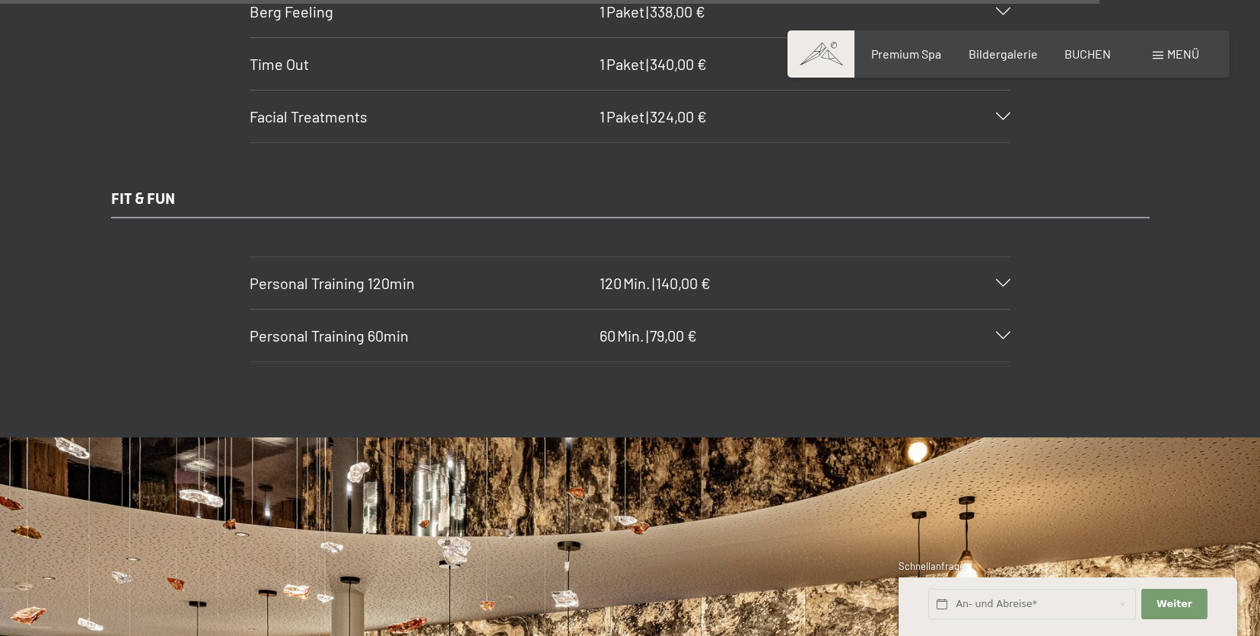
click at [790, 275] on div "Personal Training 120min 120 Min. | 140,00 €" at bounding box center [630, 283] width 761 height 52
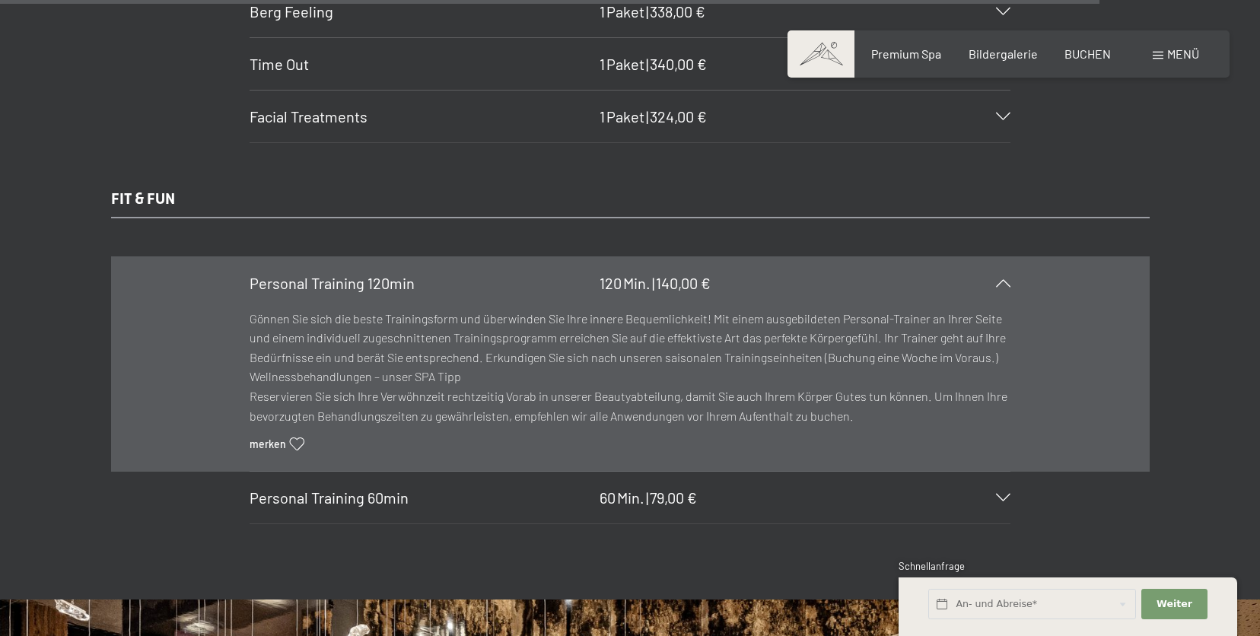
click at [776, 295] on div "Personal Training 120min 120 Min. | 140,00 €" at bounding box center [630, 283] width 761 height 52
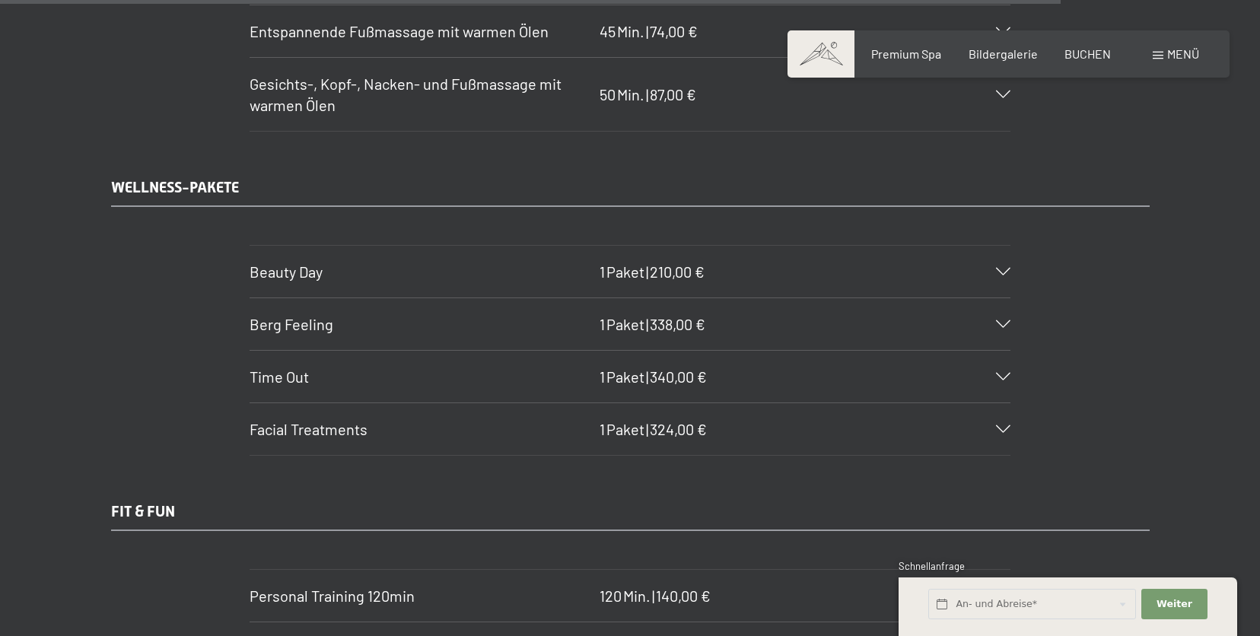
scroll to position [10232, 0]
click at [709, 267] on div "Beauty Day 1 Paket | 210,00 €" at bounding box center [630, 269] width 761 height 52
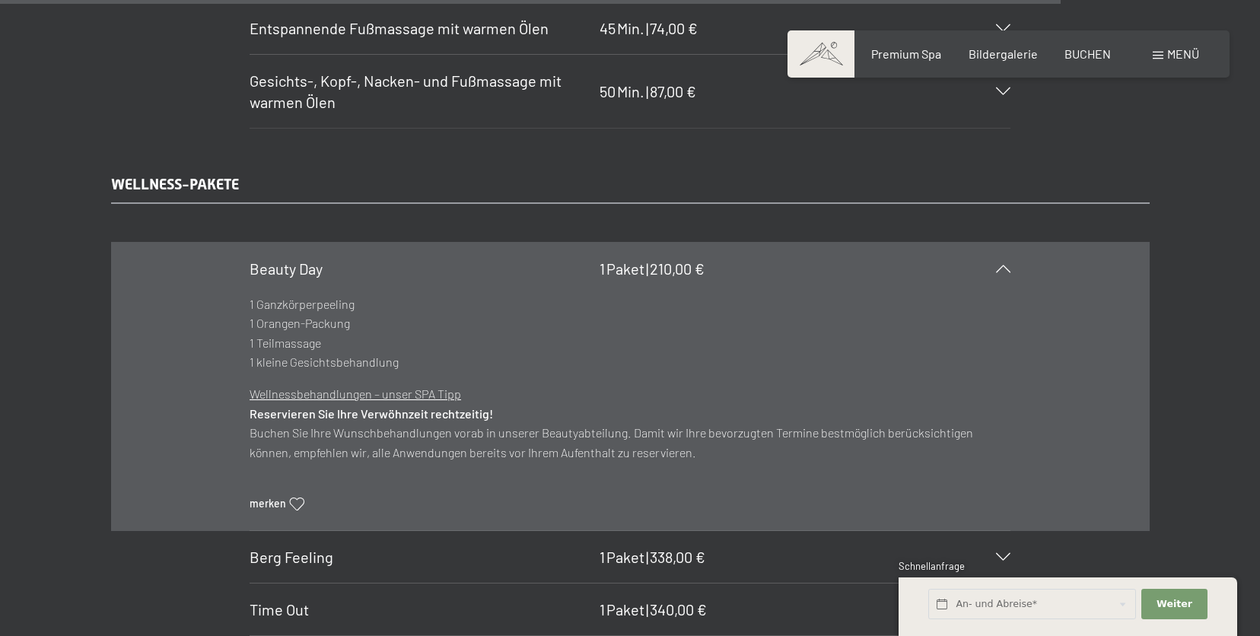
click at [709, 266] on div "Beauty Day 1 Paket | 210,00 €" at bounding box center [630, 269] width 761 height 52
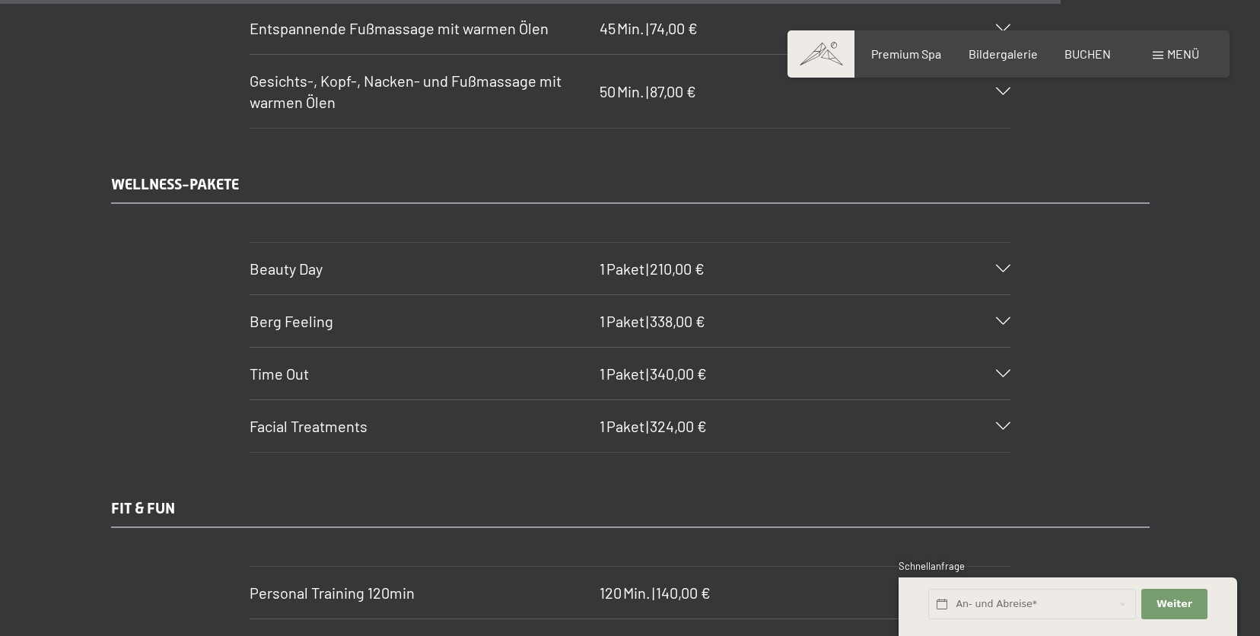
click at [686, 322] on span "338,00 €" at bounding box center [678, 321] width 56 height 18
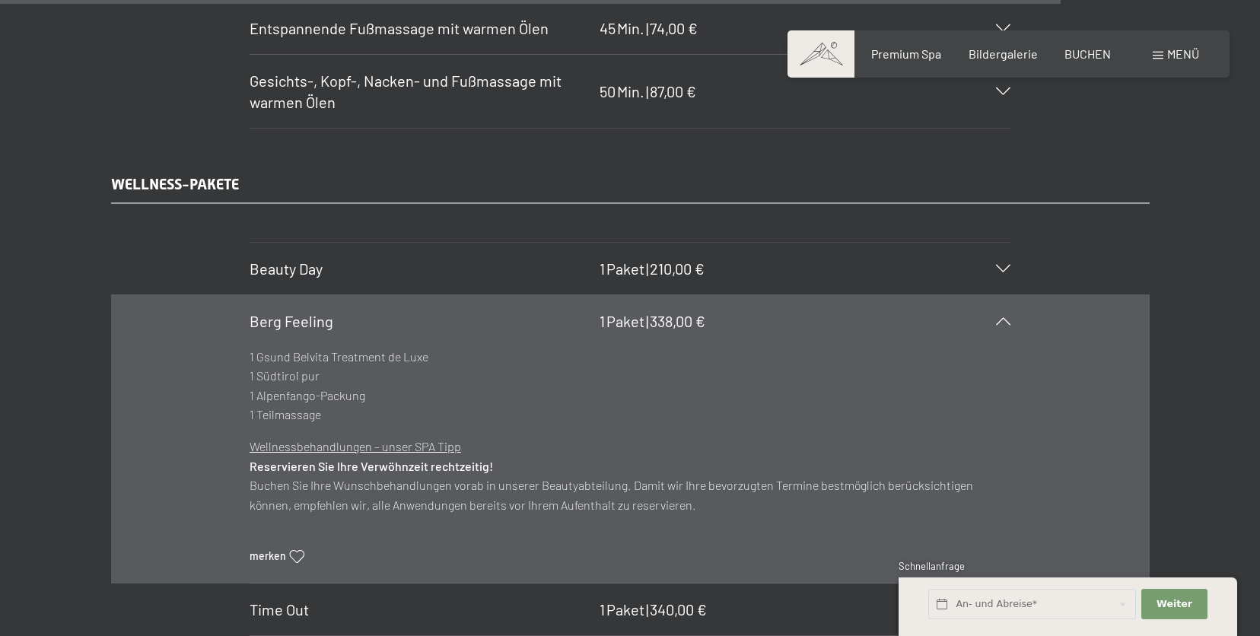
click at [686, 322] on span "338,00 €" at bounding box center [678, 321] width 56 height 18
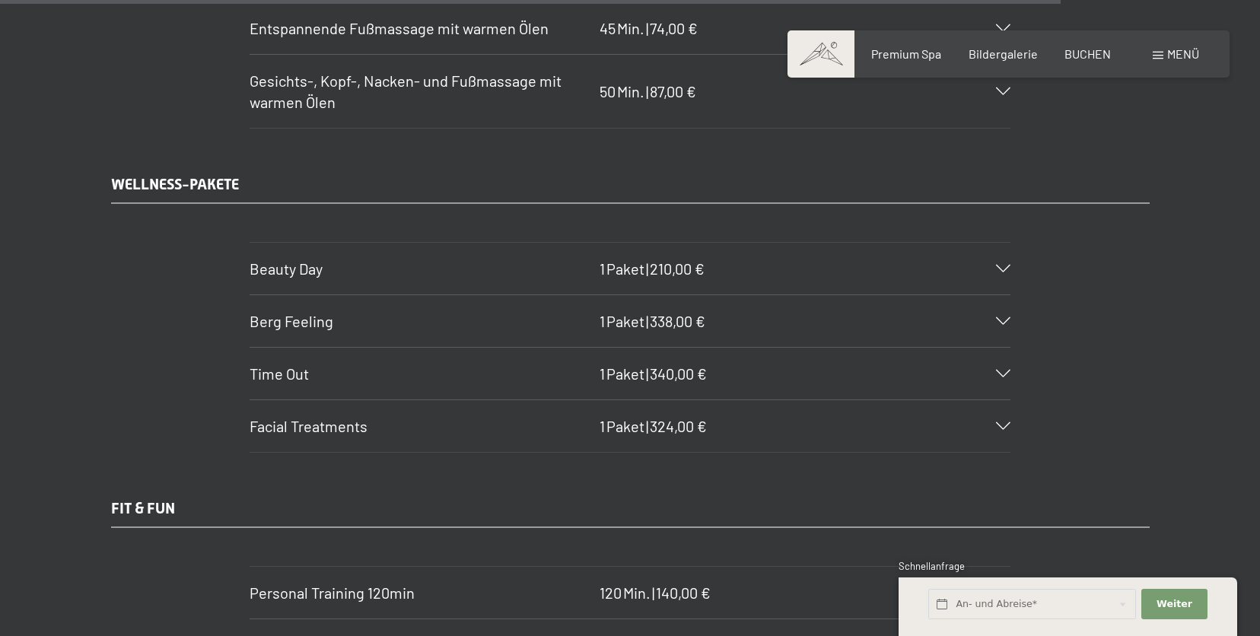
click at [686, 322] on span "338,00 €" at bounding box center [678, 321] width 56 height 18
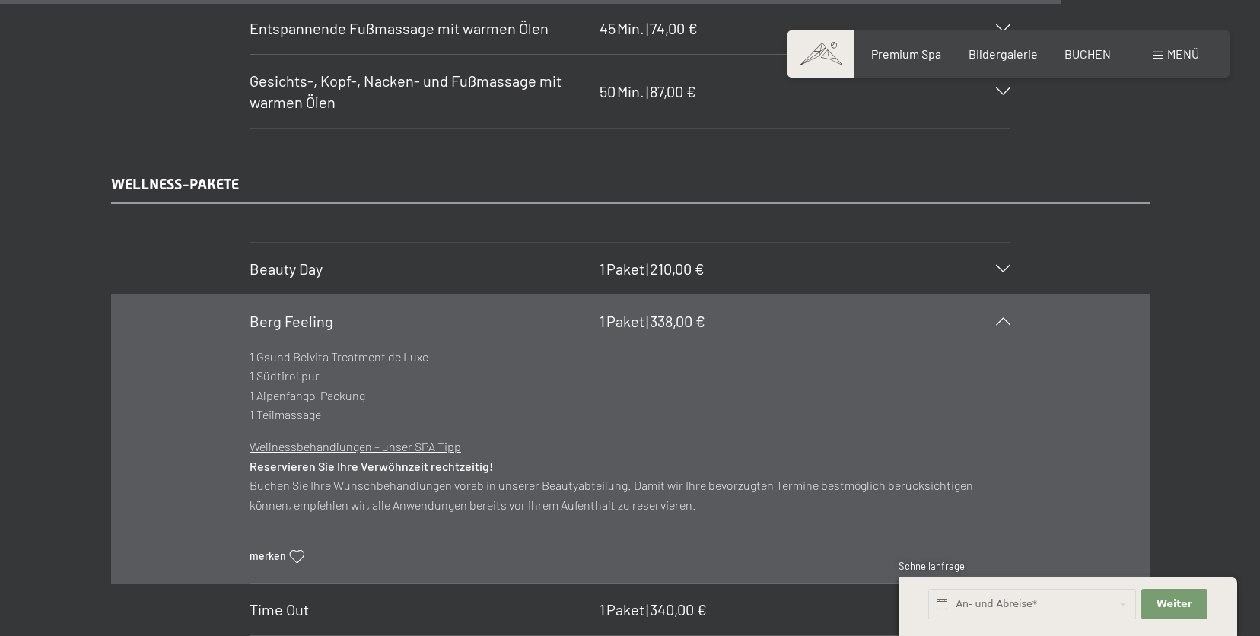
click at [686, 322] on span "338,00 €" at bounding box center [678, 321] width 56 height 18
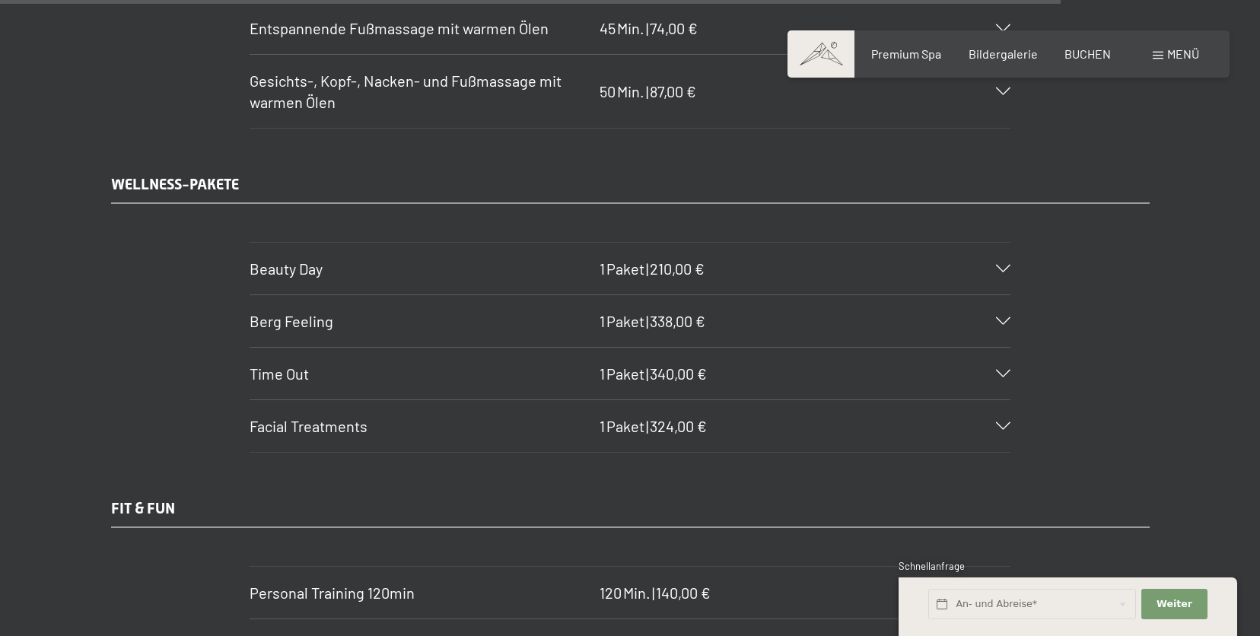
click at [677, 373] on span "340,00 €" at bounding box center [678, 374] width 57 height 18
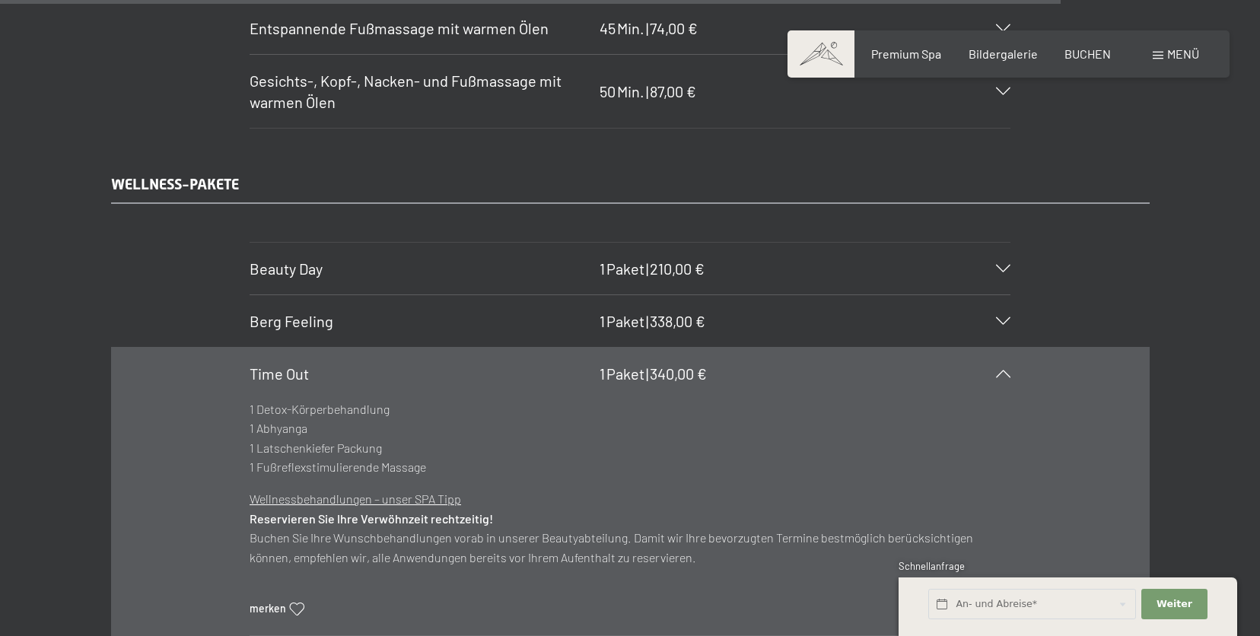
click at [677, 370] on span "340,00 €" at bounding box center [678, 374] width 57 height 18
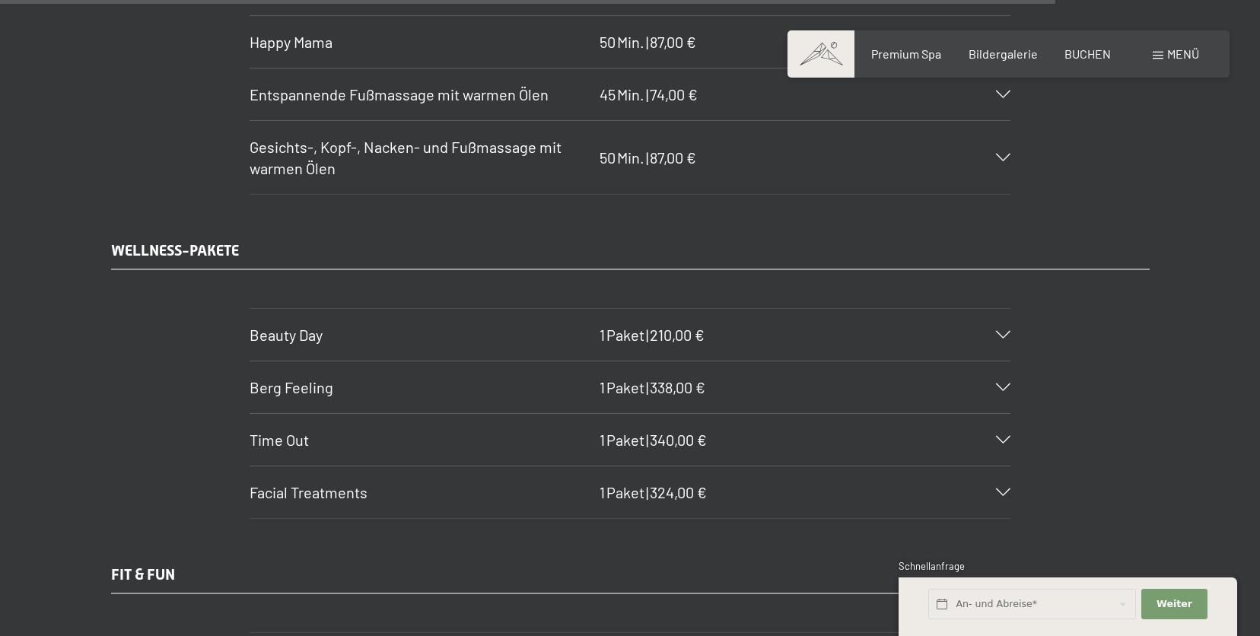
scroll to position [10178, 0]
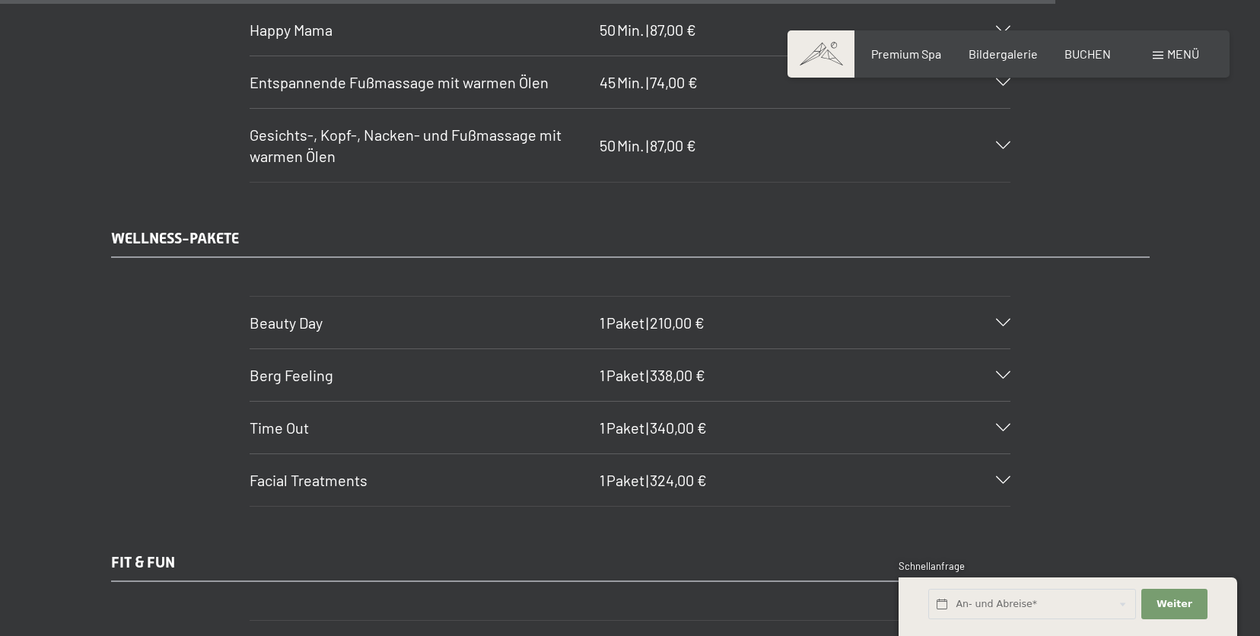
click at [703, 406] on div "Time Out 1 Paket | 340,00 €" at bounding box center [630, 428] width 761 height 52
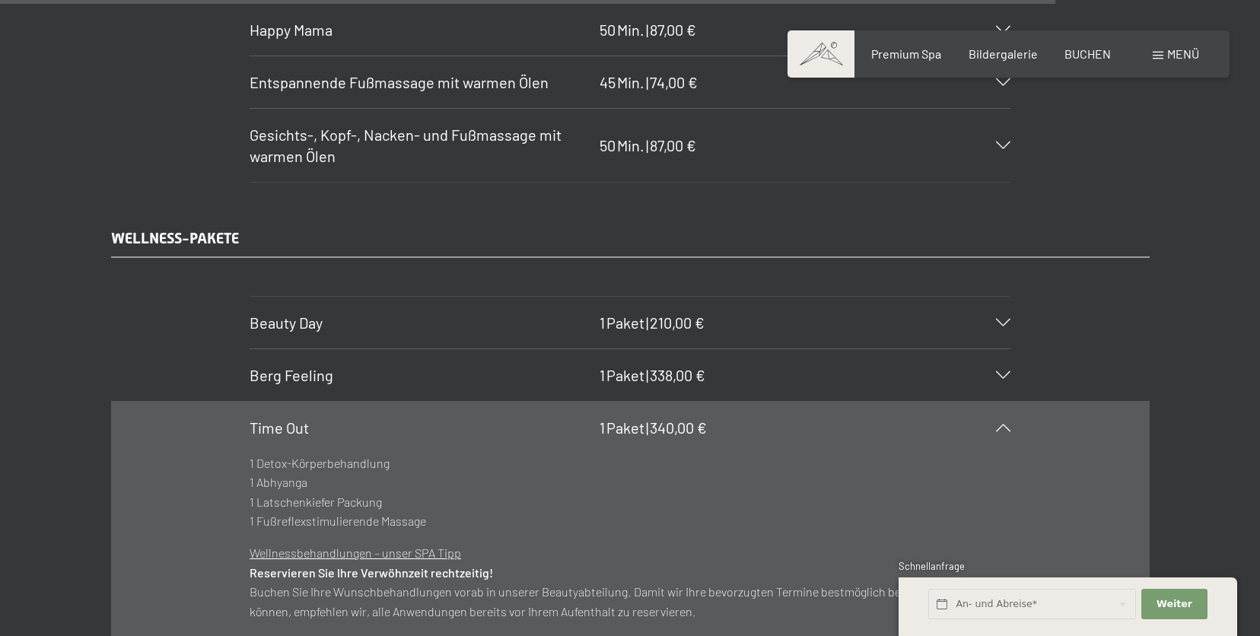
click at [703, 406] on div "Time Out 1 Paket | 340,00 €" at bounding box center [630, 428] width 761 height 52
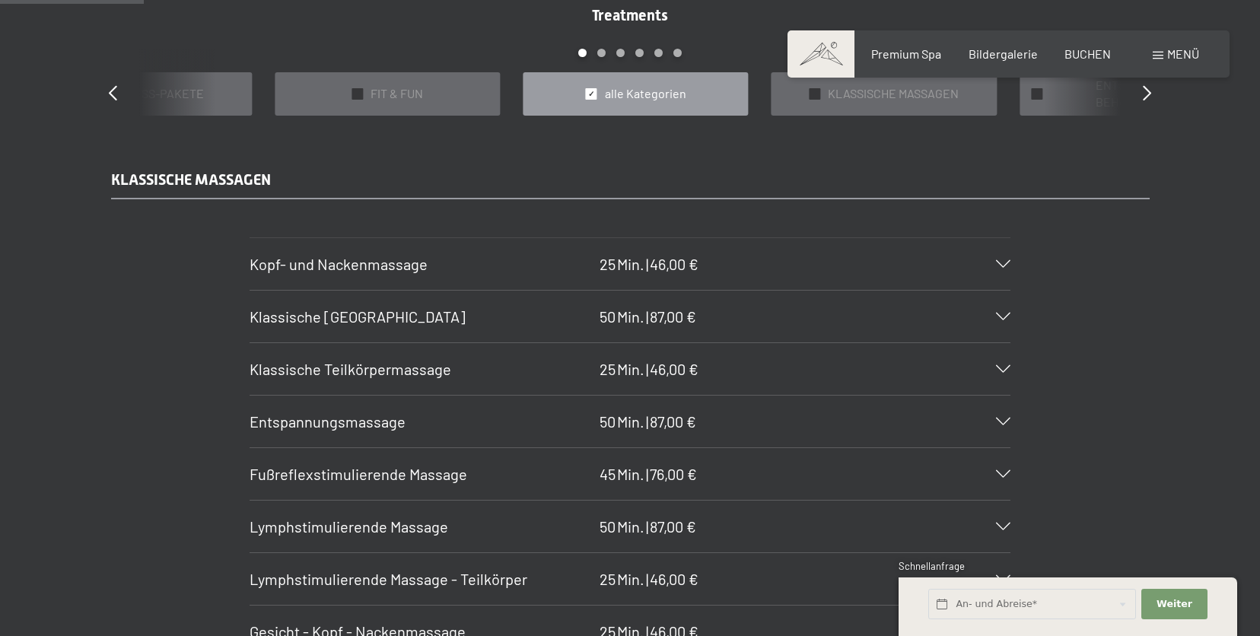
scroll to position [1385, 0]
click at [709, 359] on div "Klassische Teilkörpermassage 25 Min. | 46,00 €" at bounding box center [630, 368] width 761 height 52
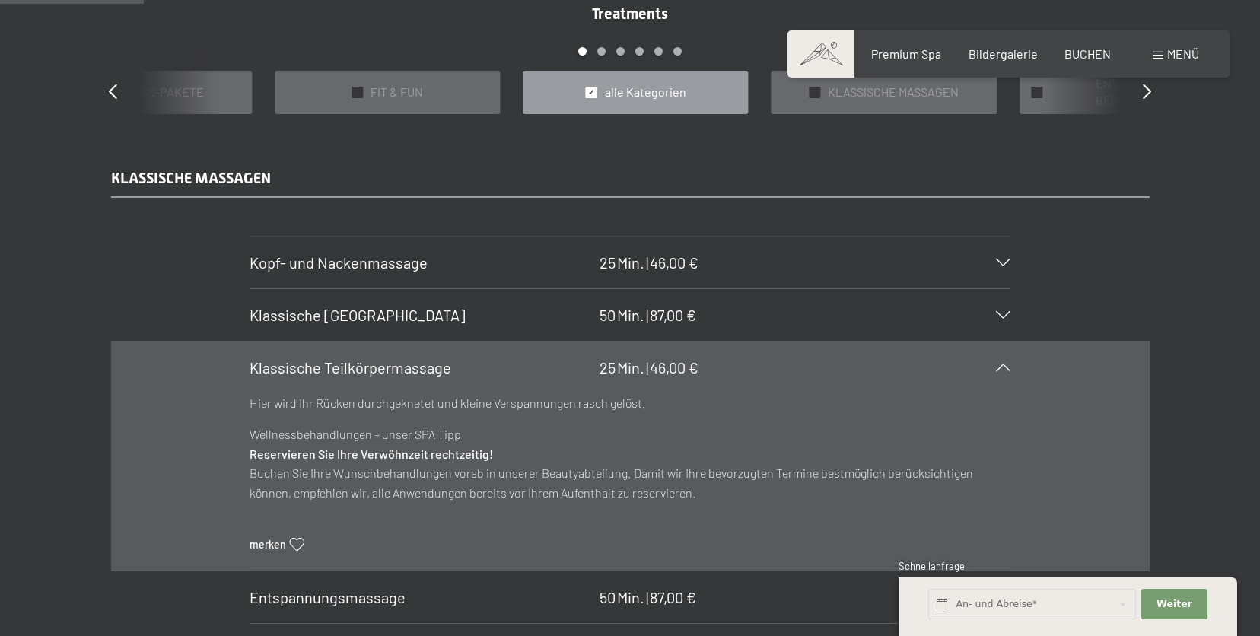
click at [709, 359] on div "Klassische Teilkörpermassage 25 Min. | 46,00 €" at bounding box center [630, 368] width 761 height 52
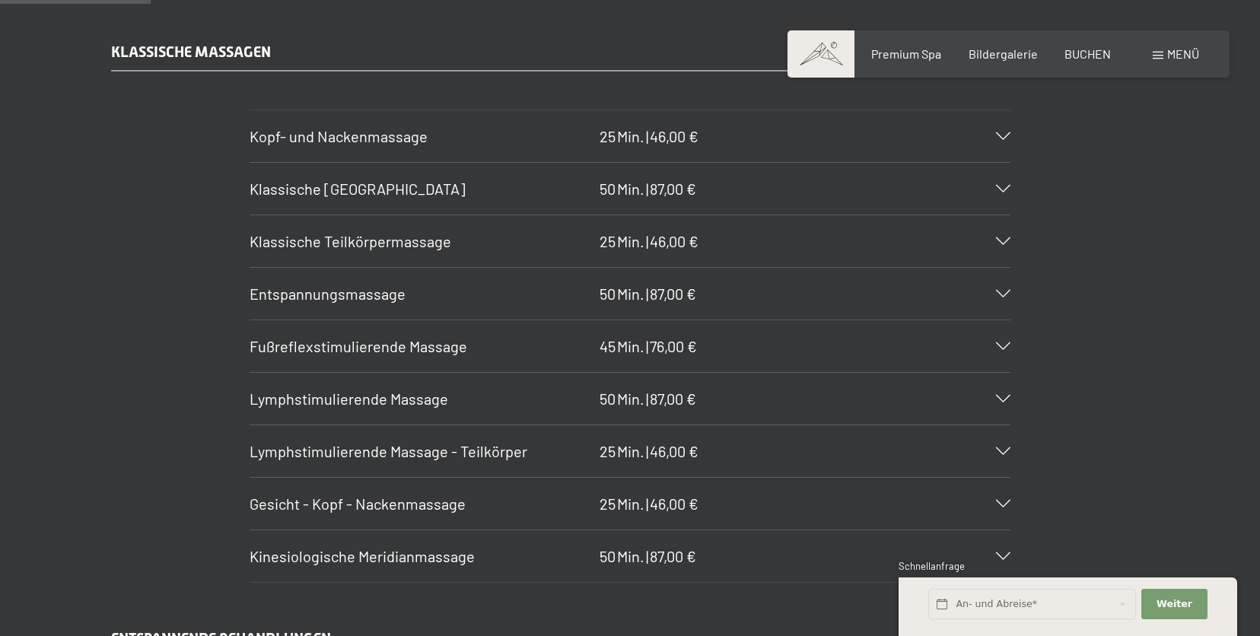
scroll to position [1534, 0]
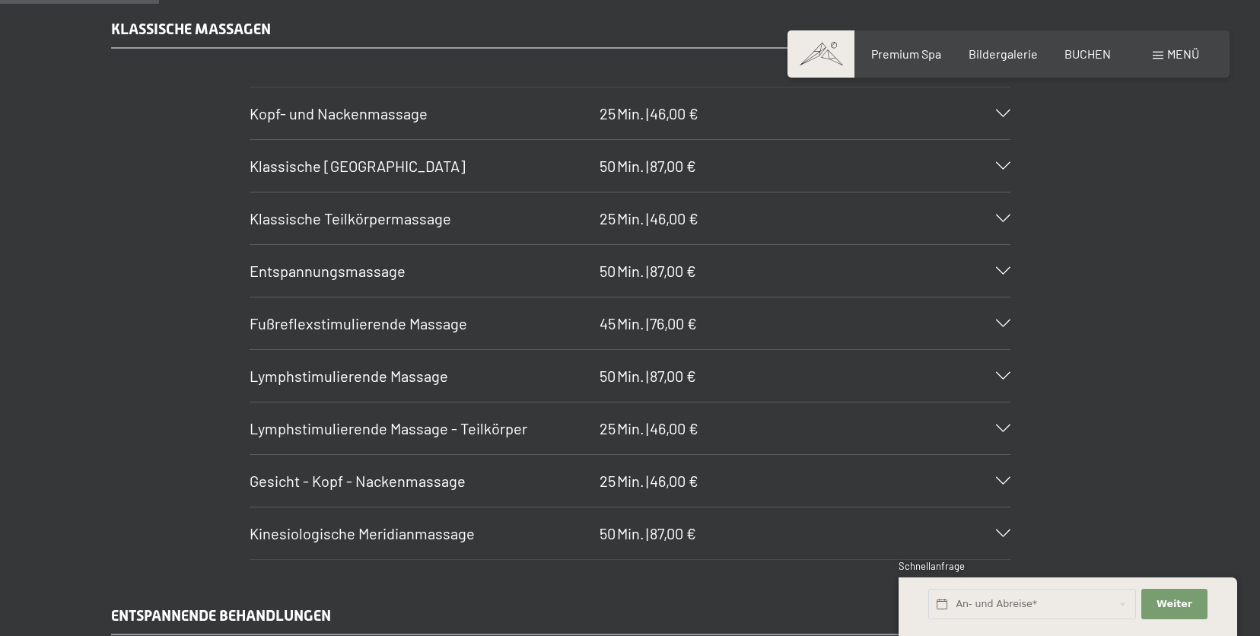
click at [687, 386] on div "Lymphstimulierende Massage 50 Min. | 87,00 €" at bounding box center [630, 376] width 761 height 52
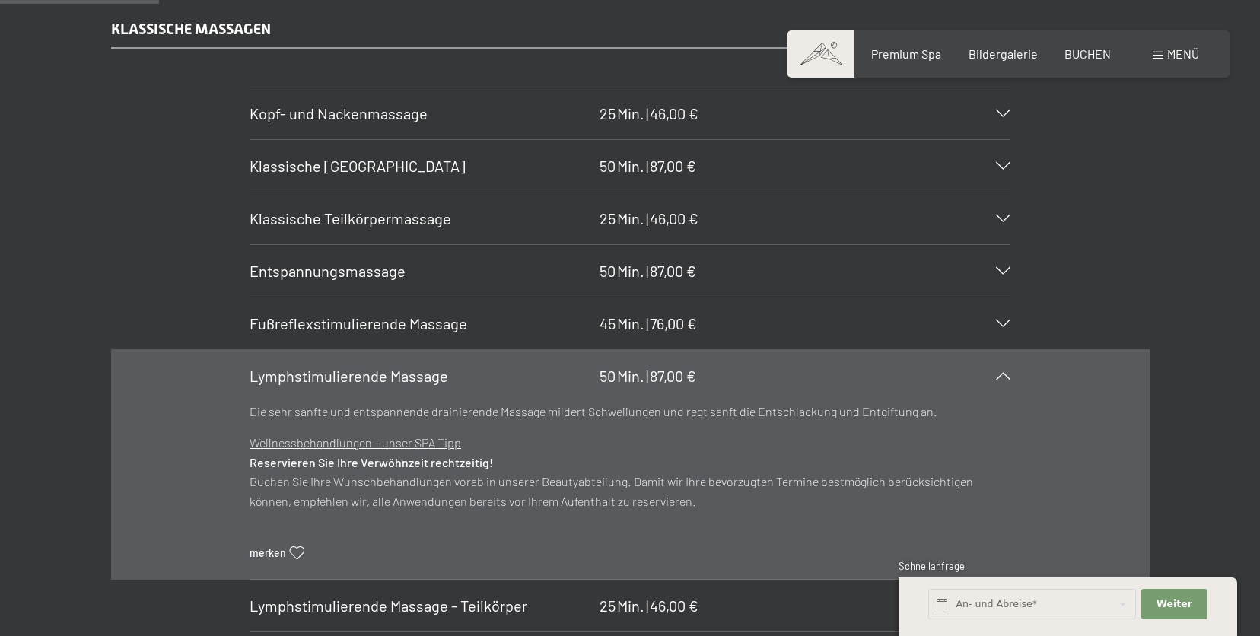
click at [687, 386] on div "Lymphstimulierende Massage 50 Min. | 87,00 €" at bounding box center [630, 376] width 761 height 52
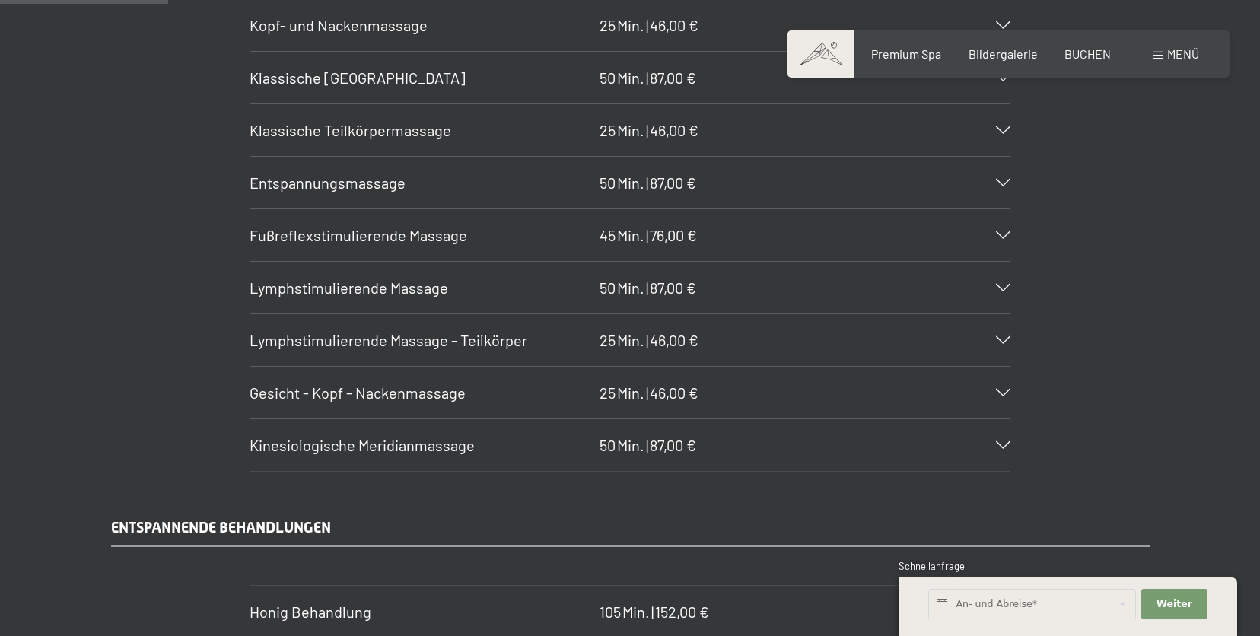
scroll to position [1624, 0]
click at [693, 395] on span "46,00 €" at bounding box center [674, 390] width 49 height 18
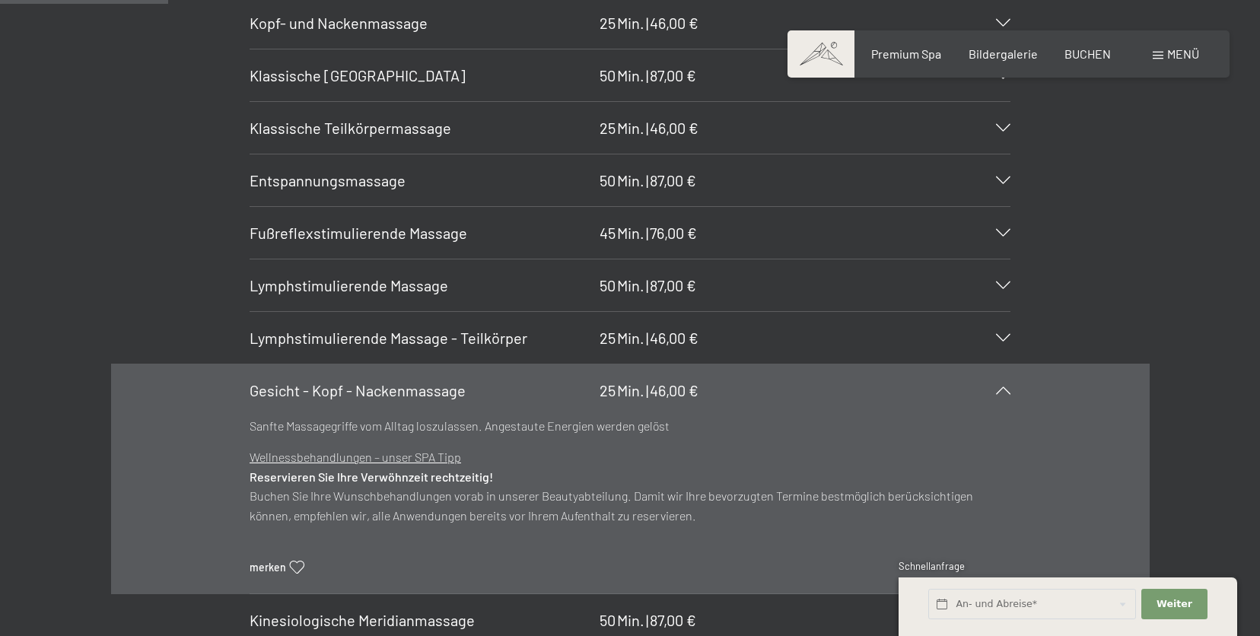
click at [693, 395] on span "46,00 €" at bounding box center [674, 390] width 49 height 18
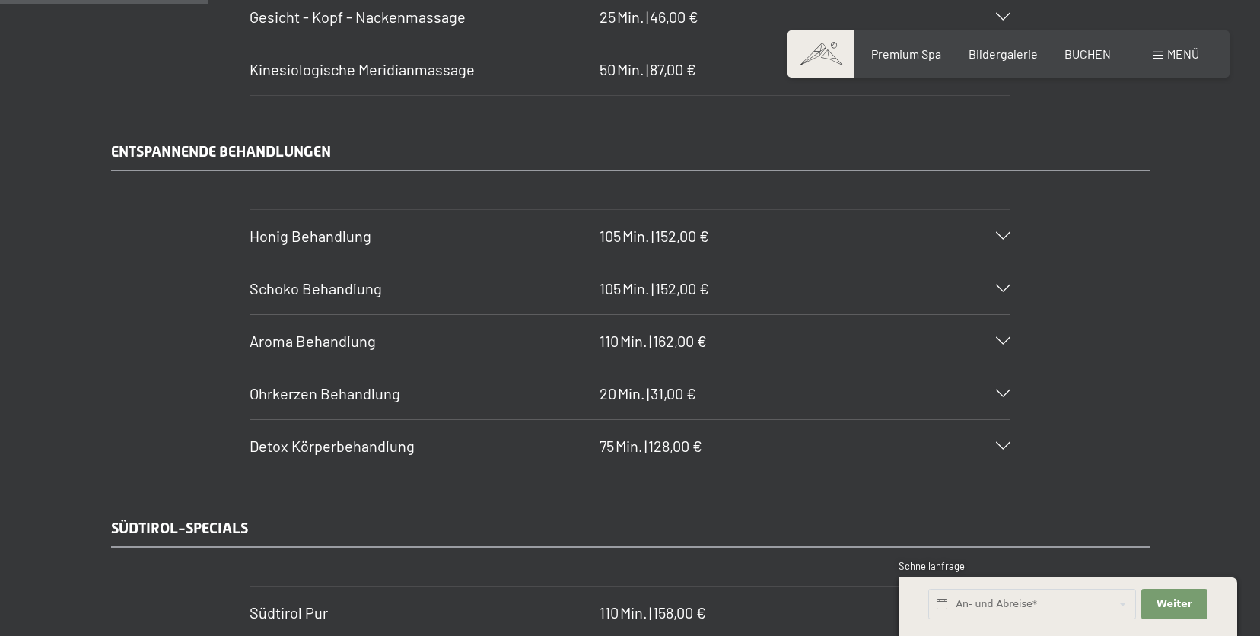
scroll to position [2010, 0]
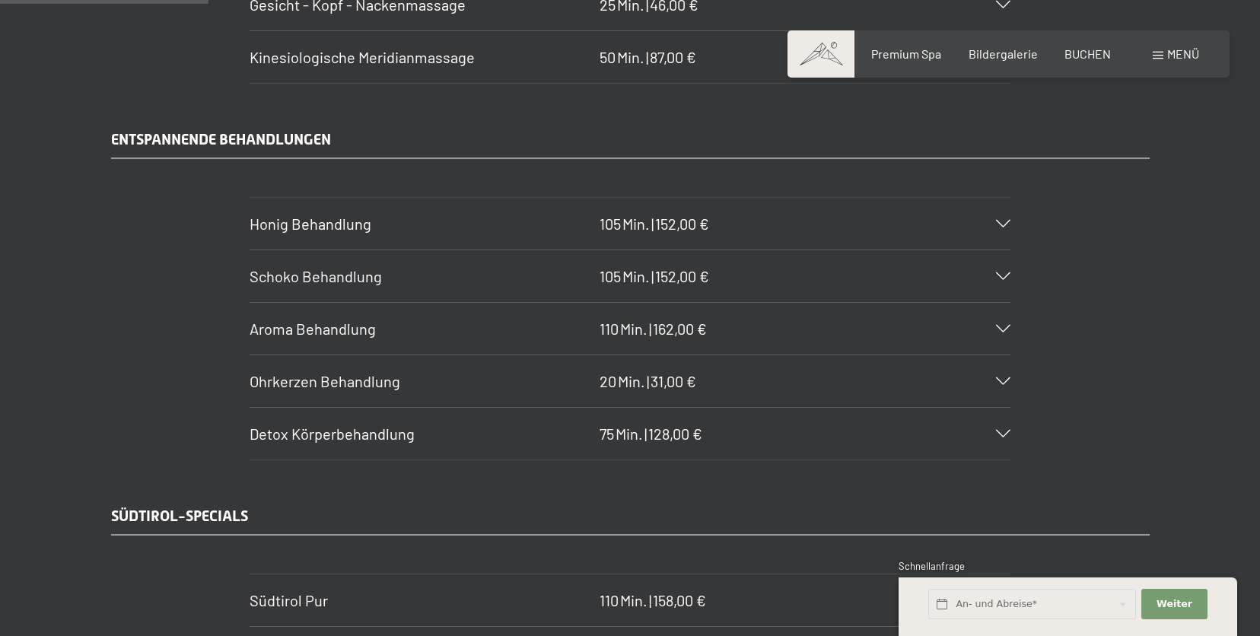
click at [713, 229] on div "[PERSON_NAME] Behandlung 105 Min. | 152,00 €" at bounding box center [630, 224] width 761 height 52
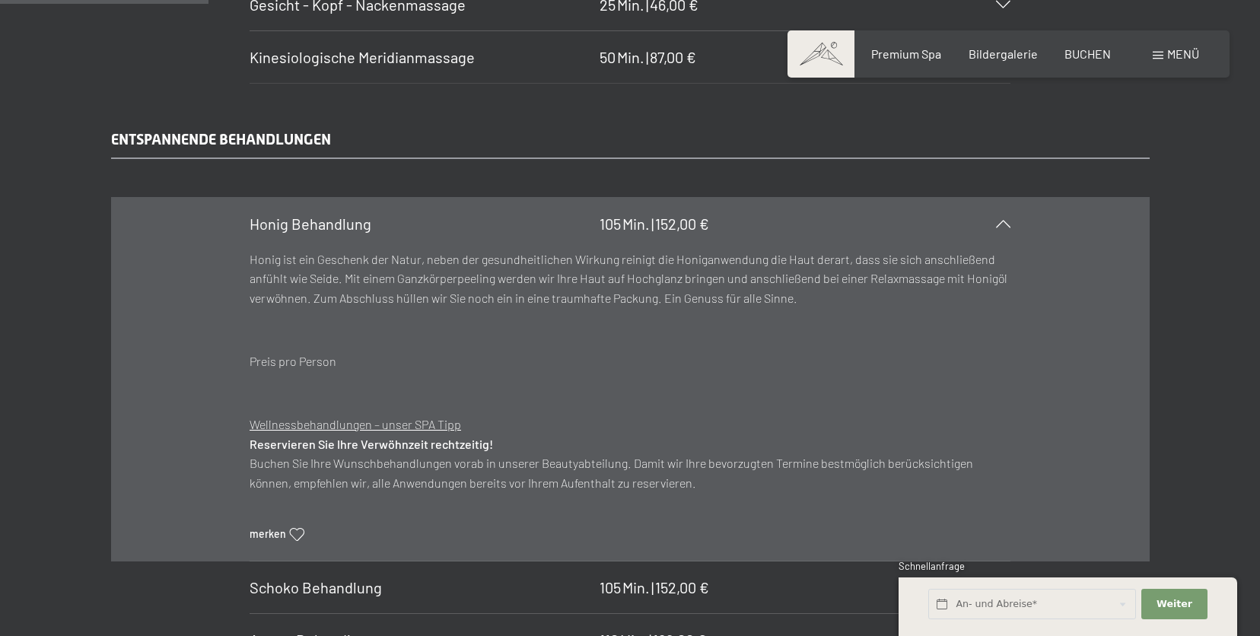
click at [713, 229] on div "[PERSON_NAME] Behandlung 105 Min. | 152,00 €" at bounding box center [630, 224] width 761 height 52
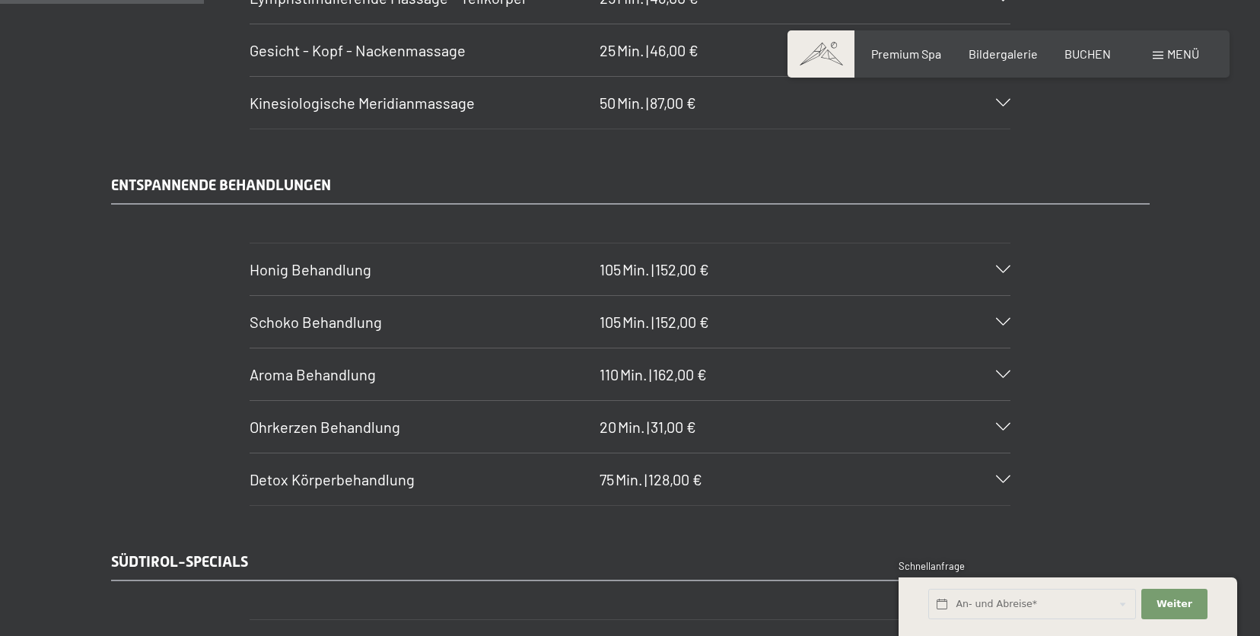
scroll to position [1962, 0]
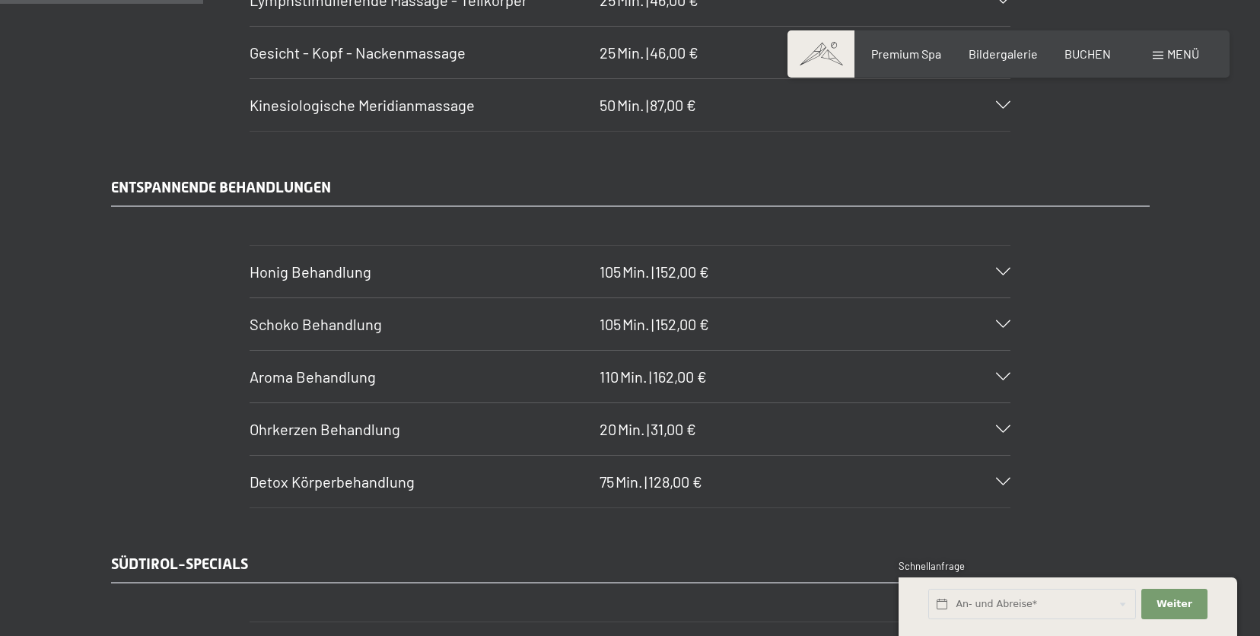
click at [707, 374] on span "162,00 €" at bounding box center [680, 377] width 54 height 18
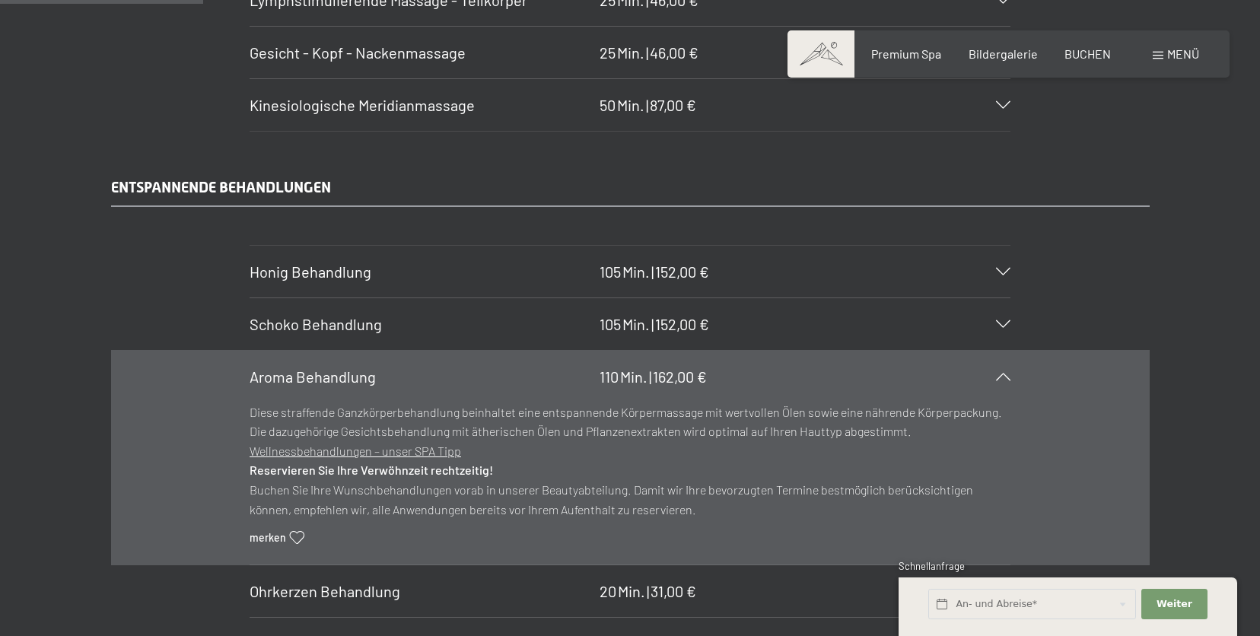
click at [707, 374] on span "162,00 €" at bounding box center [680, 377] width 54 height 18
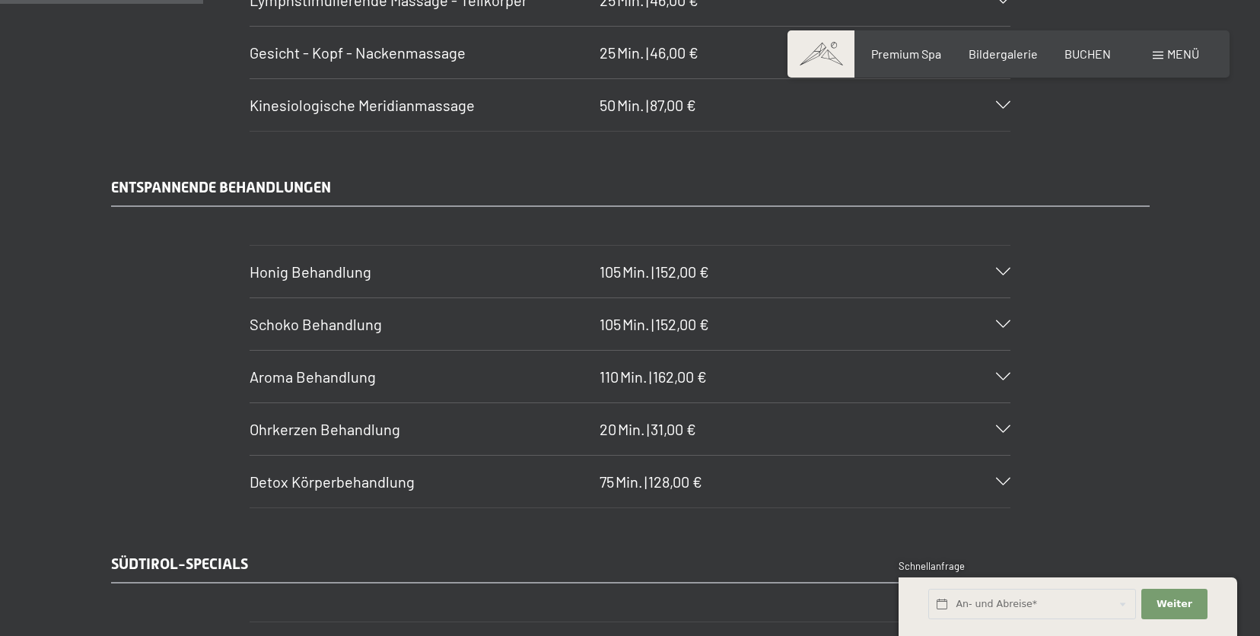
click at [690, 271] on span "152,00 €" at bounding box center [682, 272] width 54 height 18
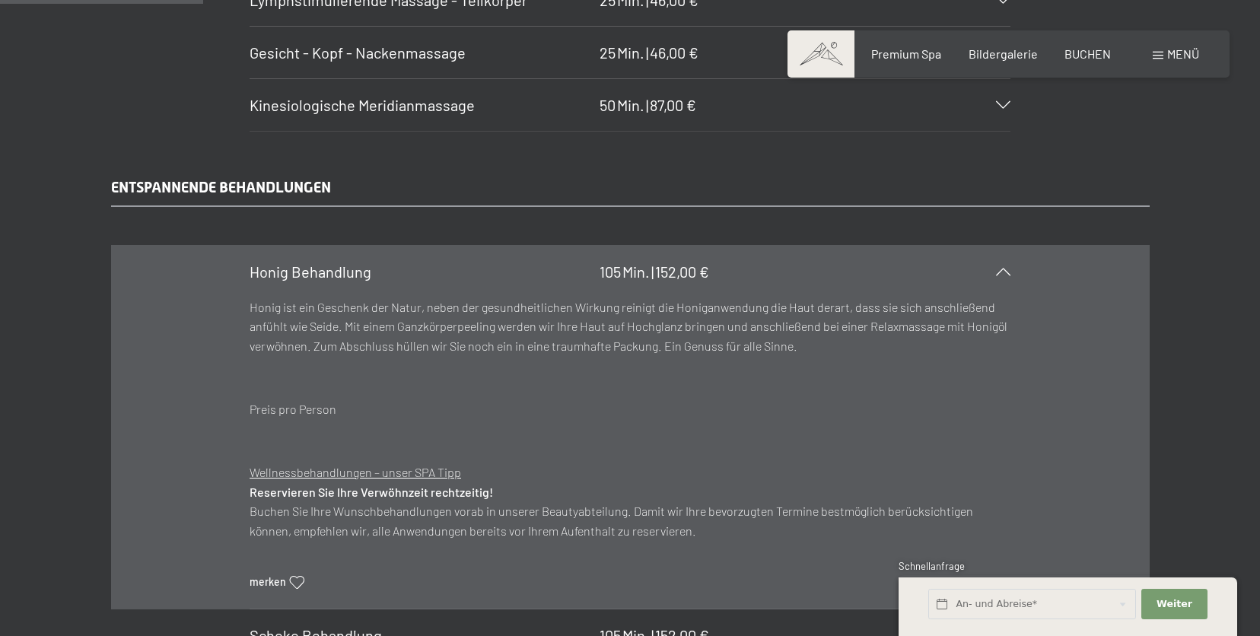
click at [690, 272] on span "152,00 €" at bounding box center [682, 272] width 54 height 18
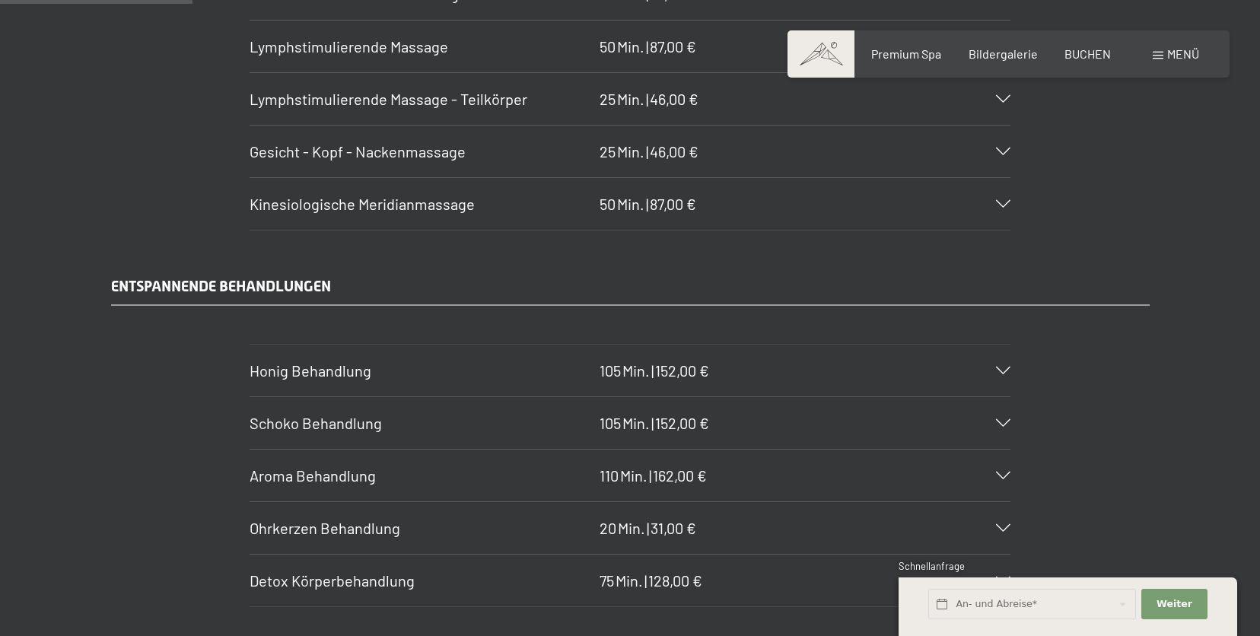
scroll to position [1864, 0]
click at [718, 346] on div "[PERSON_NAME] Behandlung 105 Min. | 152,00 €" at bounding box center [630, 370] width 761 height 52
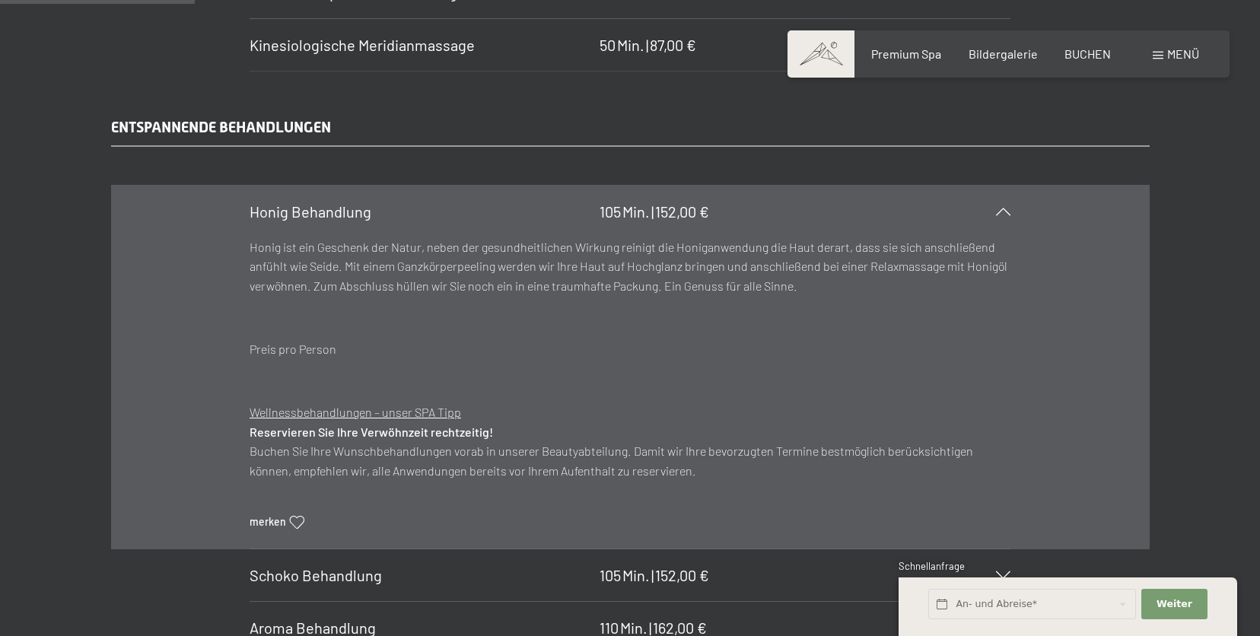
scroll to position [2025, 0]
click at [735, 229] on div "[PERSON_NAME] Behandlung 105 Min. | 152,00 €" at bounding box center [630, 209] width 761 height 52
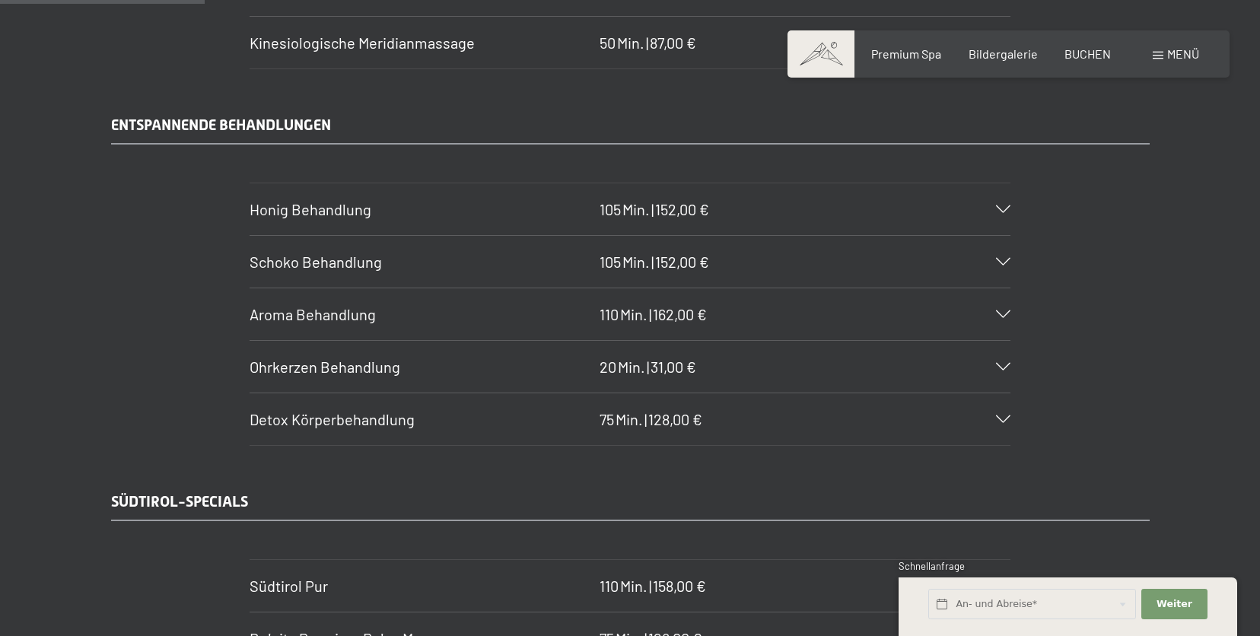
click at [696, 330] on div "Aroma Behandlung 110 Min. | 162,00 €" at bounding box center [630, 314] width 761 height 52
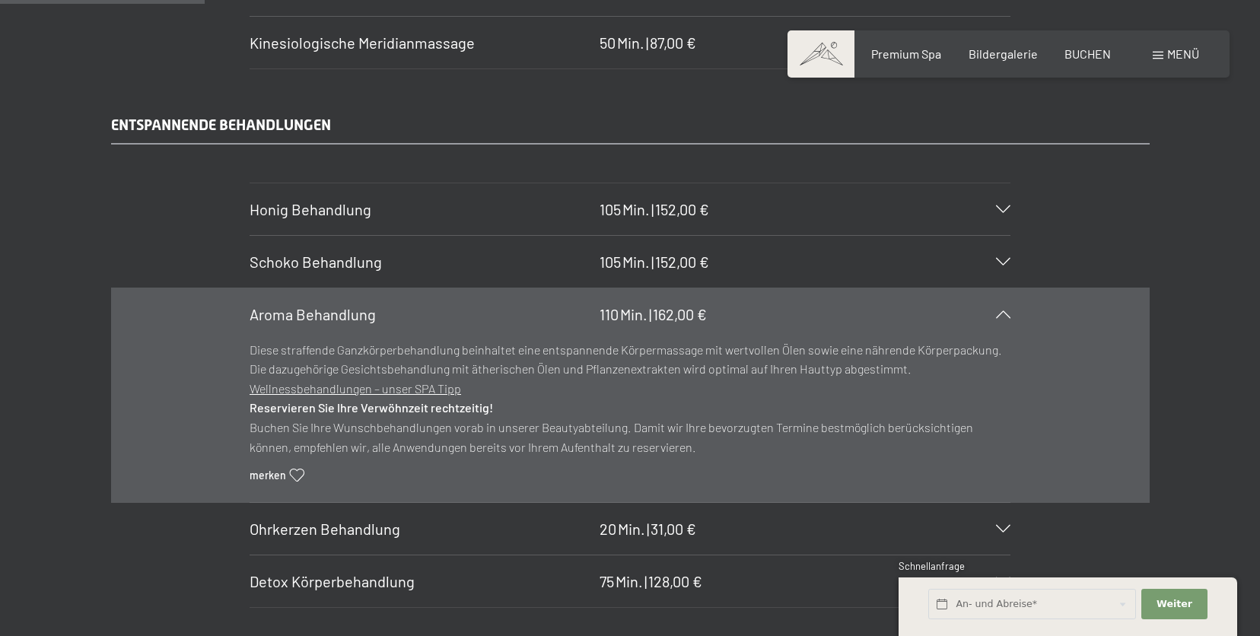
click at [696, 314] on span "162,00 €" at bounding box center [680, 314] width 54 height 18
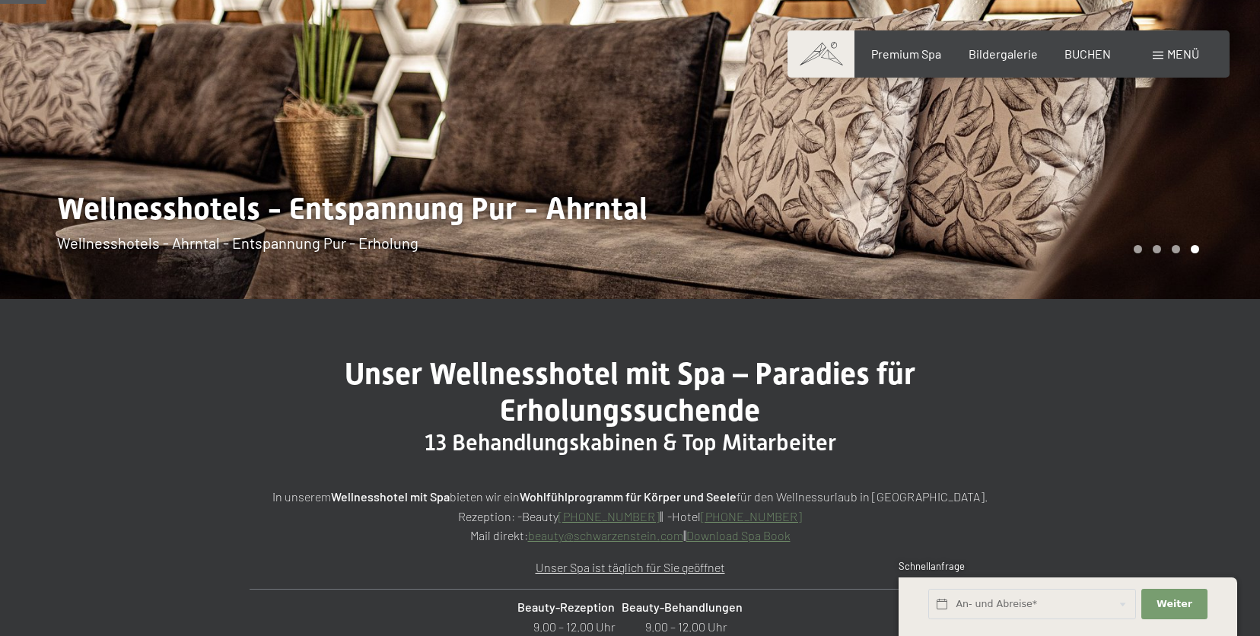
scroll to position [0, 0]
